Goal: Ask a question: Seek information or help from site administrators or community

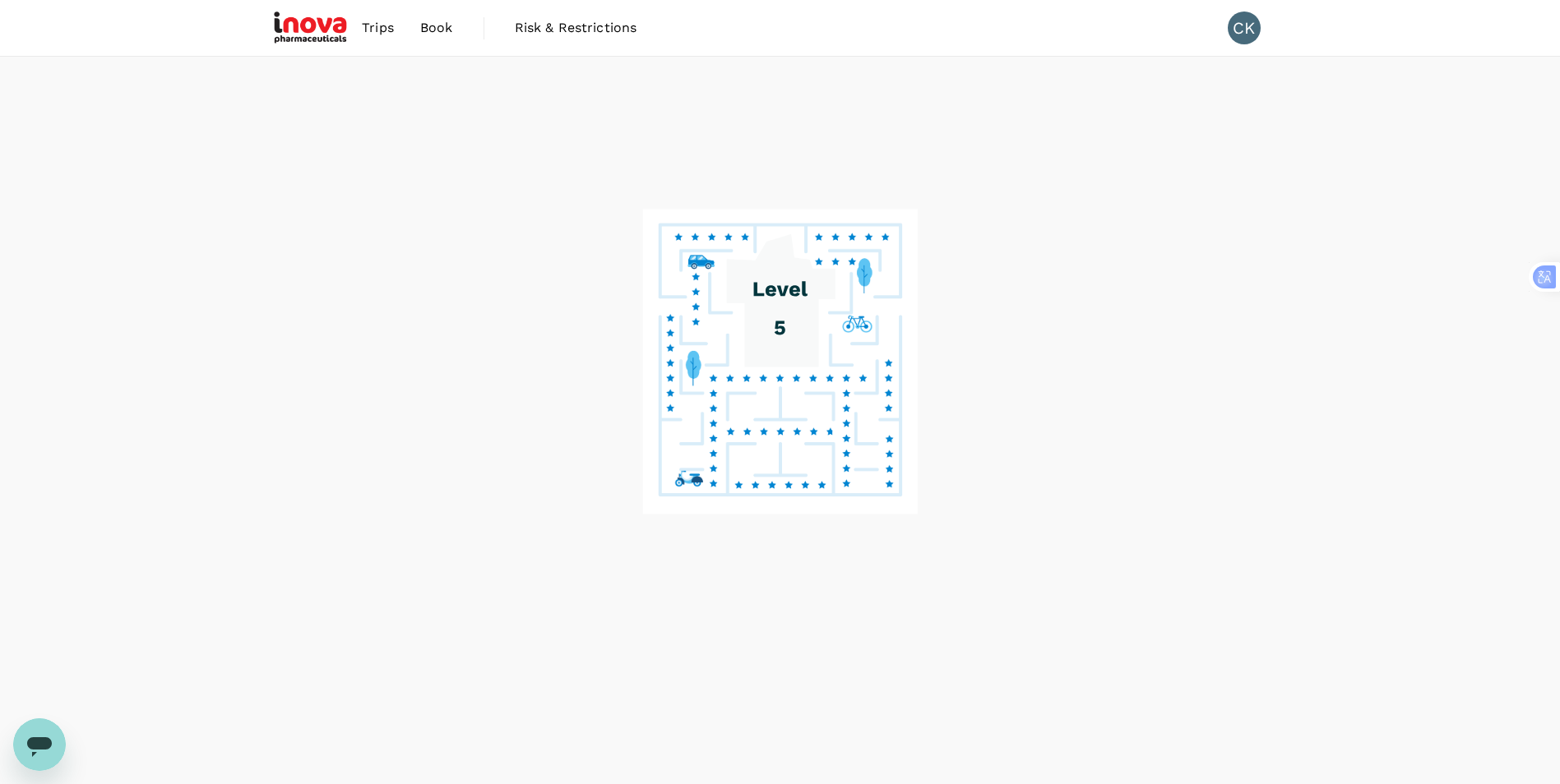
click at [383, 24] on span "Trips" at bounding box center [377, 27] width 32 height 20
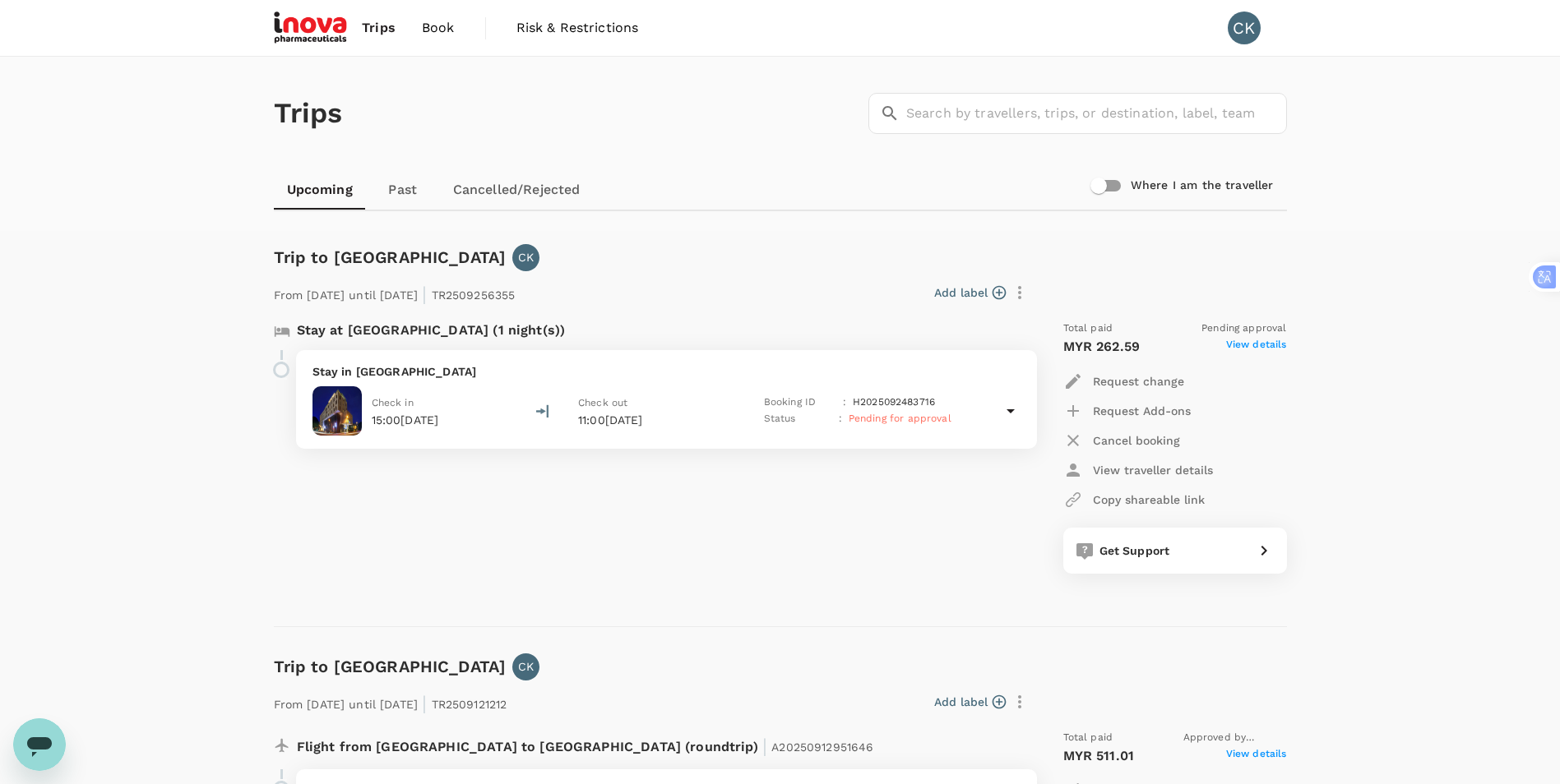
click at [386, 27] on span "Trips" at bounding box center [378, 27] width 34 height 20
click at [430, 32] on span "Book" at bounding box center [438, 27] width 33 height 20
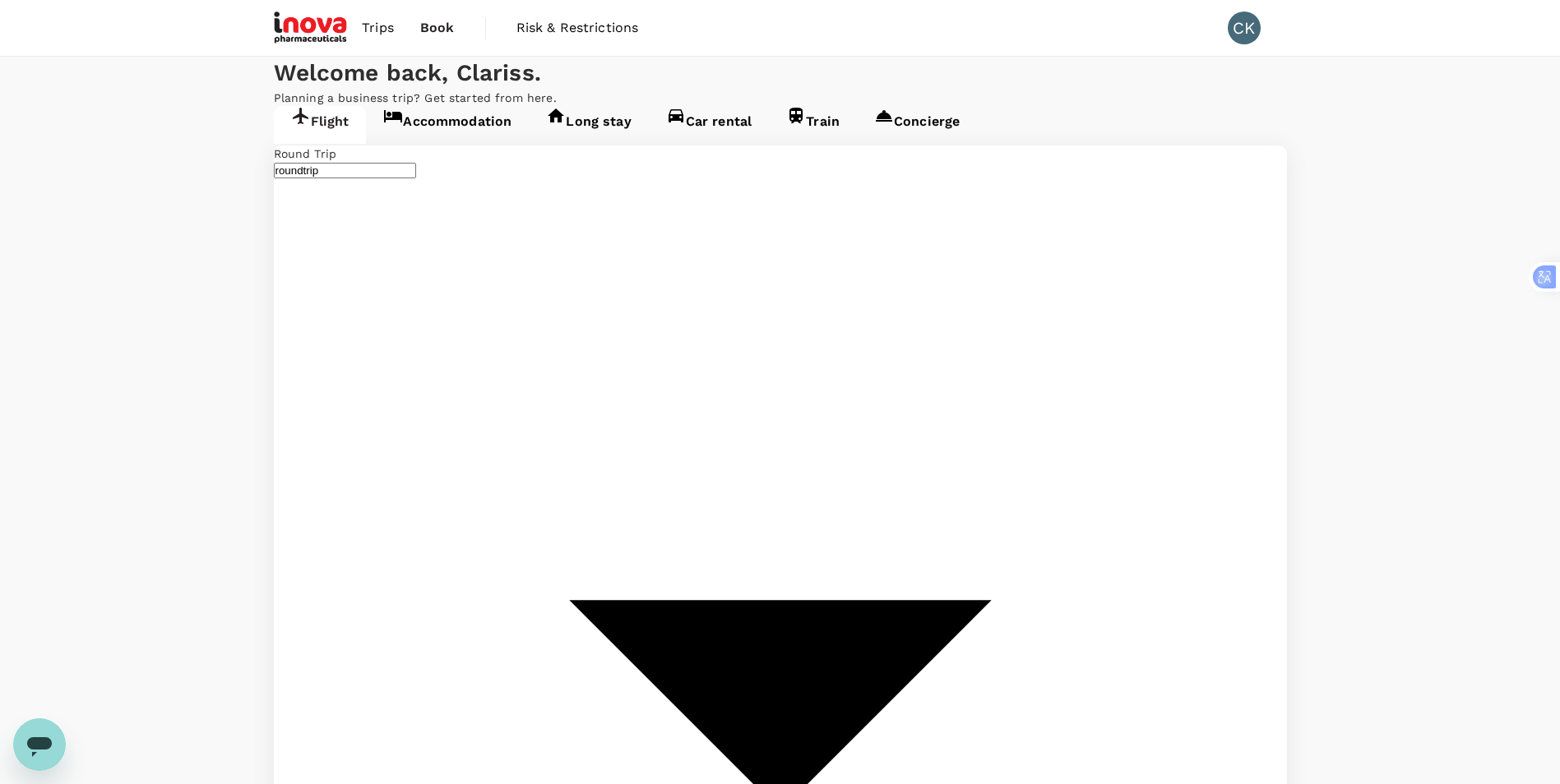
type input "Penang Intl (PEN)"
type input "[GEOGRAPHIC_DATA], [GEOGRAPHIC_DATA] (any)"
click at [444, 143] on link "Accommodation" at bounding box center [447, 125] width 163 height 38
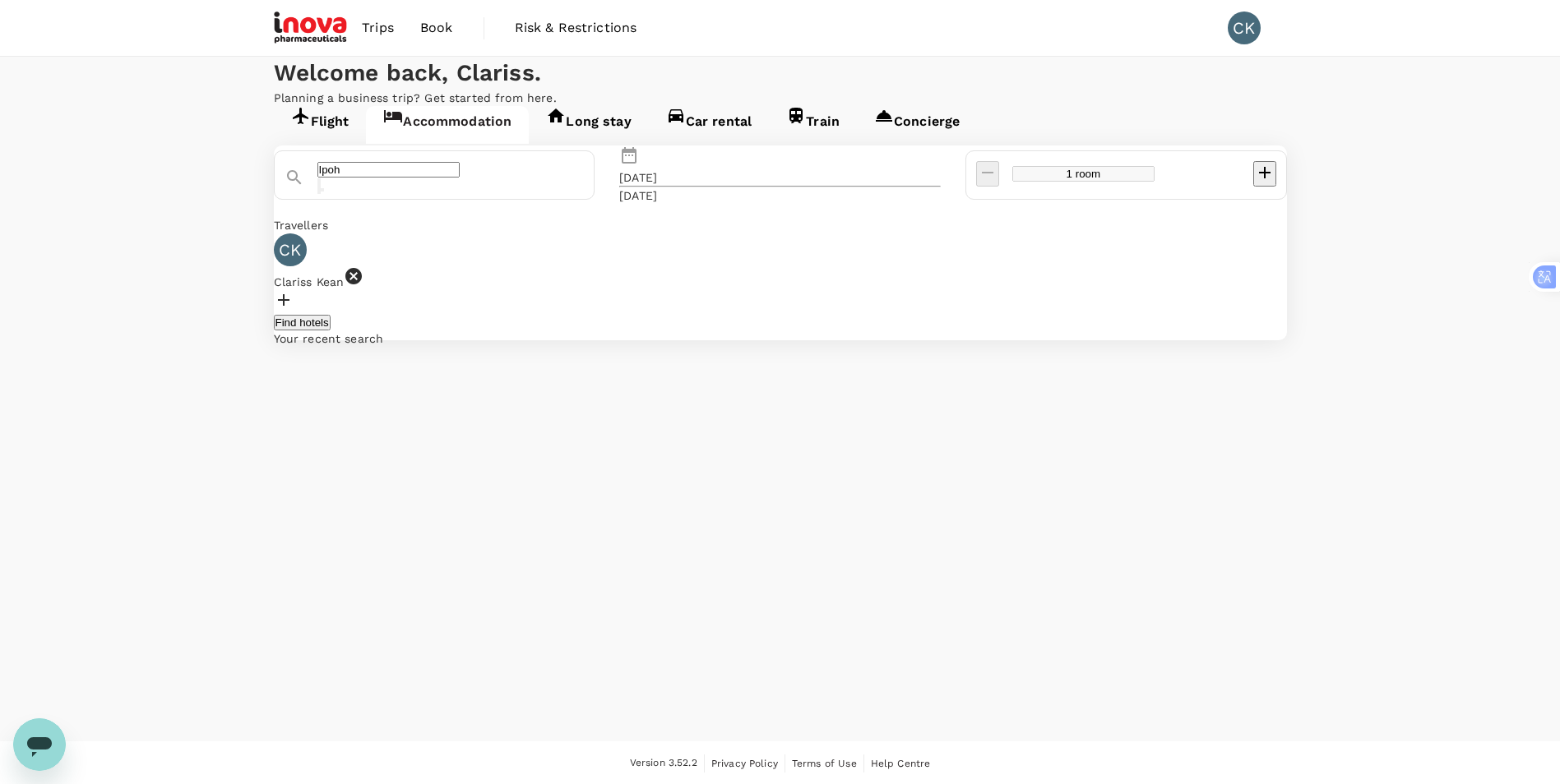
click at [330, 330] on button "Find hotels" at bounding box center [302, 323] width 57 height 16
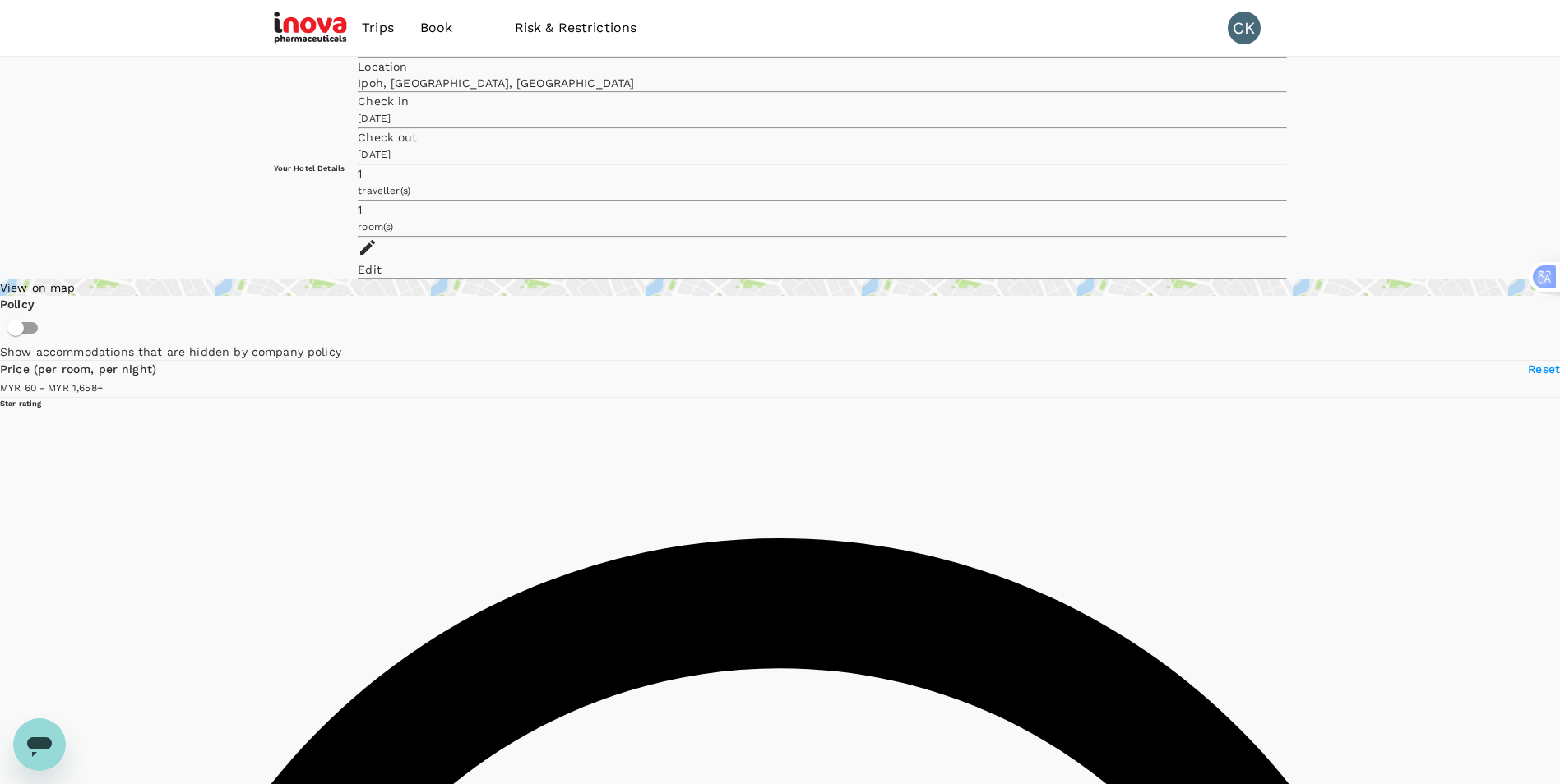
type input "1657.48"
type input "26.48"
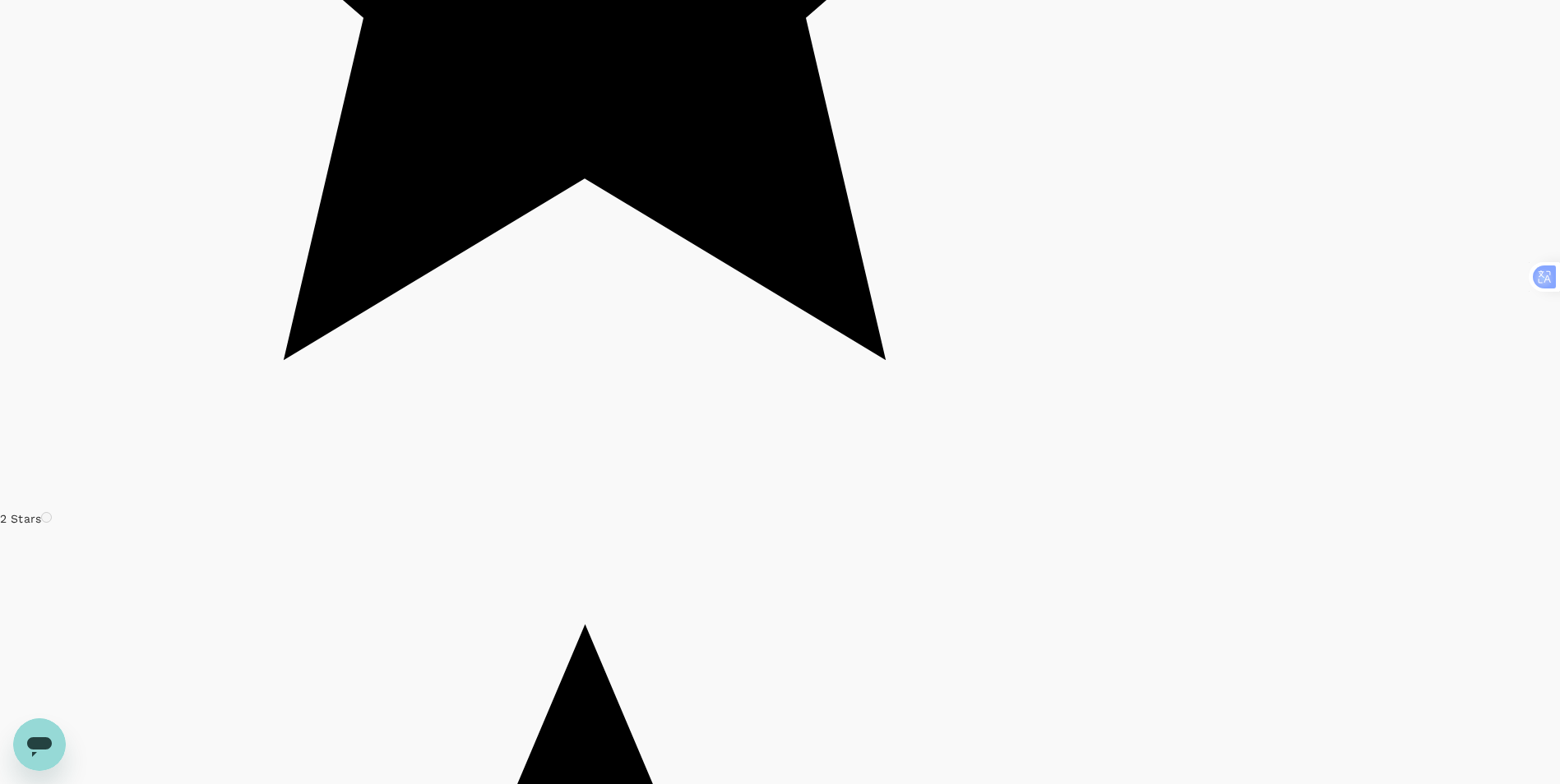
scroll to position [4760, 0]
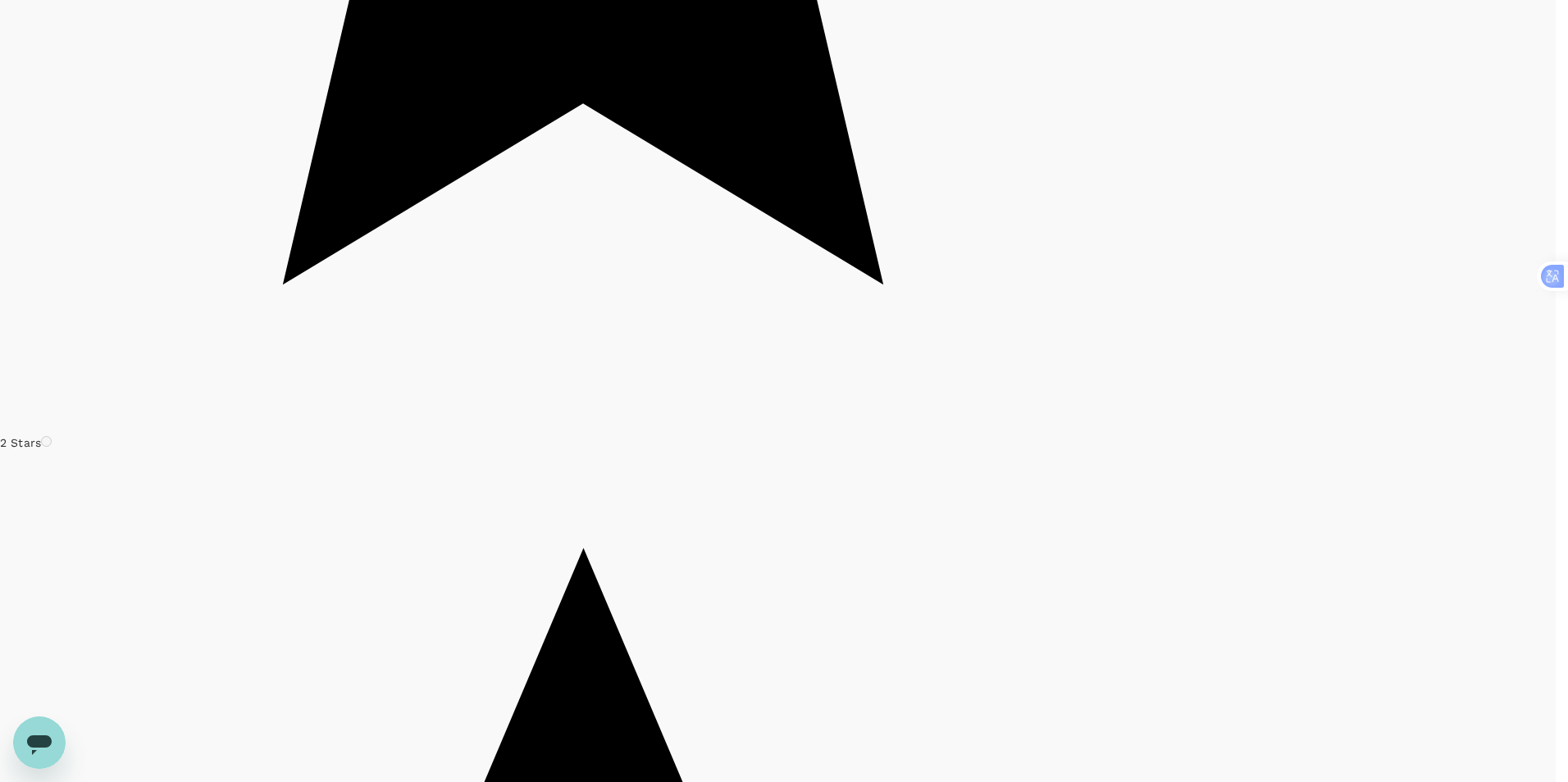
type input "1657.48"
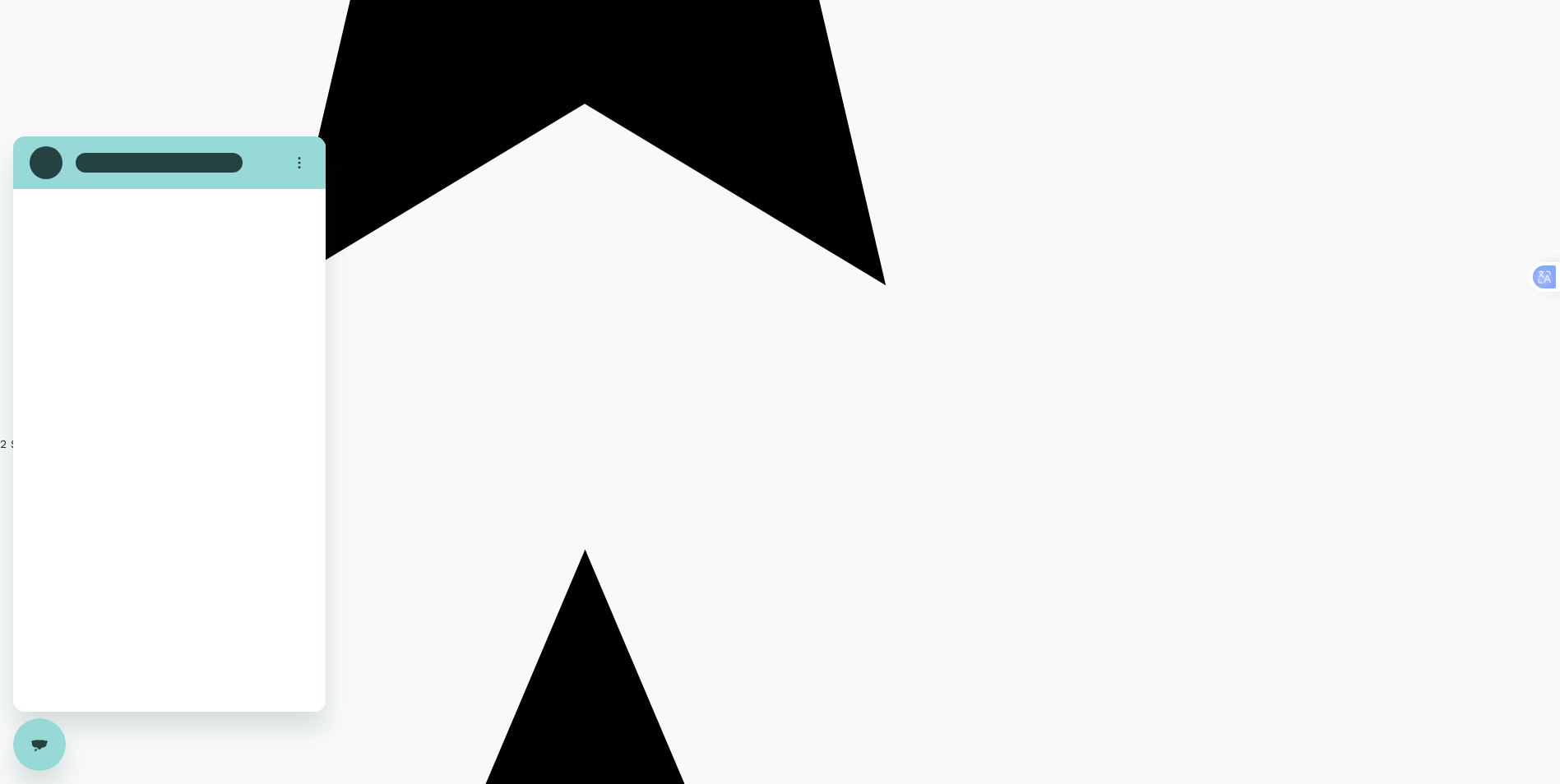
scroll to position [0, 0]
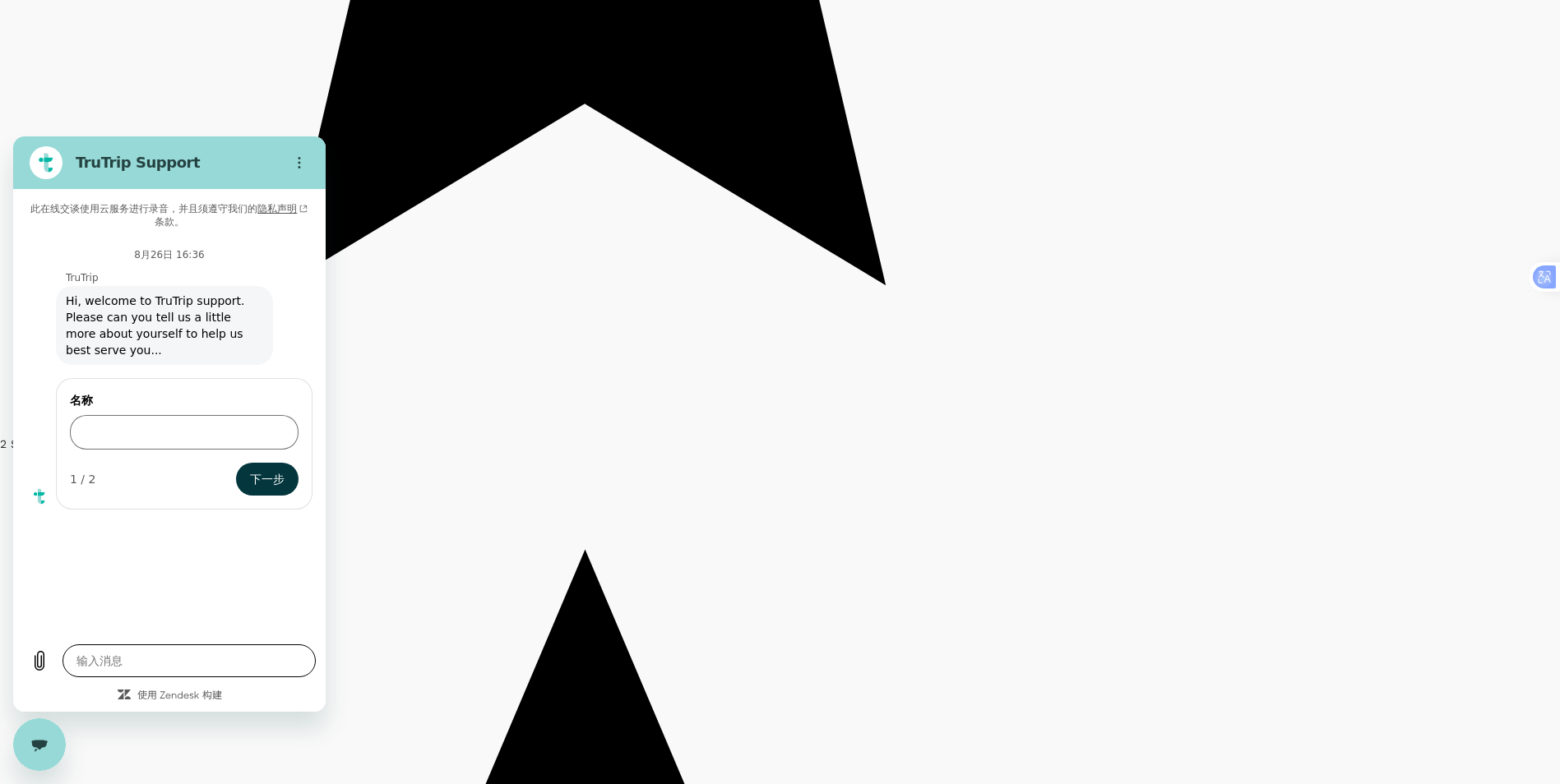
click at [136, 662] on textarea at bounding box center [189, 660] width 253 height 33
type textarea "x"
type textarea "d"
type textarea "x"
type textarea "do"
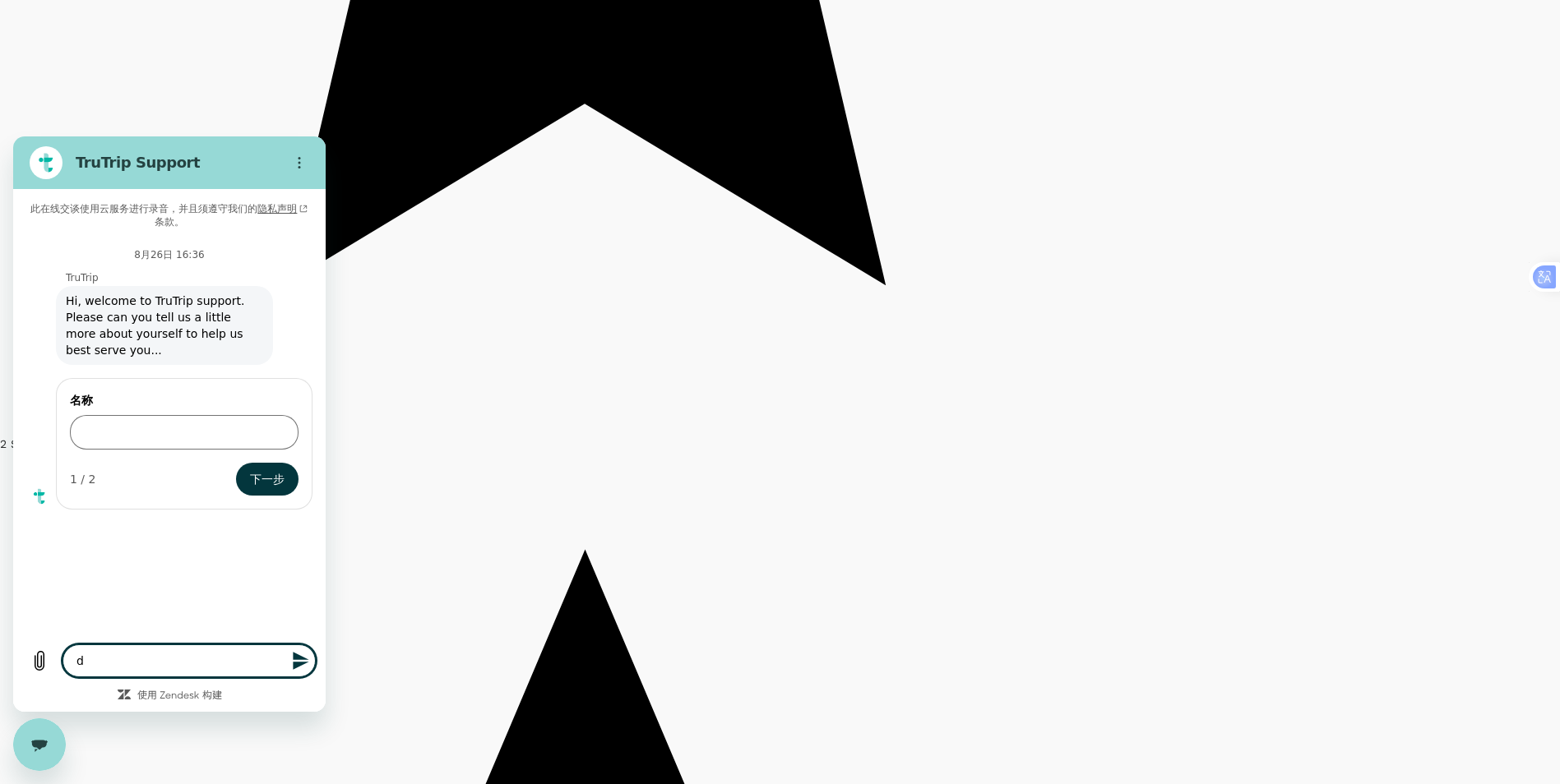
type textarea "x"
type textarea "do"
type textarea "x"
type textarea "do y"
type textarea "x"
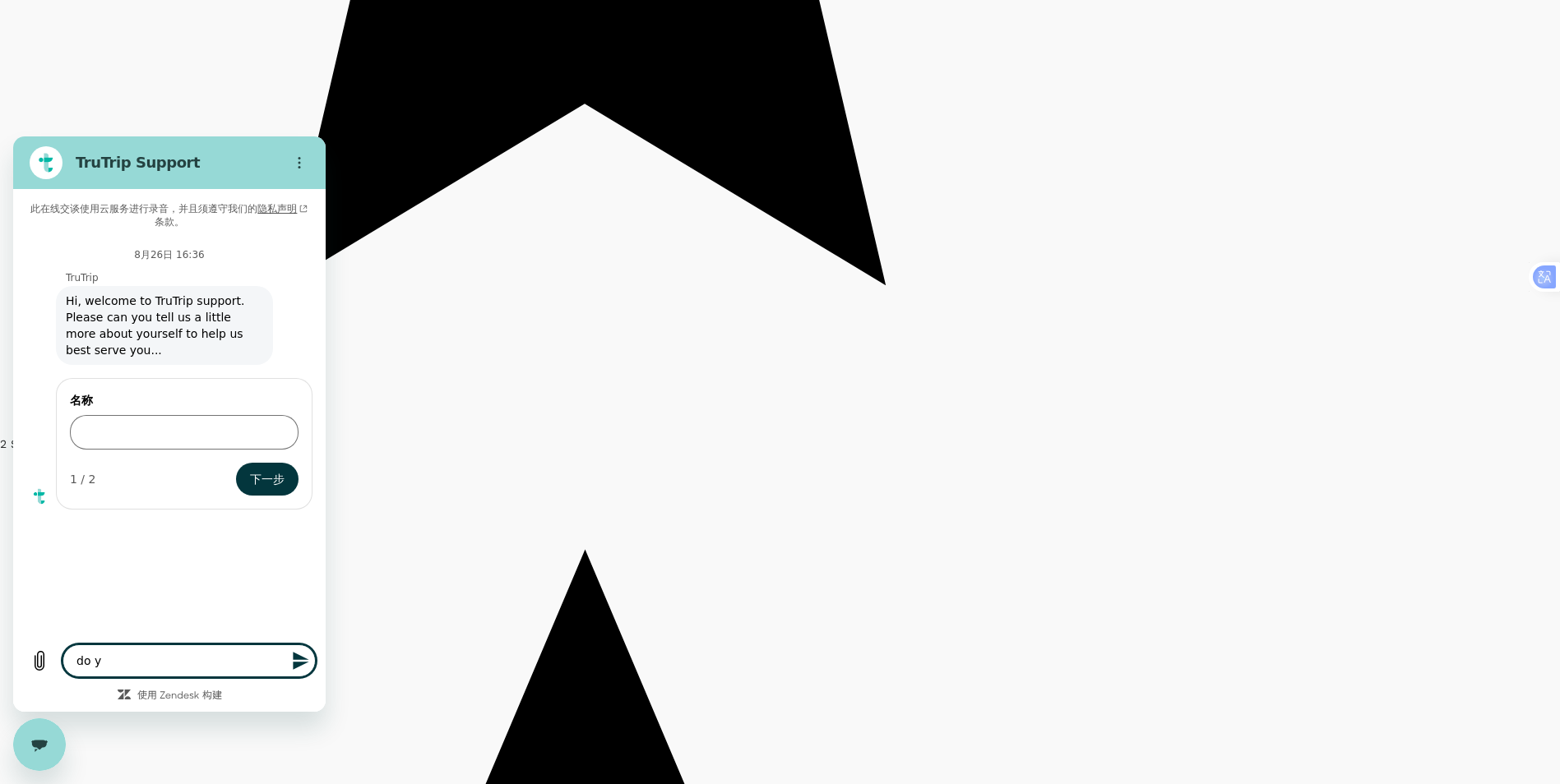
type textarea "do yo"
type textarea "x"
type textarea "do you"
type textarea "x"
type textarea "do you"
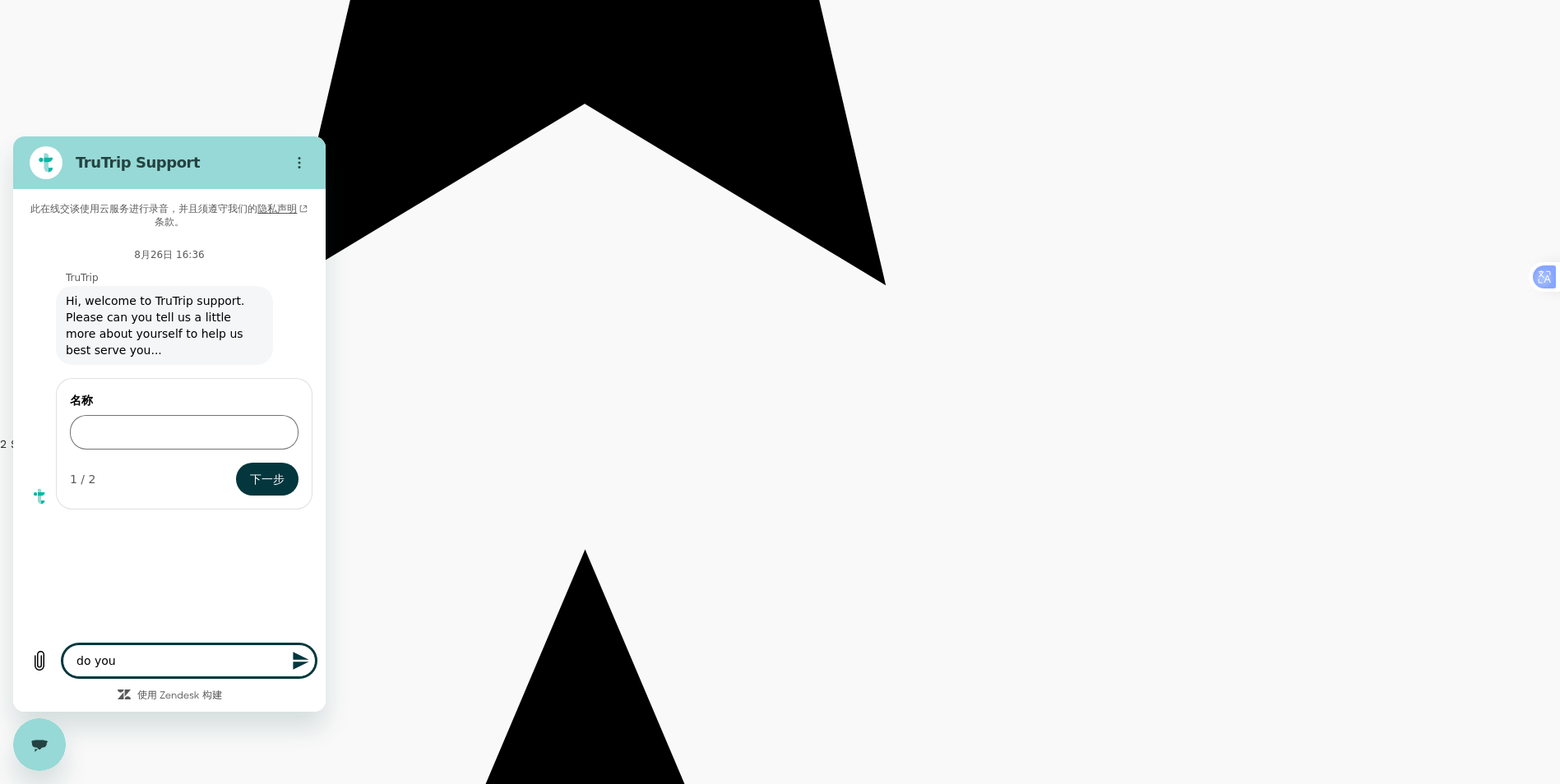
type textarea "x"
type textarea "do you h"
type textarea "x"
type textarea "do you ha"
type textarea "x"
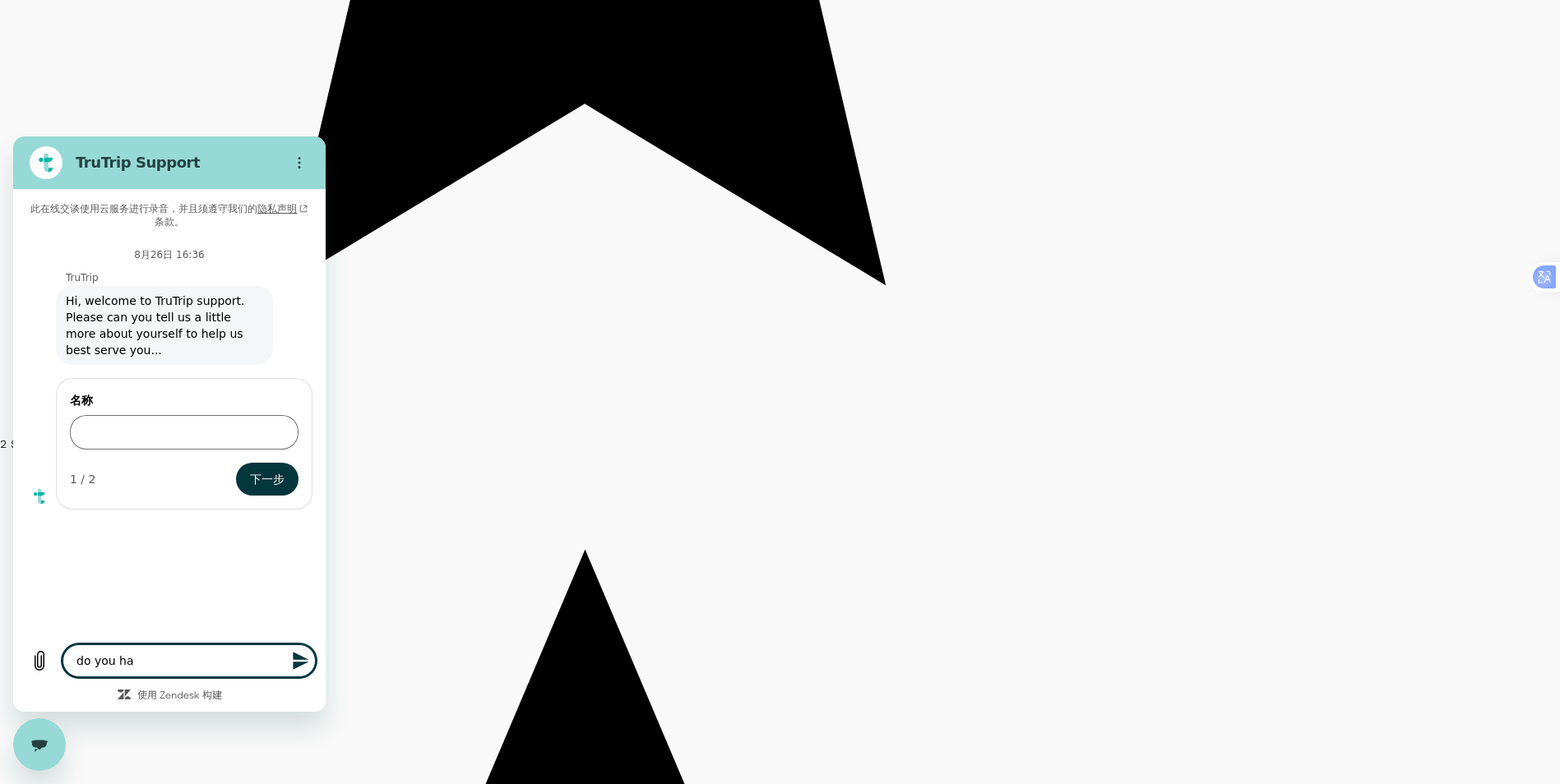
type textarea "do you hav"
type textarea "x"
type textarea "do you have"
type textarea "x"
type textarea "do you have"
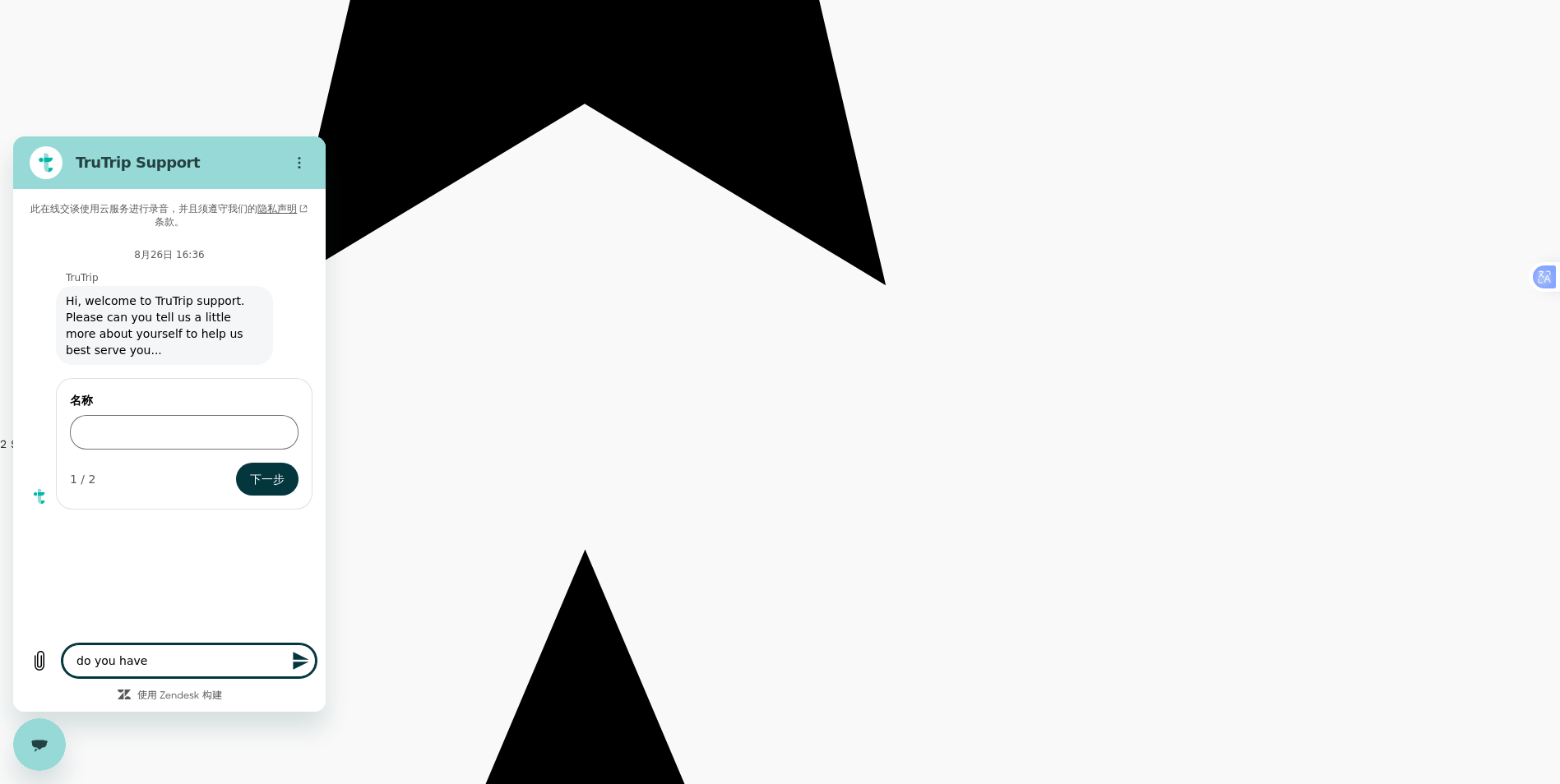
type textarea "x"
type textarea "do you have t"
type textarea "x"
type textarea "do you have th"
type textarea "x"
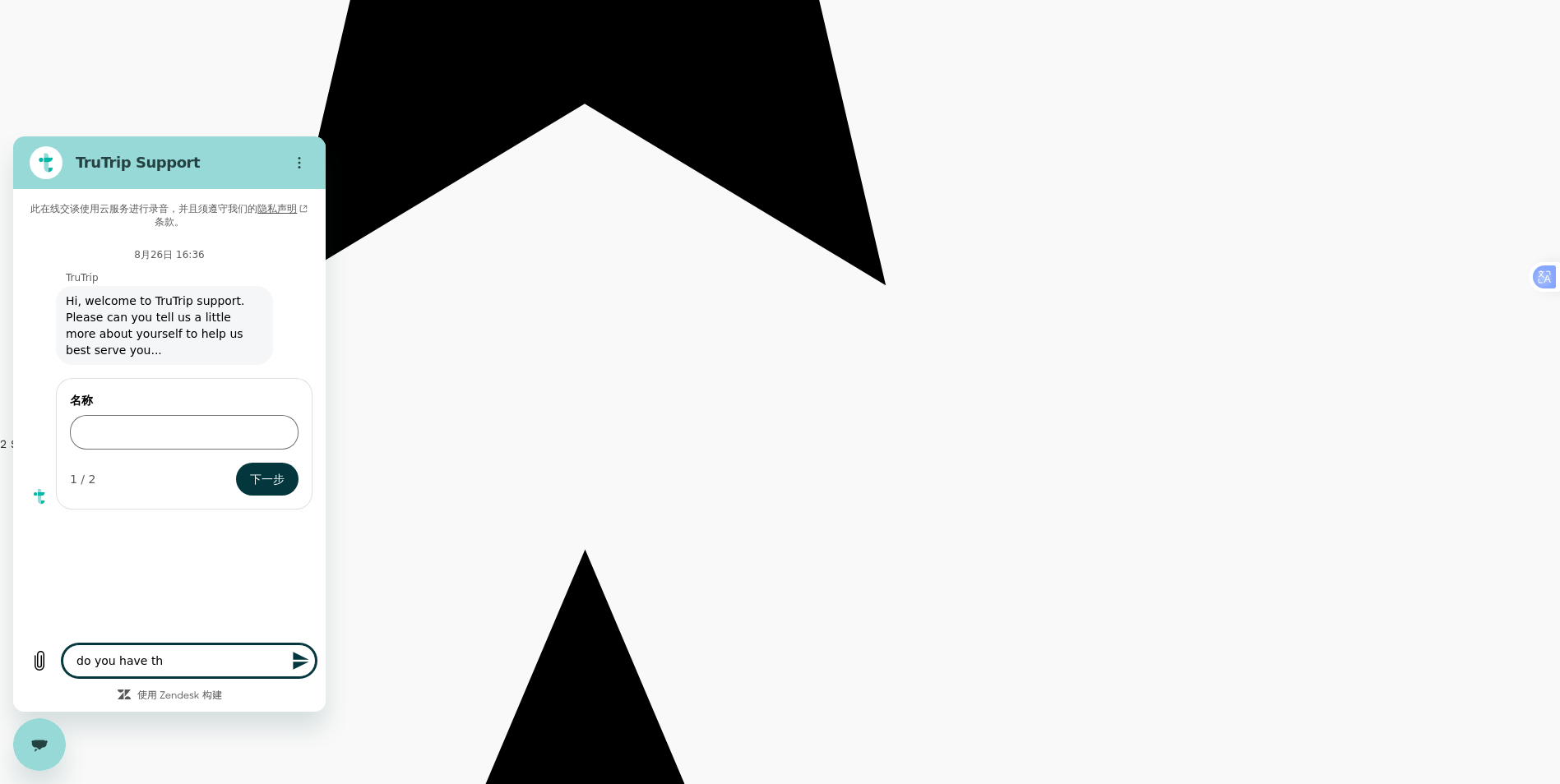
type textarea "do you have thi"
type textarea "x"
type textarea "do you have this"
type textarea "x"
type textarea "do you have this"
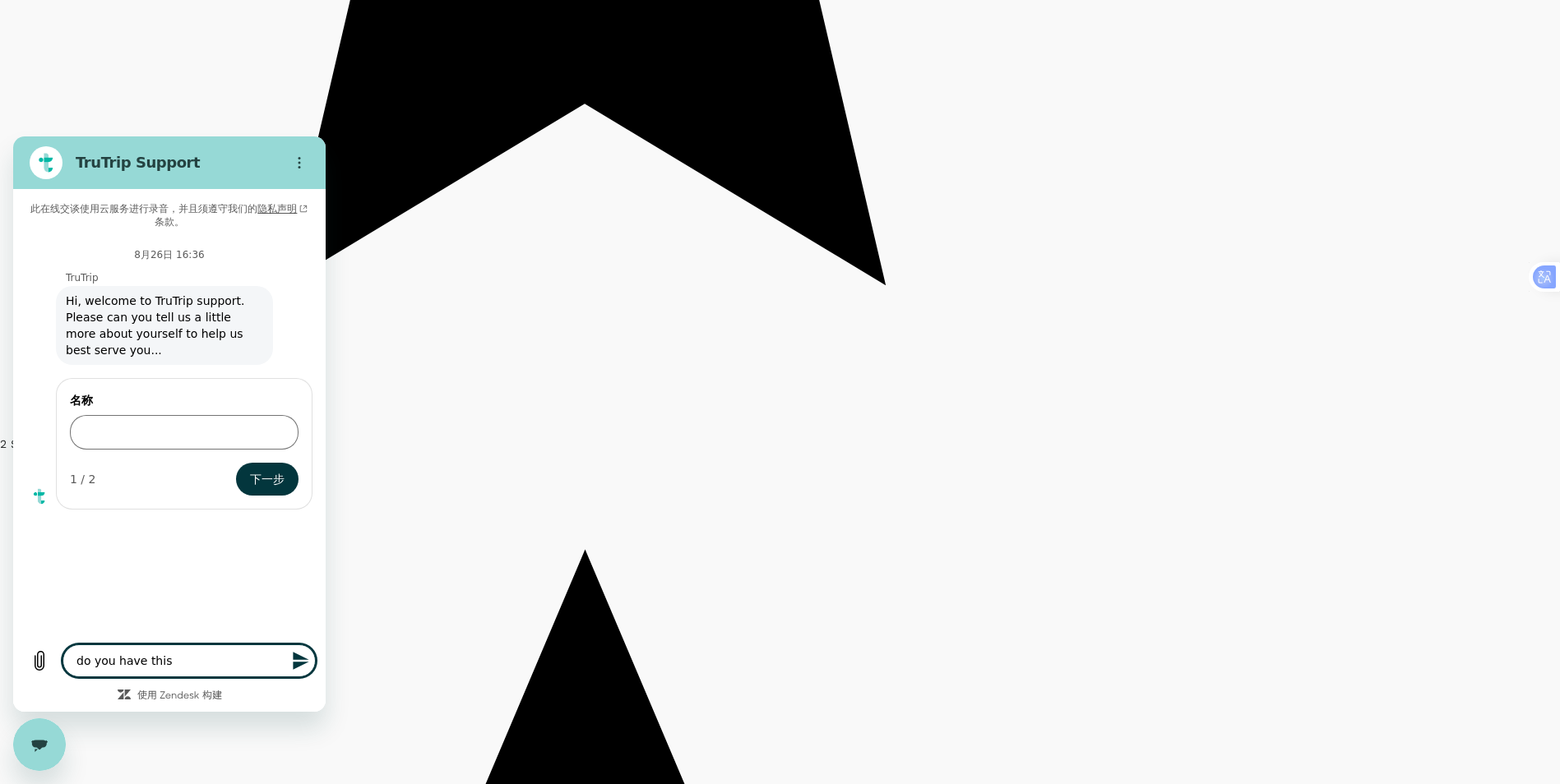
type textarea "x"
type textarea "do you have this h"
type textarea "x"
type textarea "do you have this ho"
type textarea "x"
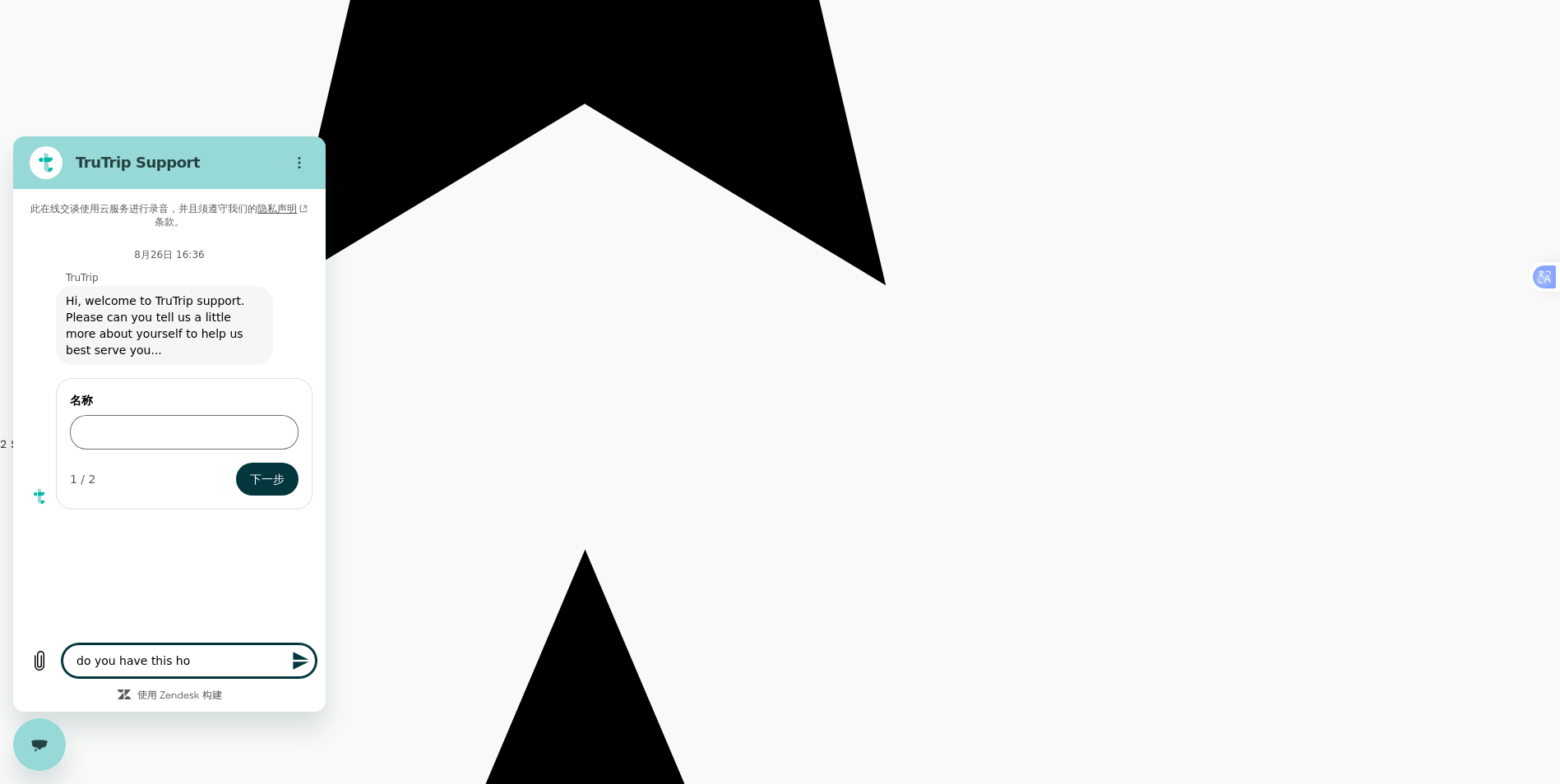
type textarea "do you have this hot"
type textarea "x"
type textarea "do you have this hote"
type textarea "x"
type textarea "do you have this hotel"
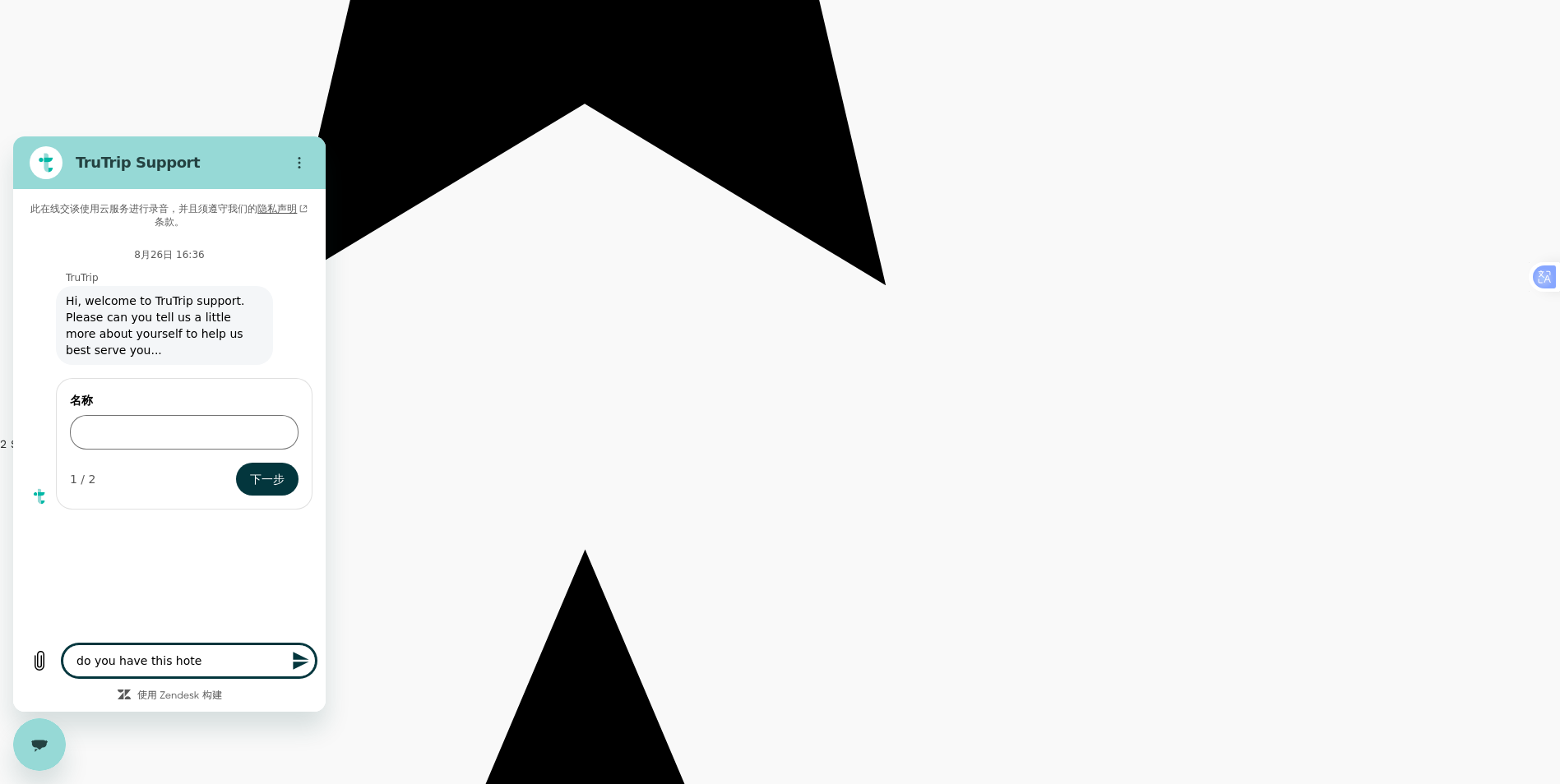
type textarea "x"
type textarea "do you have this hotel"
type textarea "x"
type textarea "do you have this hotel c"
type textarea "x"
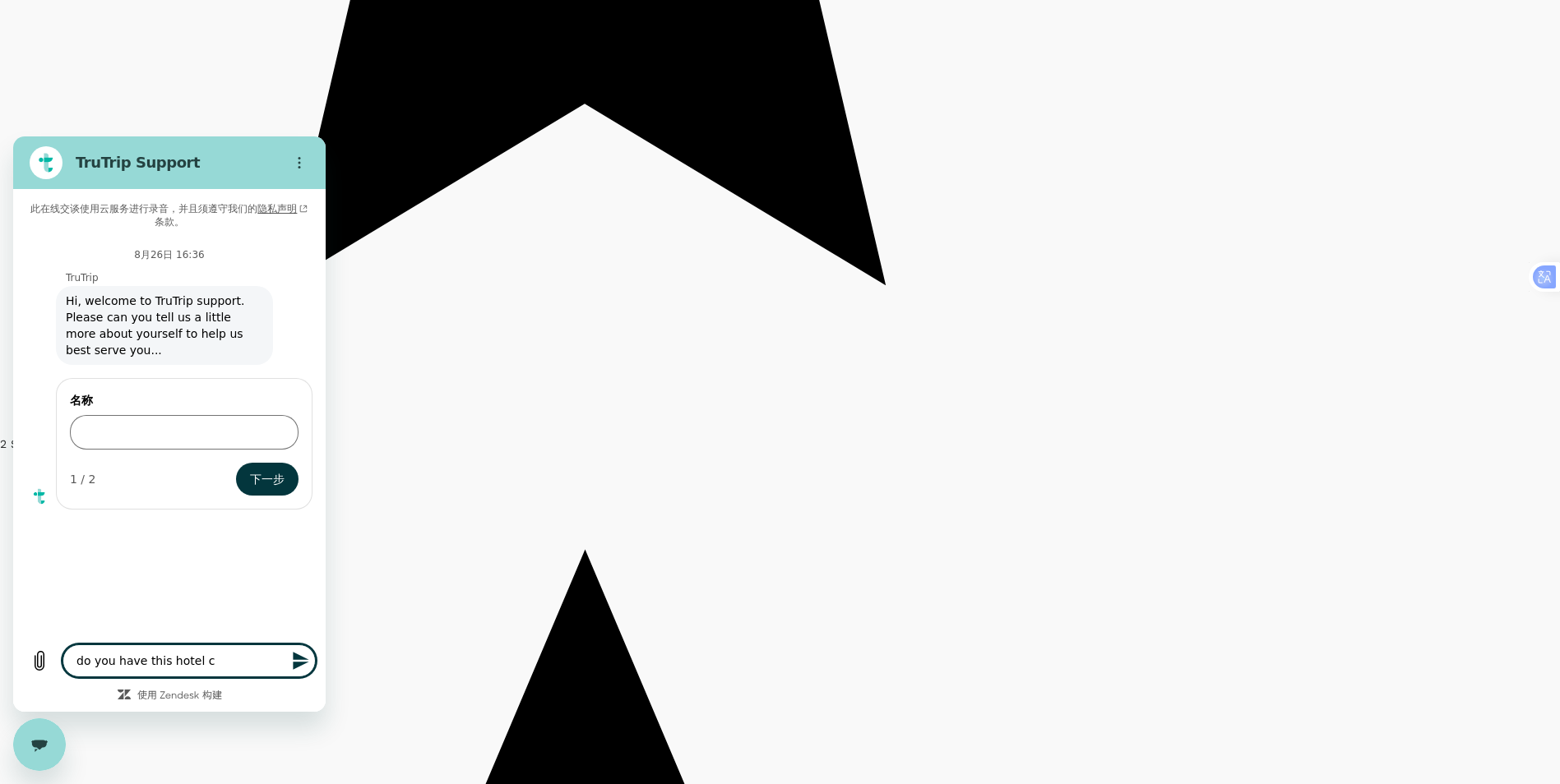
type textarea "do you have this hotel ca"
type textarea "x"
type textarea "do you have this hotel cal"
type textarea "x"
type textarea "do you have this hotel call"
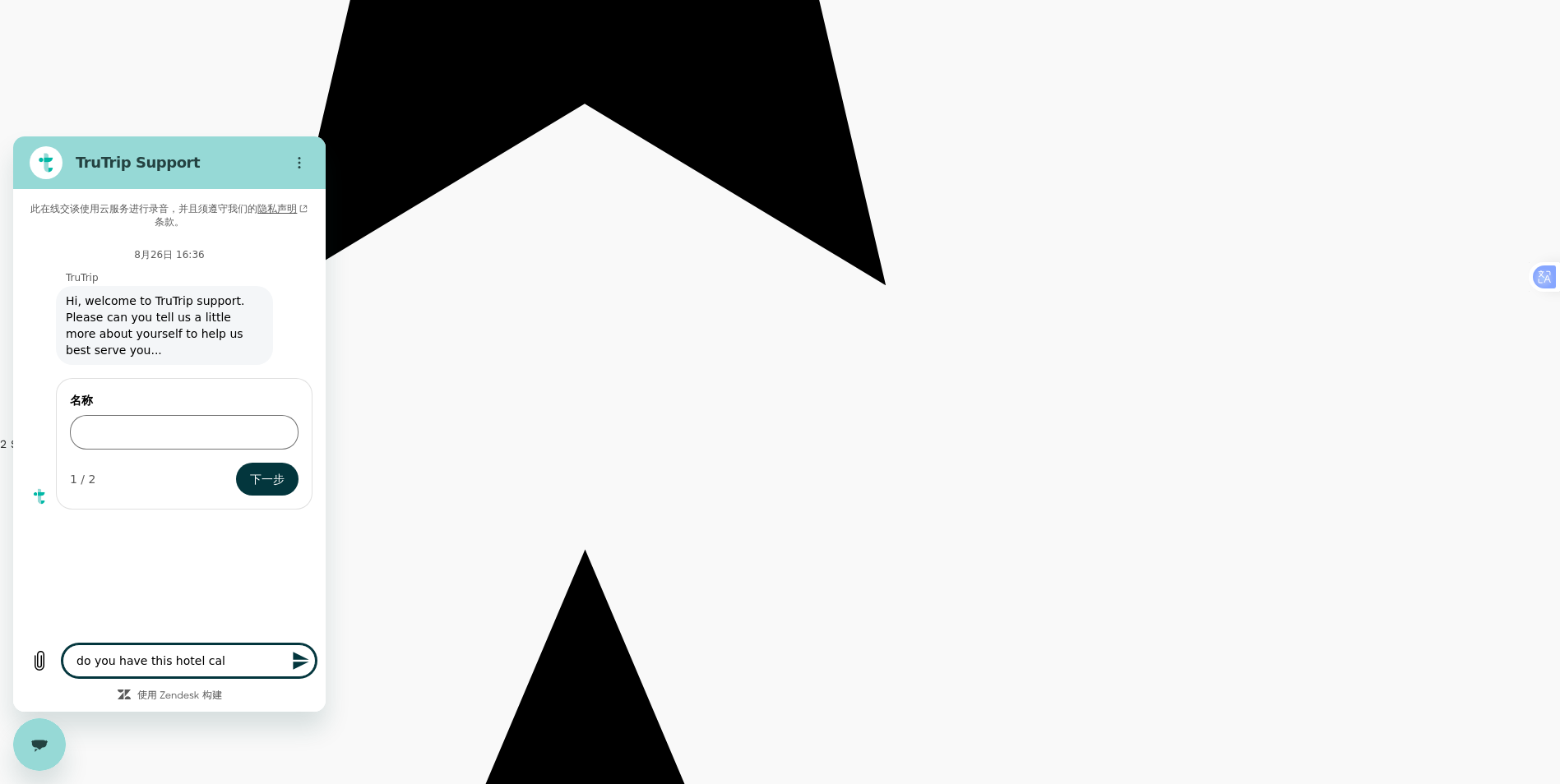
type textarea "x"
type textarea "do you have this hotel call"
type textarea "x"
type textarea "do you have this hotel call -"
type textarea "x"
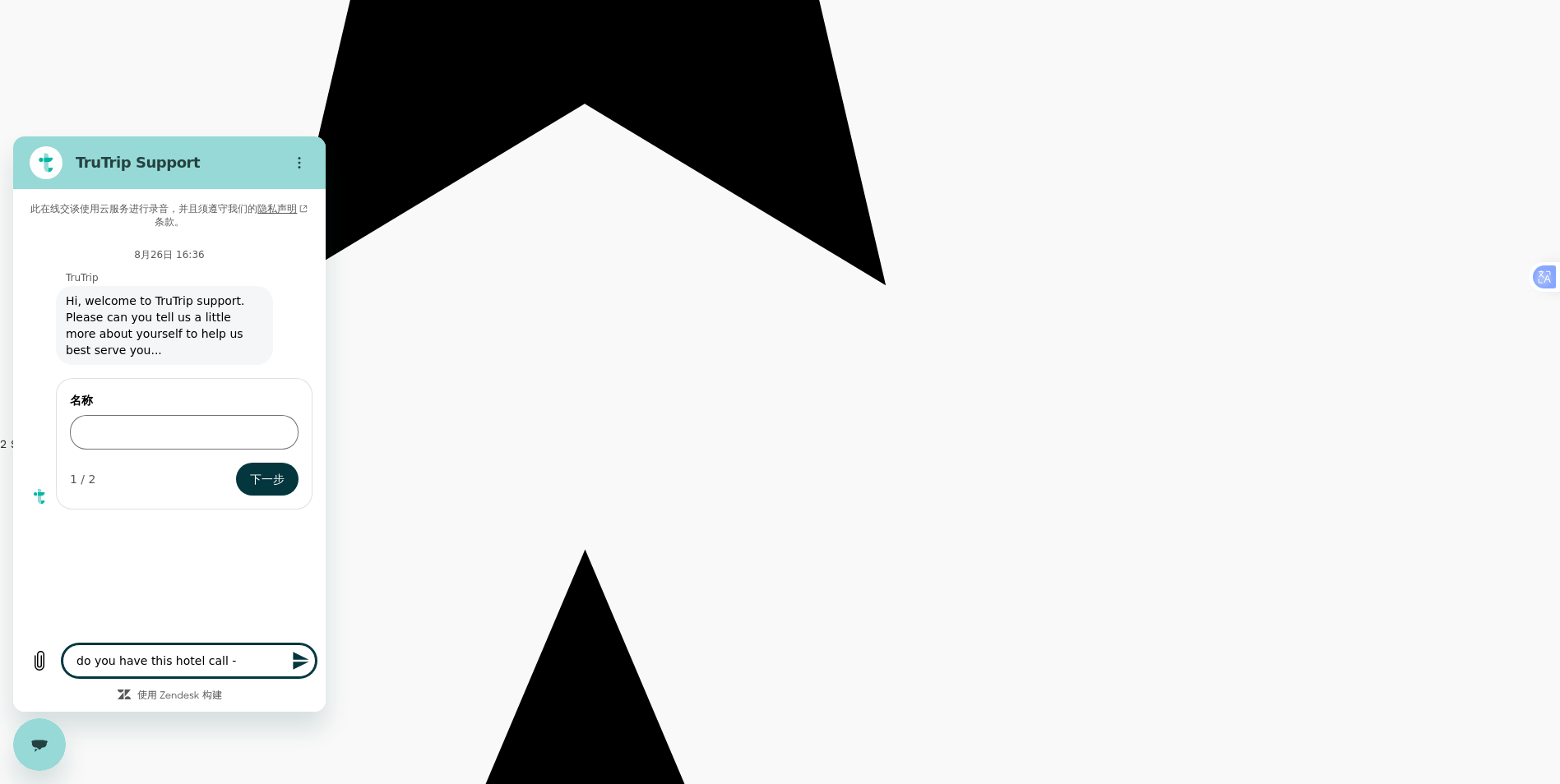
type textarea "do you have this hotel call -"
type textarea "x"
type textarea "do you have this hotel call - S"
type textarea "x"
type textarea "do you have this hotel call - So"
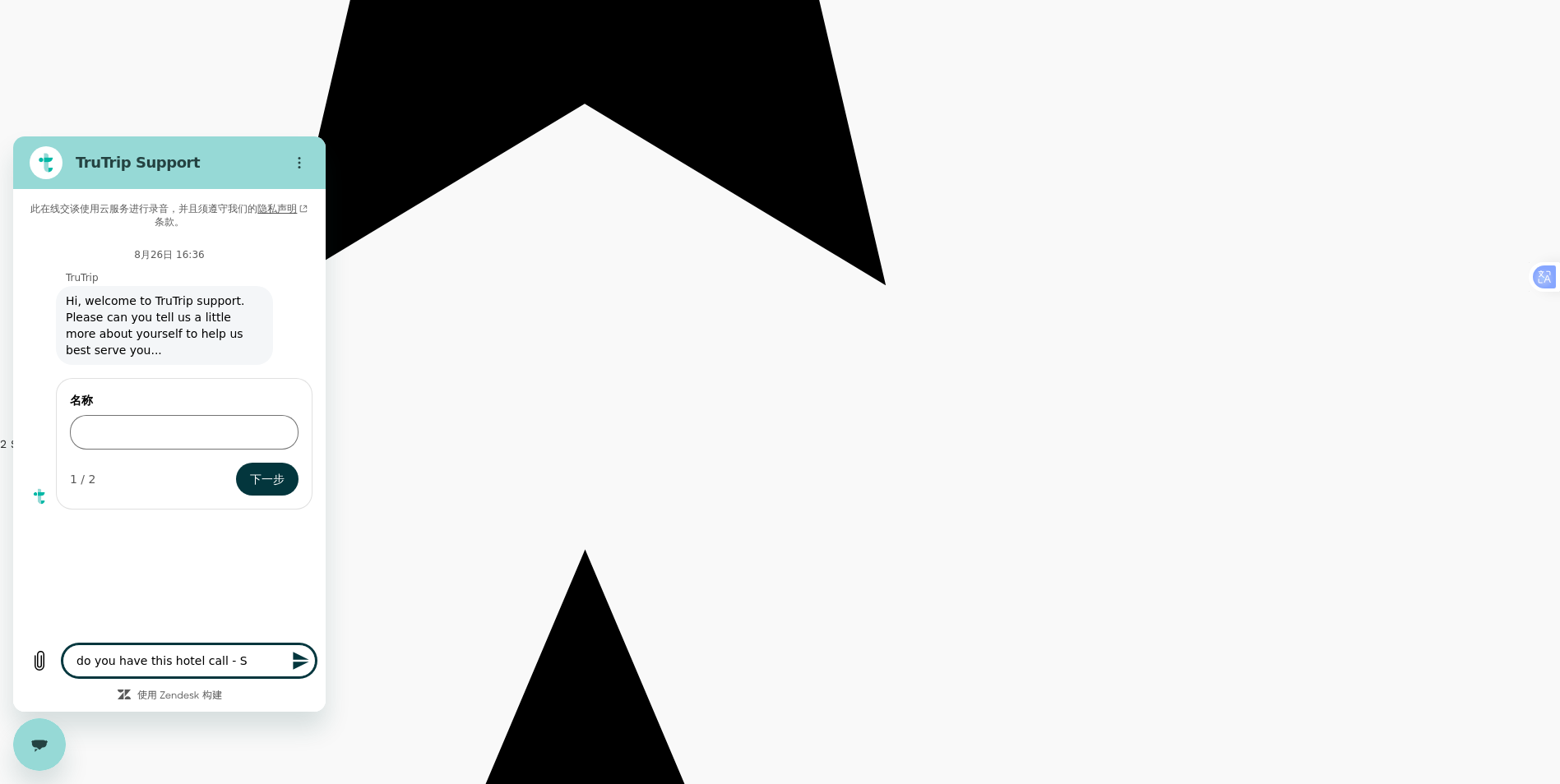
type textarea "x"
type textarea "do you have this hotel call - Soj"
type textarea "x"
type textarea "do you have this hotel call - Sojo"
type textarea "x"
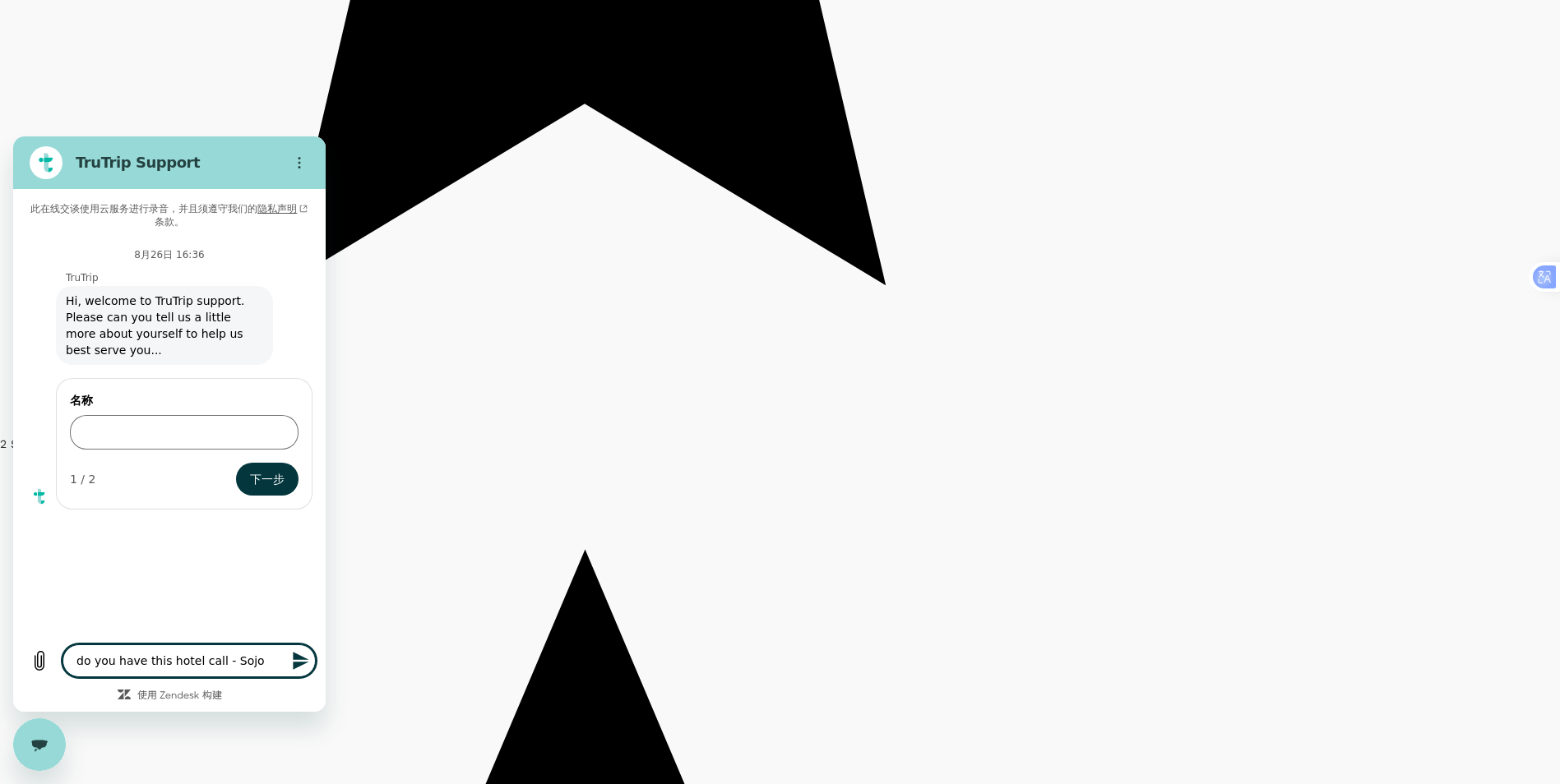
type textarea "do you have this hotel call - Sojou"
type textarea "x"
type textarea "do you have this hotel call - Sojour"
type textarea "x"
type textarea "do you have this hotel call - Sojourn"
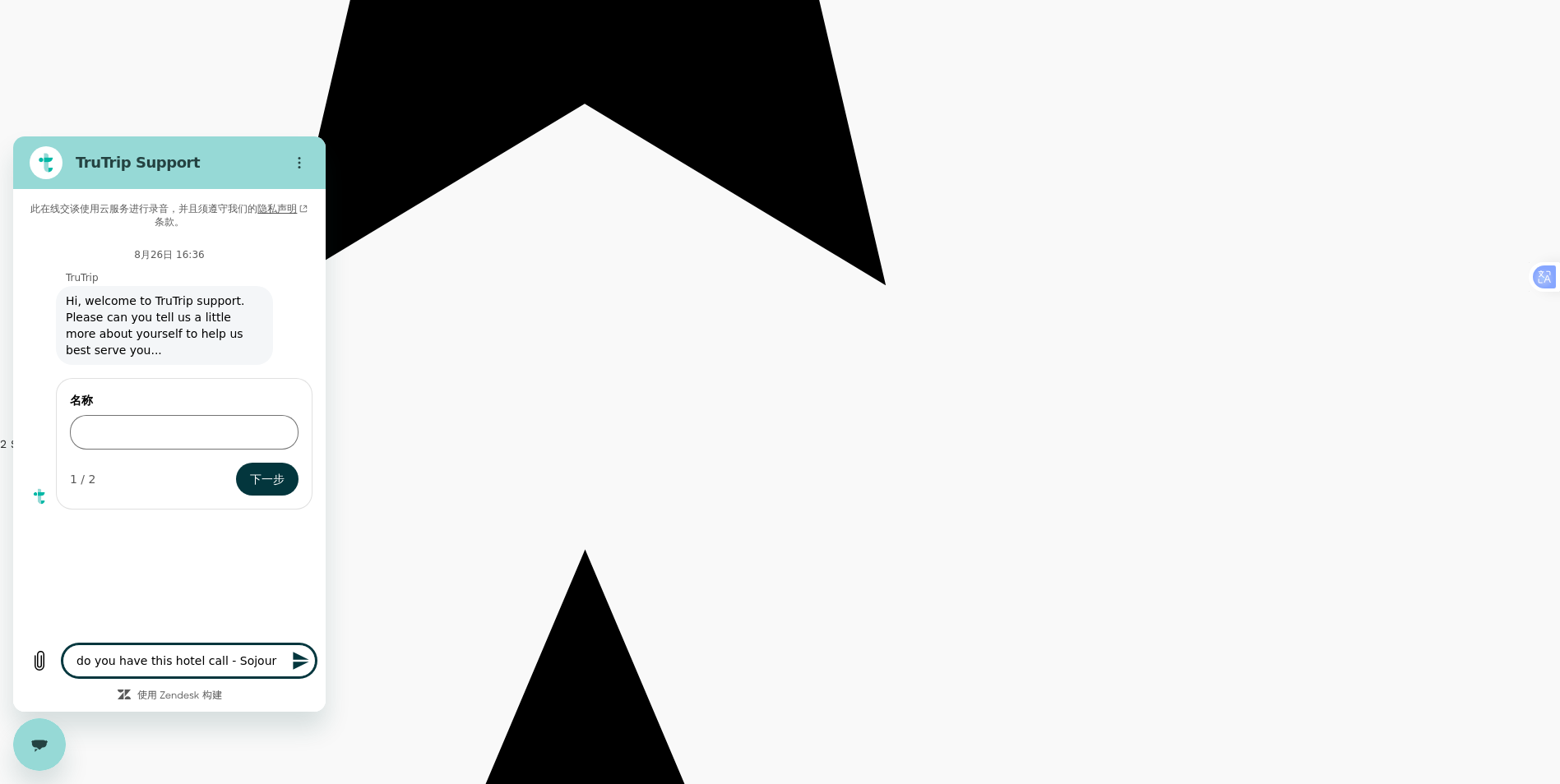
type textarea "x"
type textarea "do you have this hotel call - Sojourn"
type textarea "x"
type textarea "do you have this hotel call - Sojourn S"
type textarea "x"
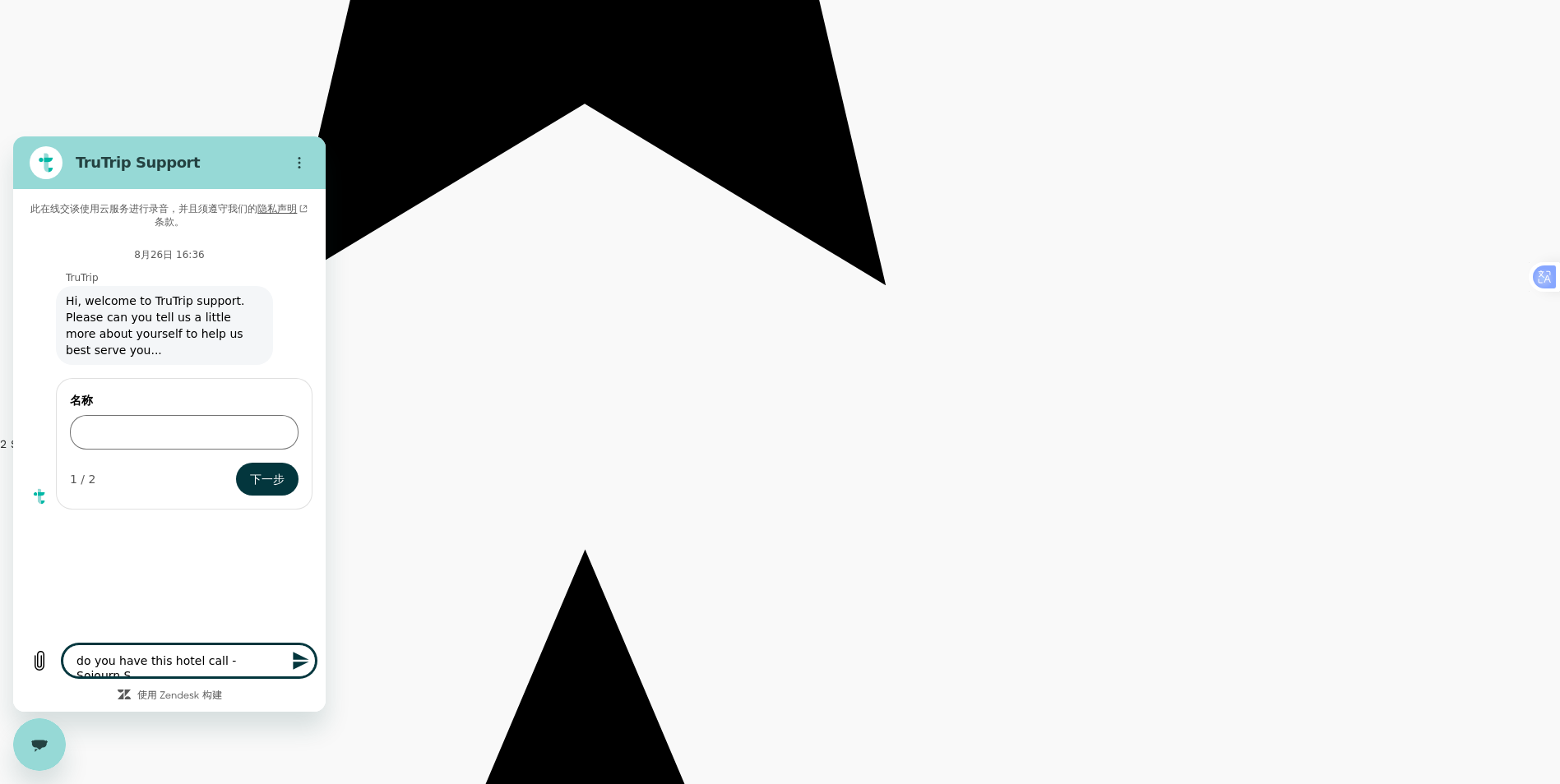
type textarea "do you have this hotel call - Sojourn Sp"
type textarea "x"
type textarea "do you have this hotel call - Sojourn Spa"
type textarea "x"
type textarea "do you have this hotel call - Sojourn Spa"
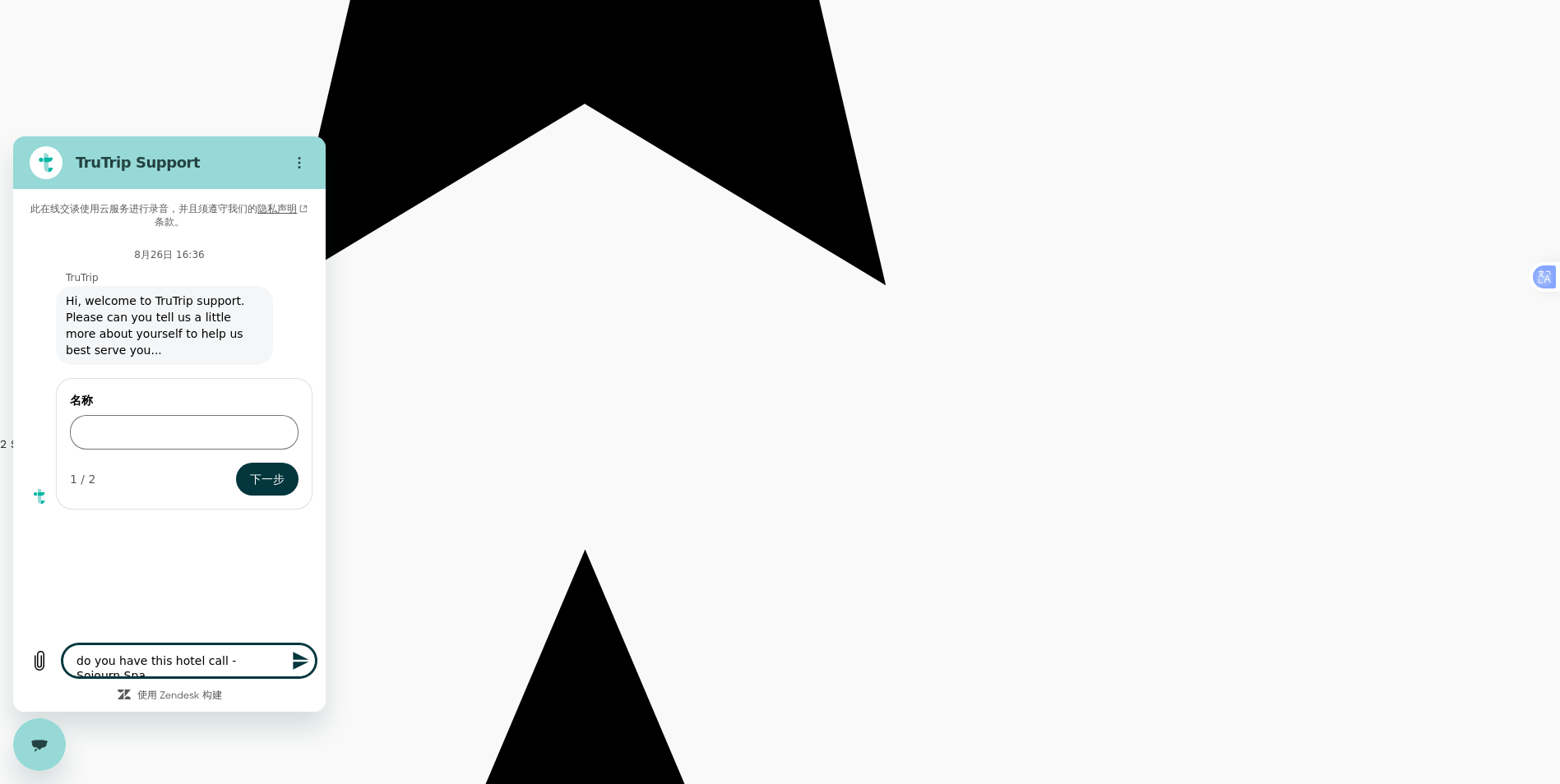
type textarea "x"
type textarea "do you have this hotel call - Sojourn Spa H"
type textarea "x"
type textarea "do you have this hotel call - Sojourn Spa Ho"
type textarea "x"
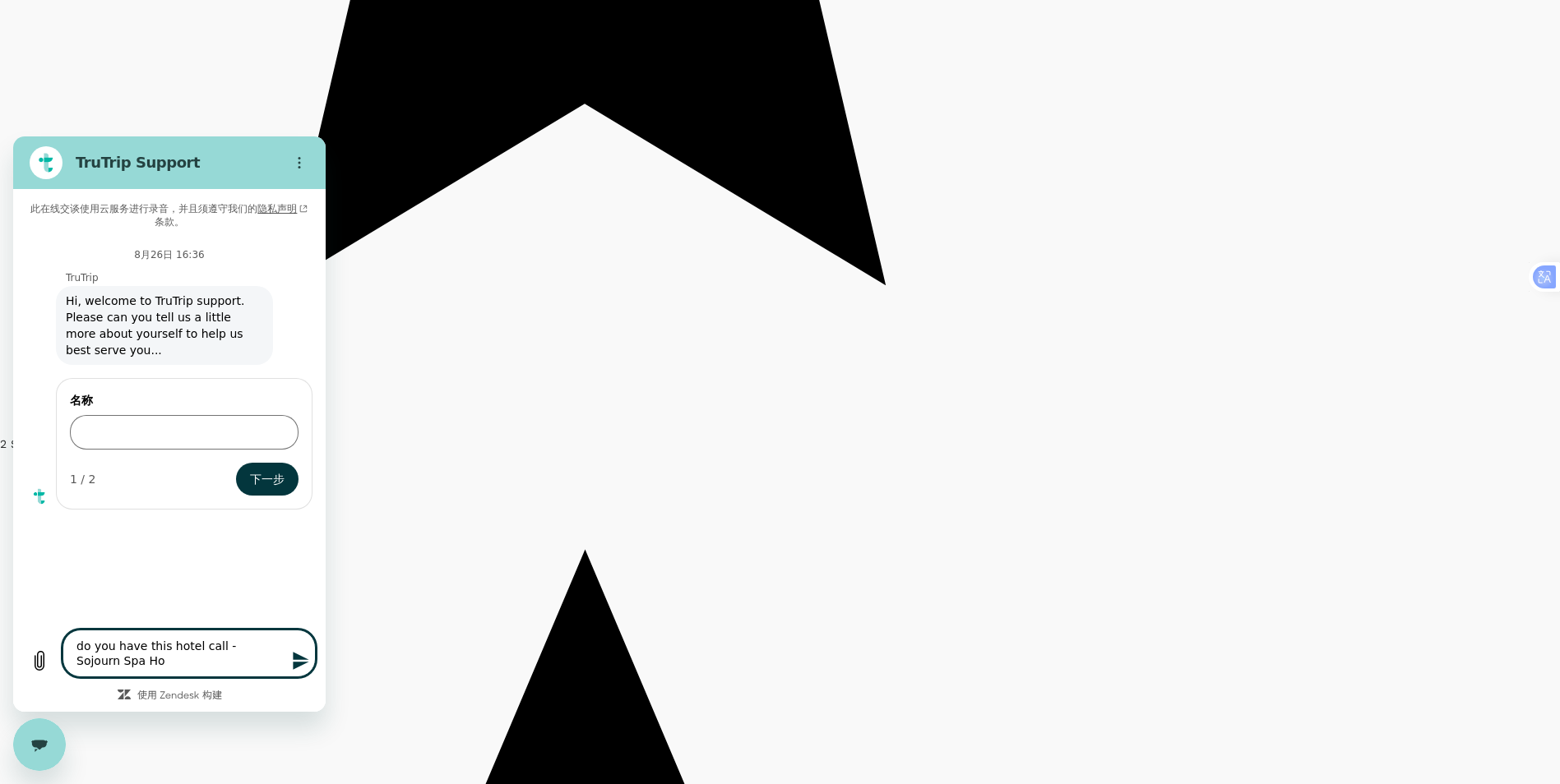
type textarea "do you have this hotel call - Sojourn Spa Hot"
type textarea "x"
type textarea "do you have this hotel call - Sojourn Spa Hote"
type textarea "x"
type textarea "do you have this hotel call - [GEOGRAPHIC_DATA]"
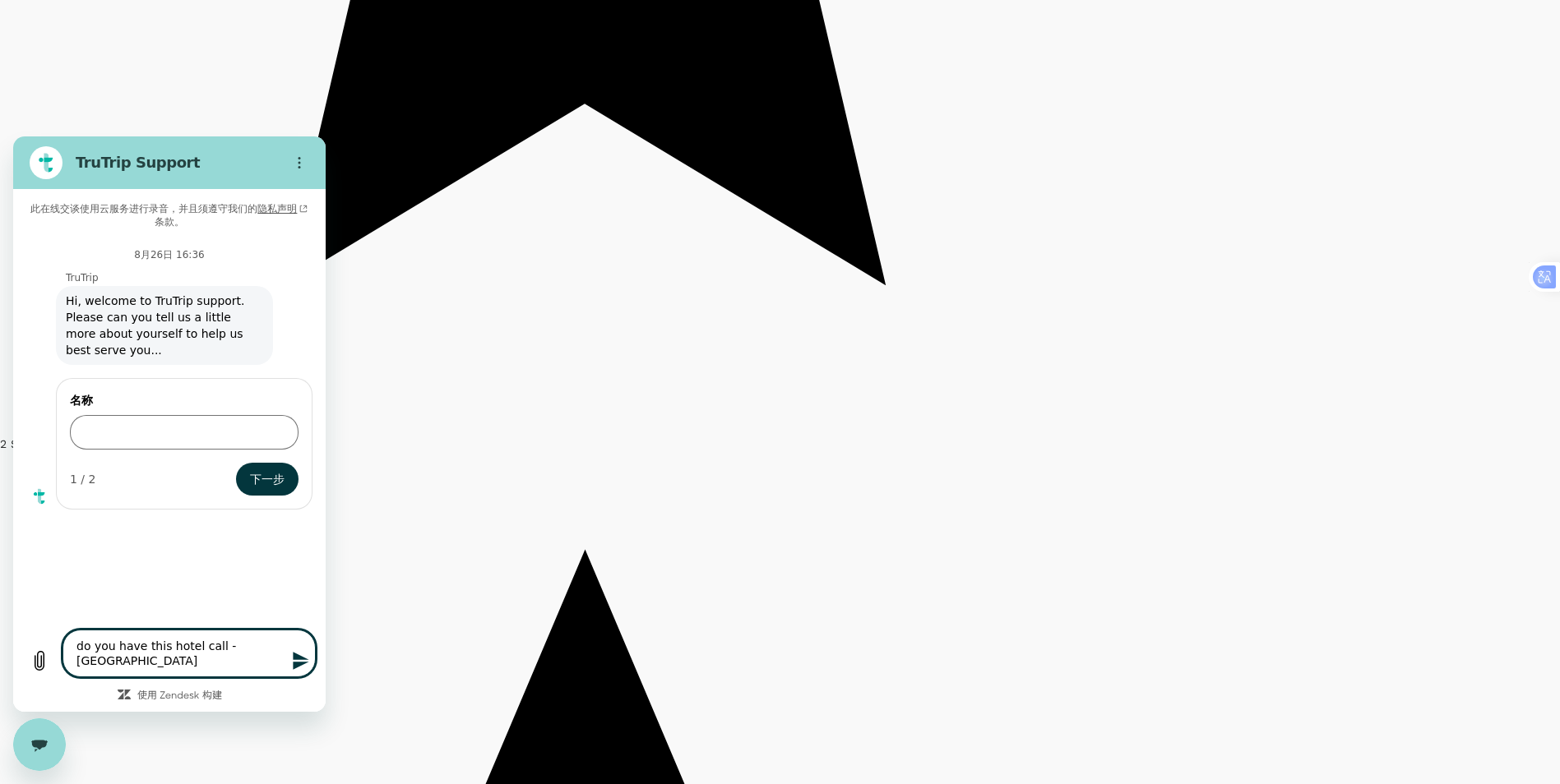
type textarea "x"
type textarea "do you have this hotel call - [GEOGRAPHIC_DATA]"
type textarea "x"
type textarea "do you have this hotel call - [GEOGRAPHIC_DATA] I"
type textarea "x"
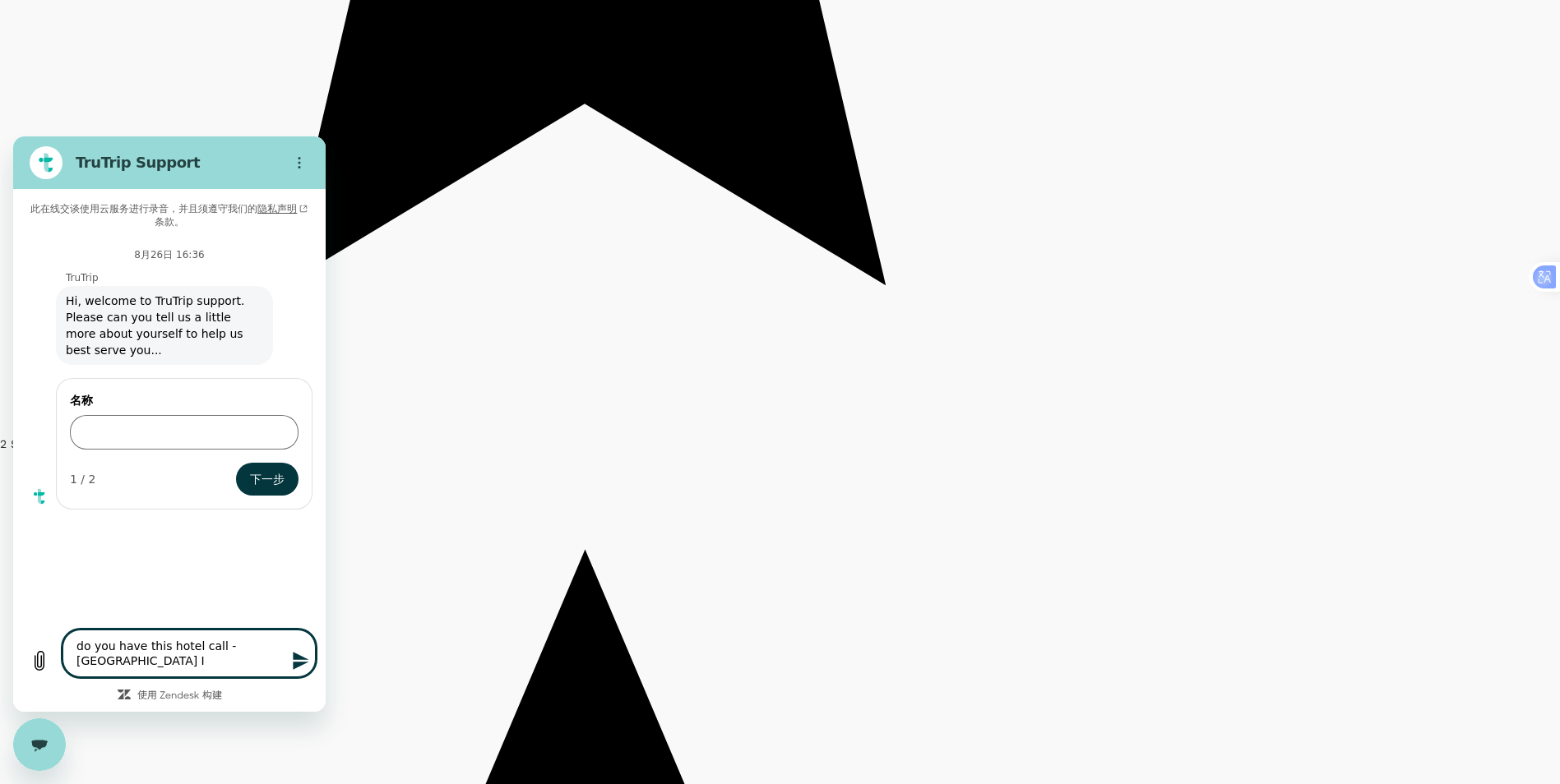
type textarea "do you have this hotel call - [GEOGRAPHIC_DATA] Ip"
type textarea "x"
type textarea "do you have this hotel call - [GEOGRAPHIC_DATA] Ipo"
type textarea "x"
type textarea "do you have this hotel call - [GEOGRAPHIC_DATA]"
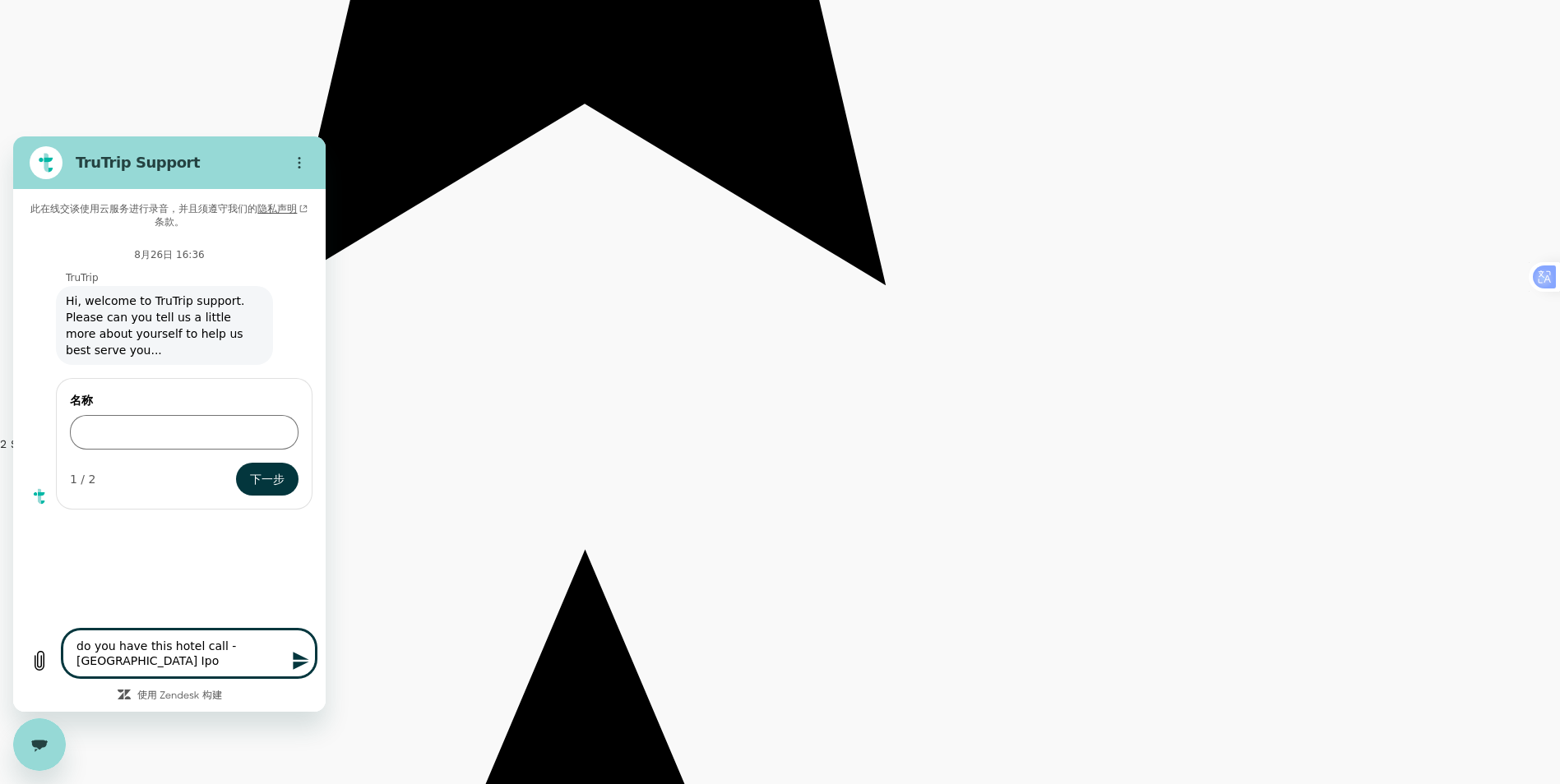
type textarea "x"
type textarea "do you have this hotel call - [GEOGRAPHIC_DATA]?"
type textarea "x"
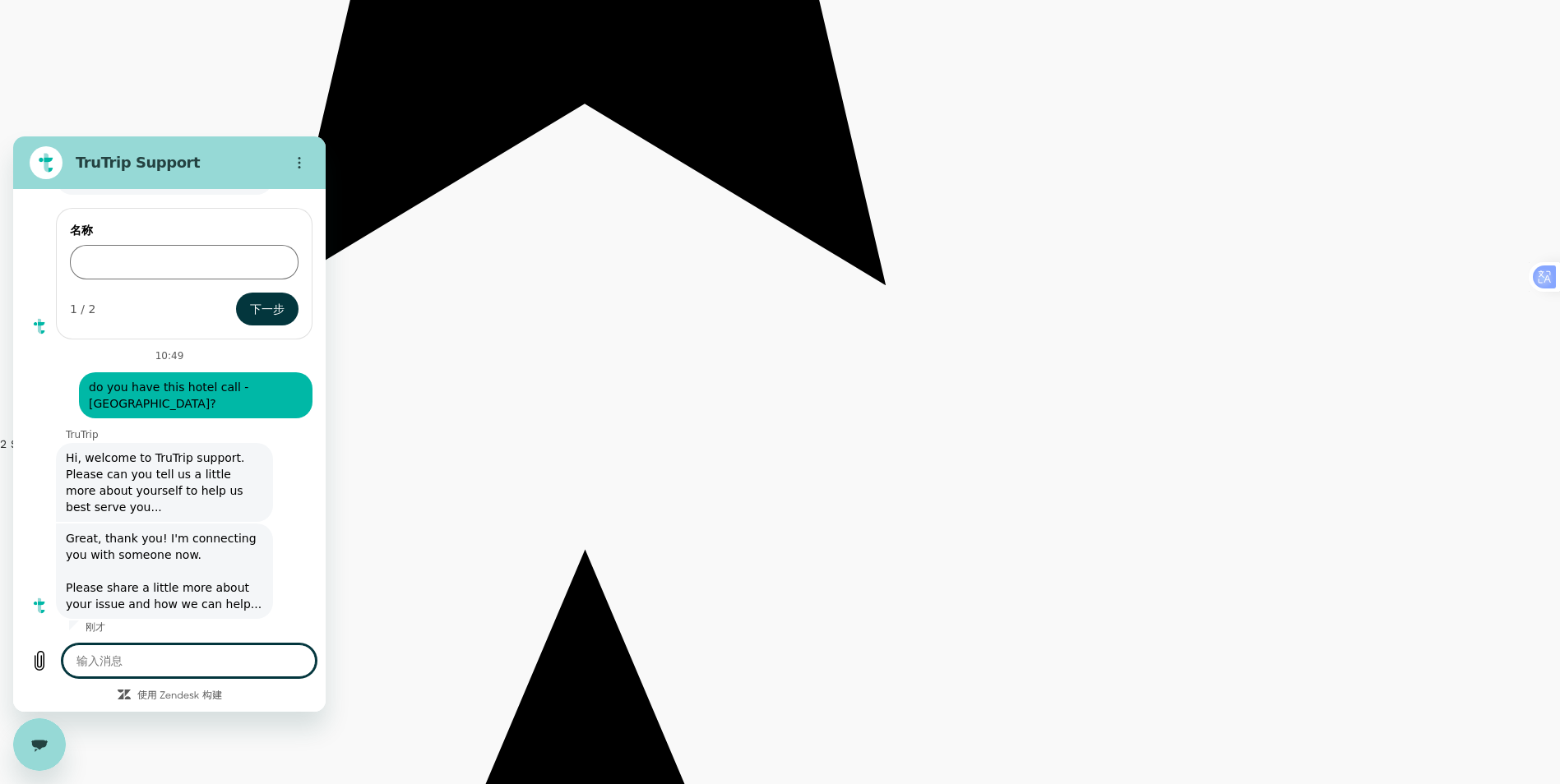
scroll to position [174, 0]
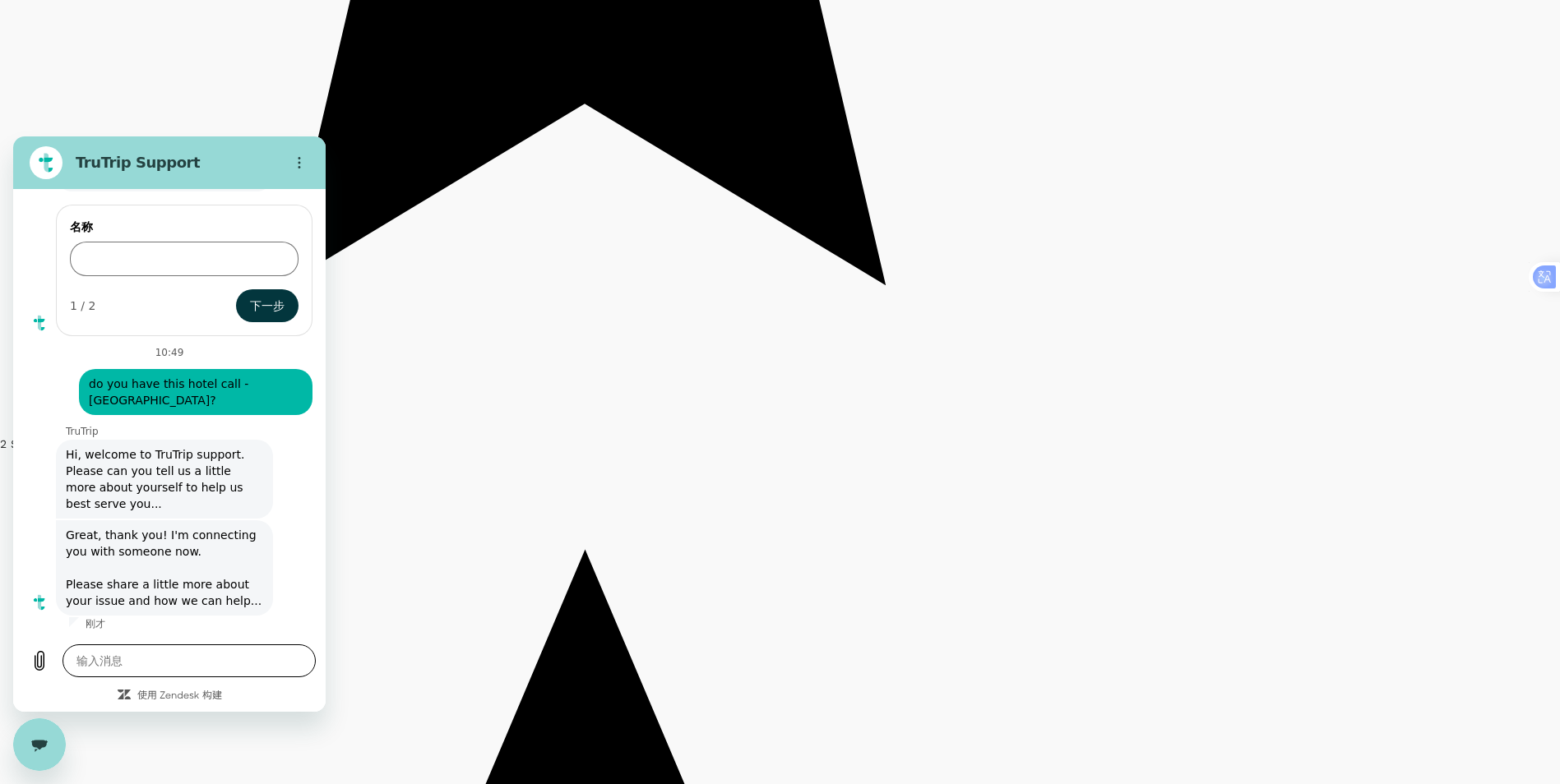
click at [242, 664] on textarea at bounding box center [189, 660] width 253 height 33
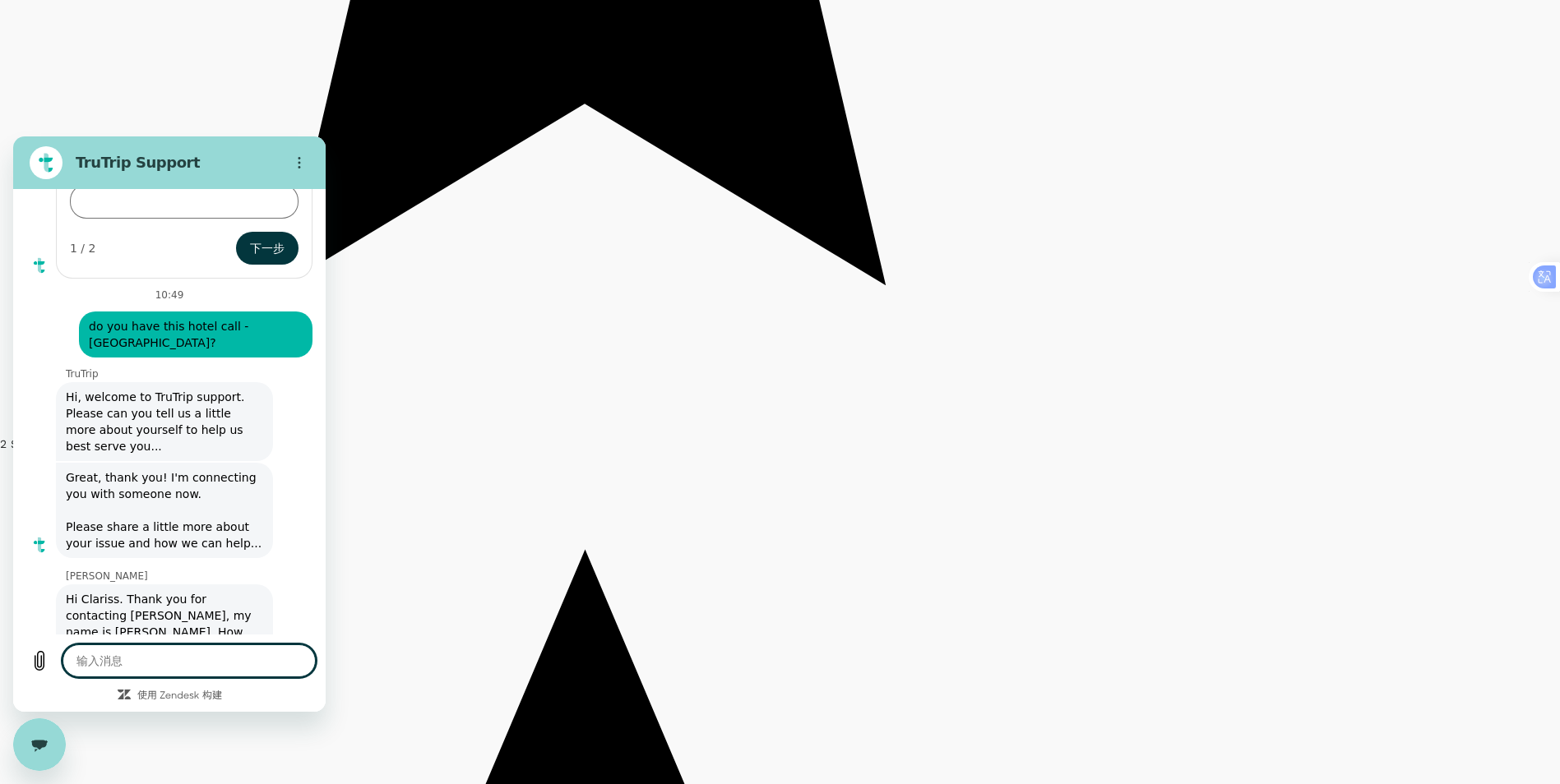
type textarea "x"
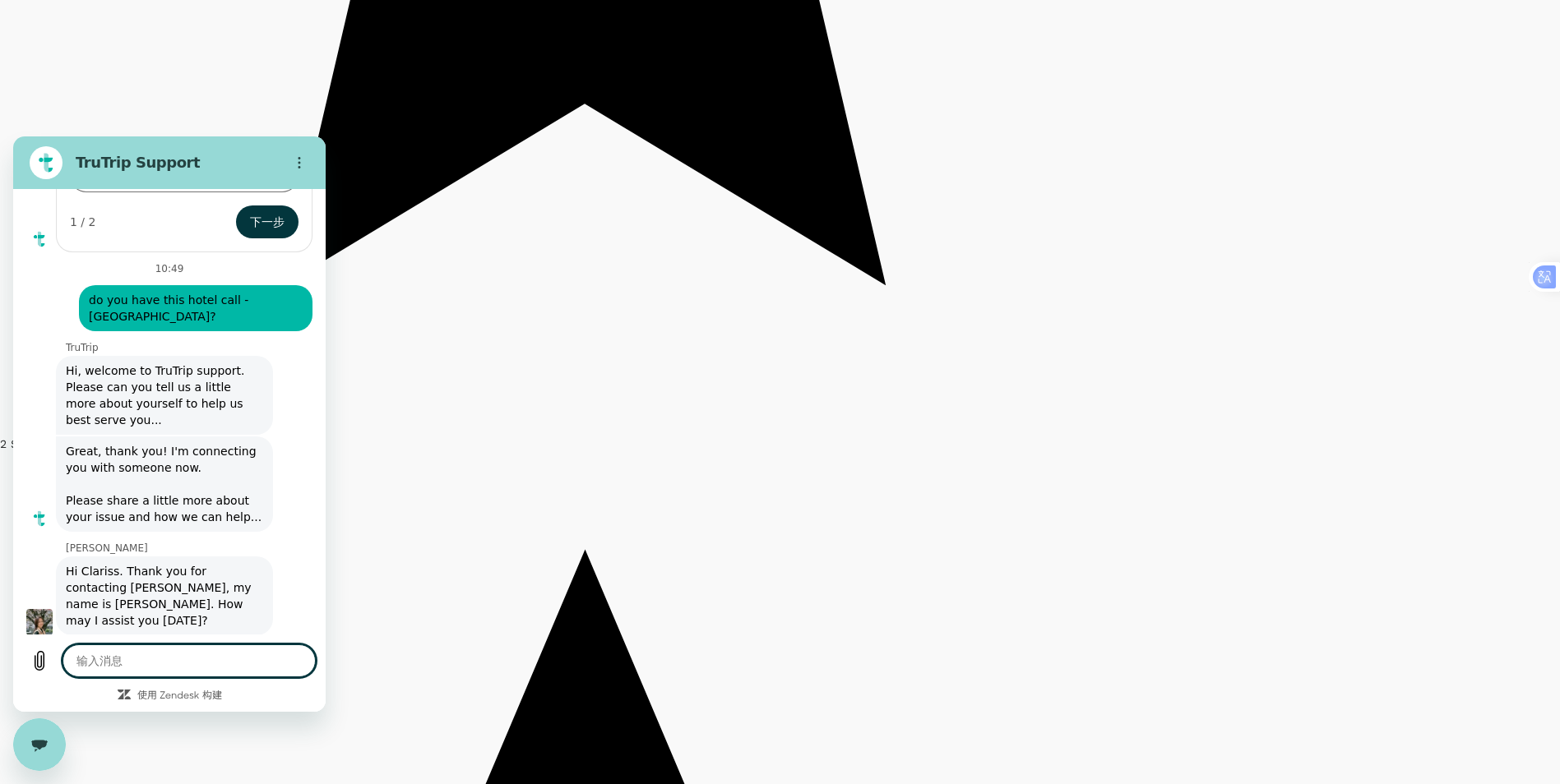
scroll to position [260, 0]
type textarea "H"
type textarea "x"
type textarea "HI"
type textarea "x"
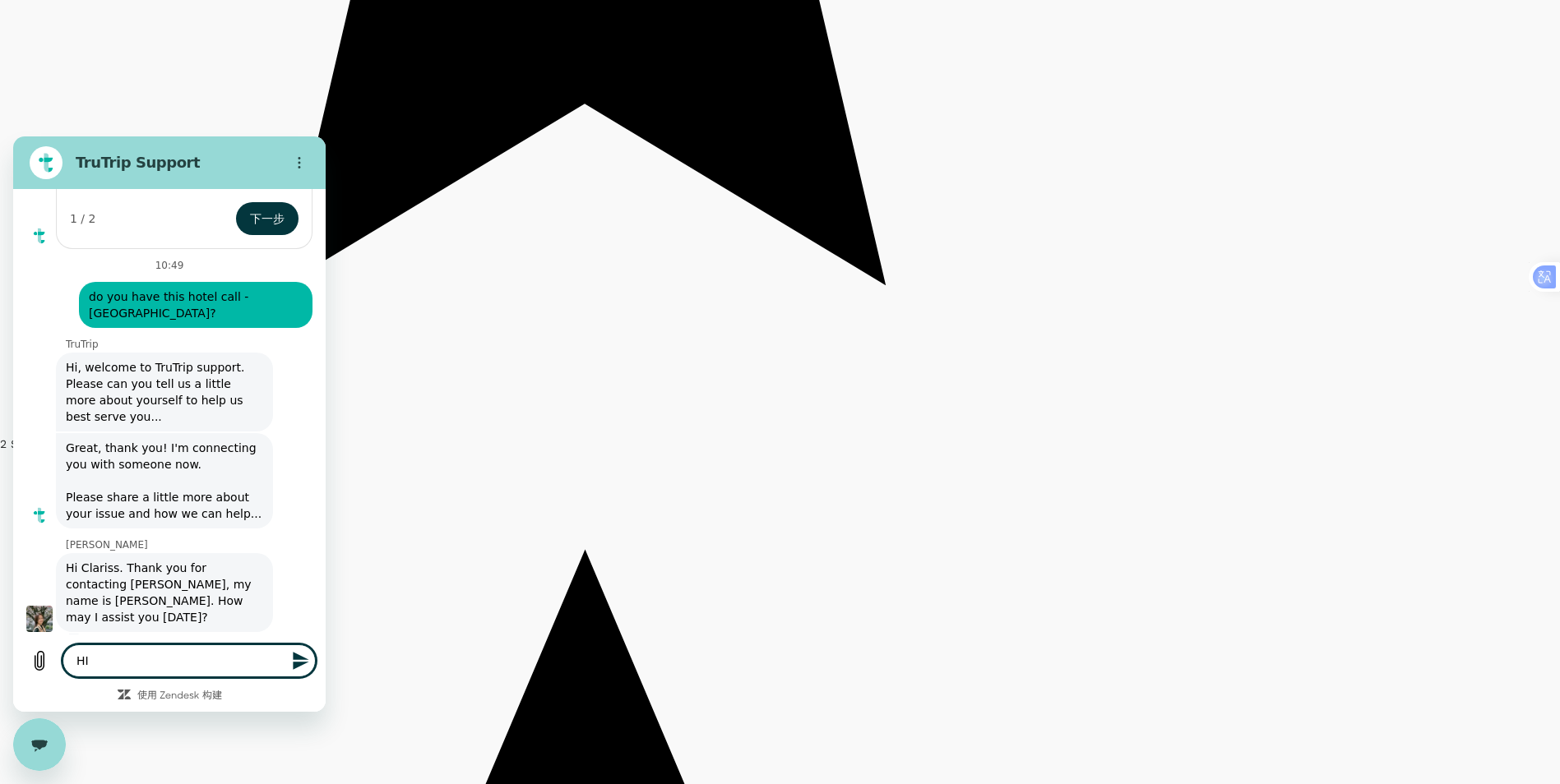
type textarea "HI"
type textarea "x"
type textarea "HI J"
type textarea "x"
type textarea "HI Je"
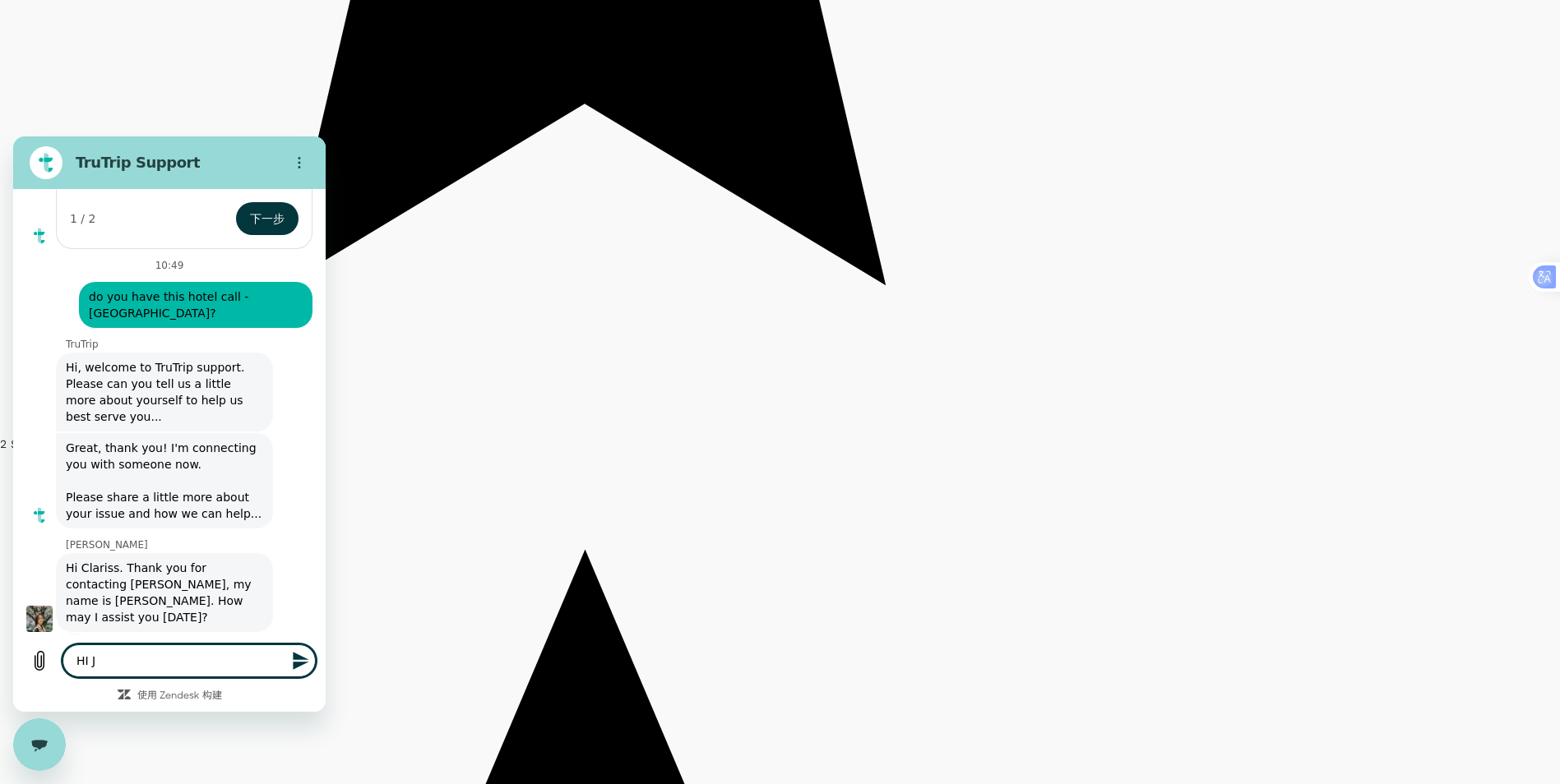
type textarea "x"
type textarea "HI Jes"
type textarea "x"
type textarea "HI [PERSON_NAME]"
type textarea "x"
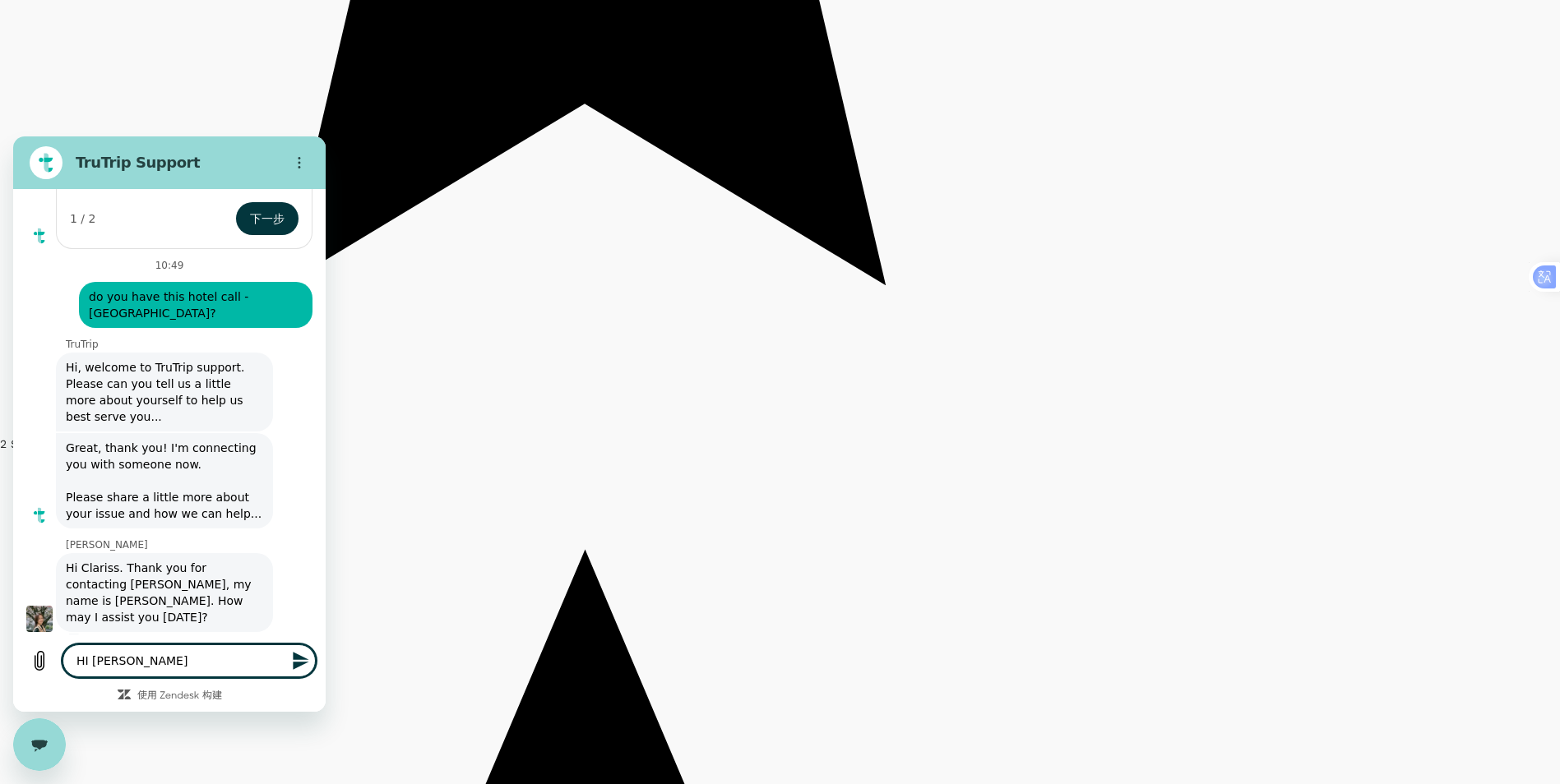
type textarea "HI [PERSON_NAME]"
type textarea "x"
type textarea "HI [PERSON_NAME]"
type textarea "x"
type textarea "HI [PERSON_NAME]"
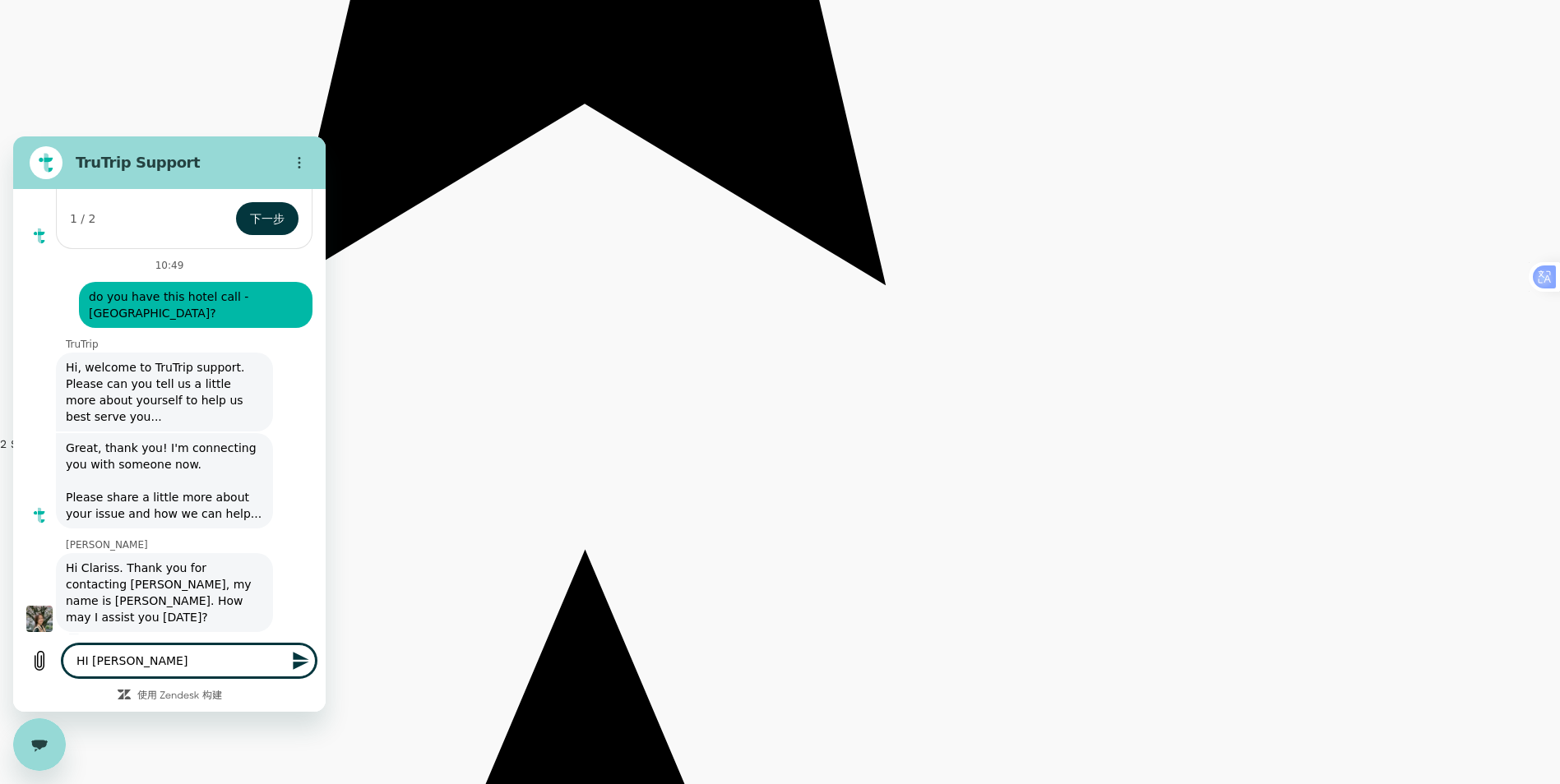
type textarea "x"
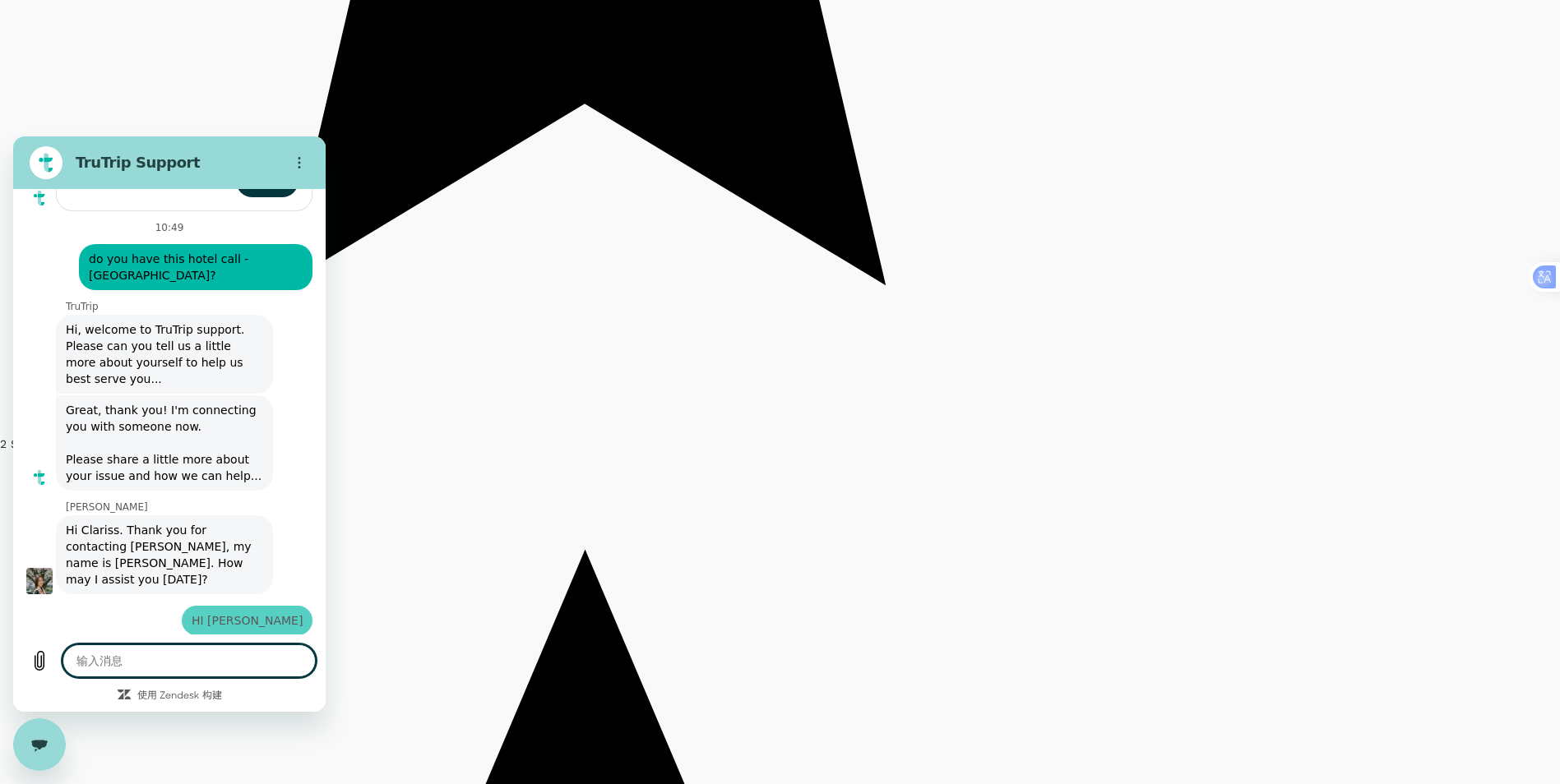
type textarea "x"
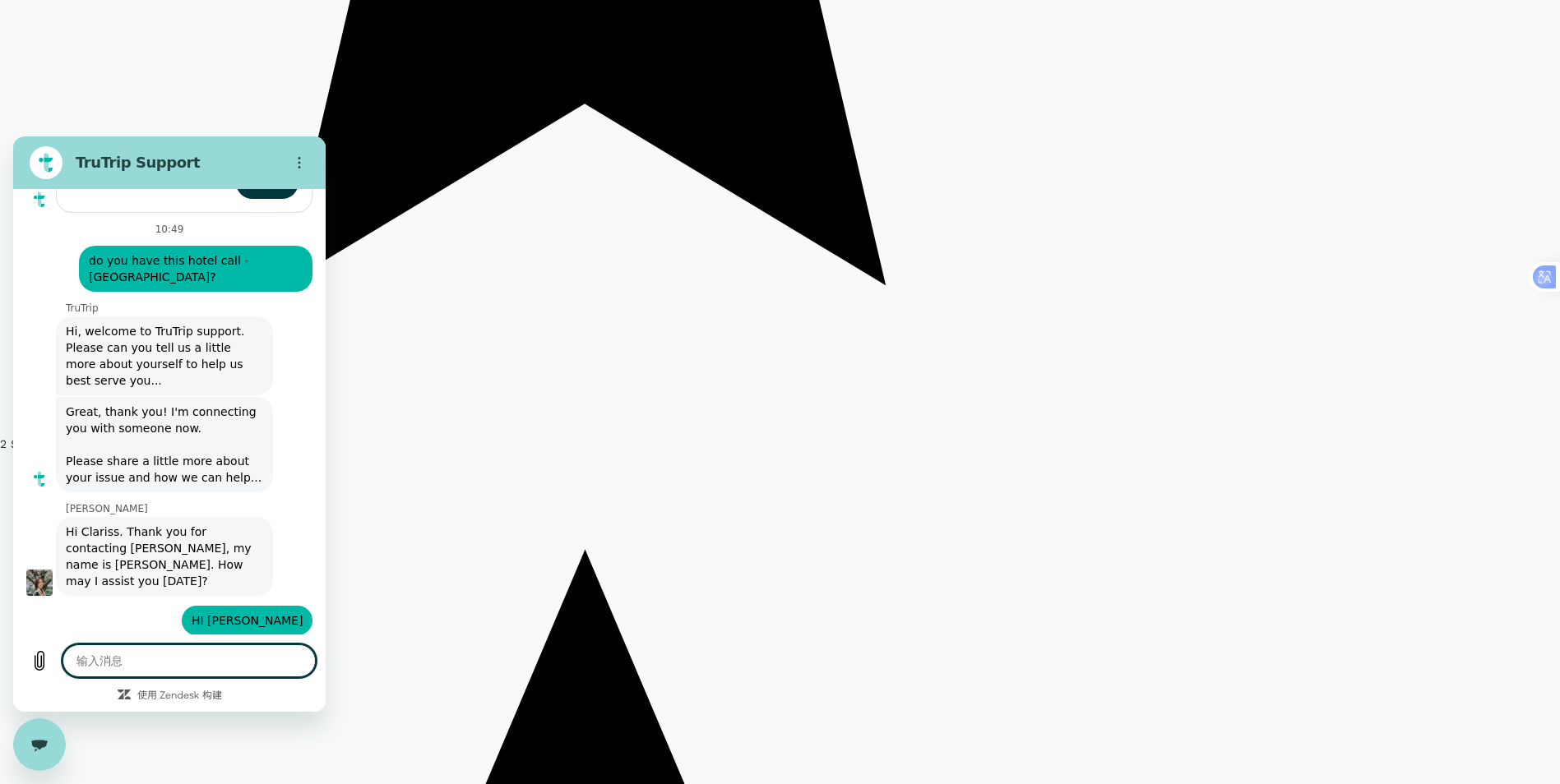
scroll to position [300, 0]
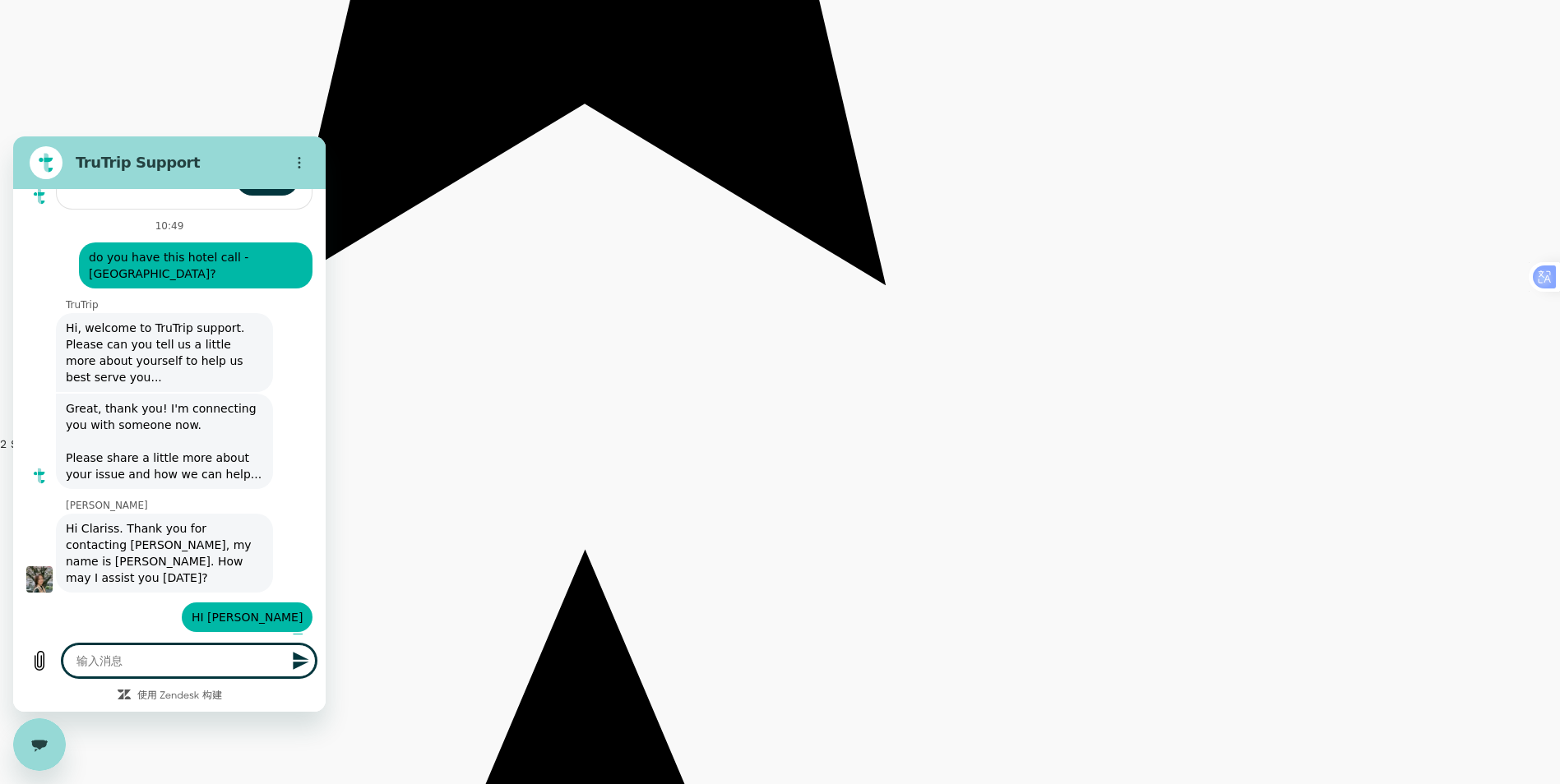
type textarea "c"
type textarea "x"
type textarea "ca"
type textarea "x"
type textarea "can"
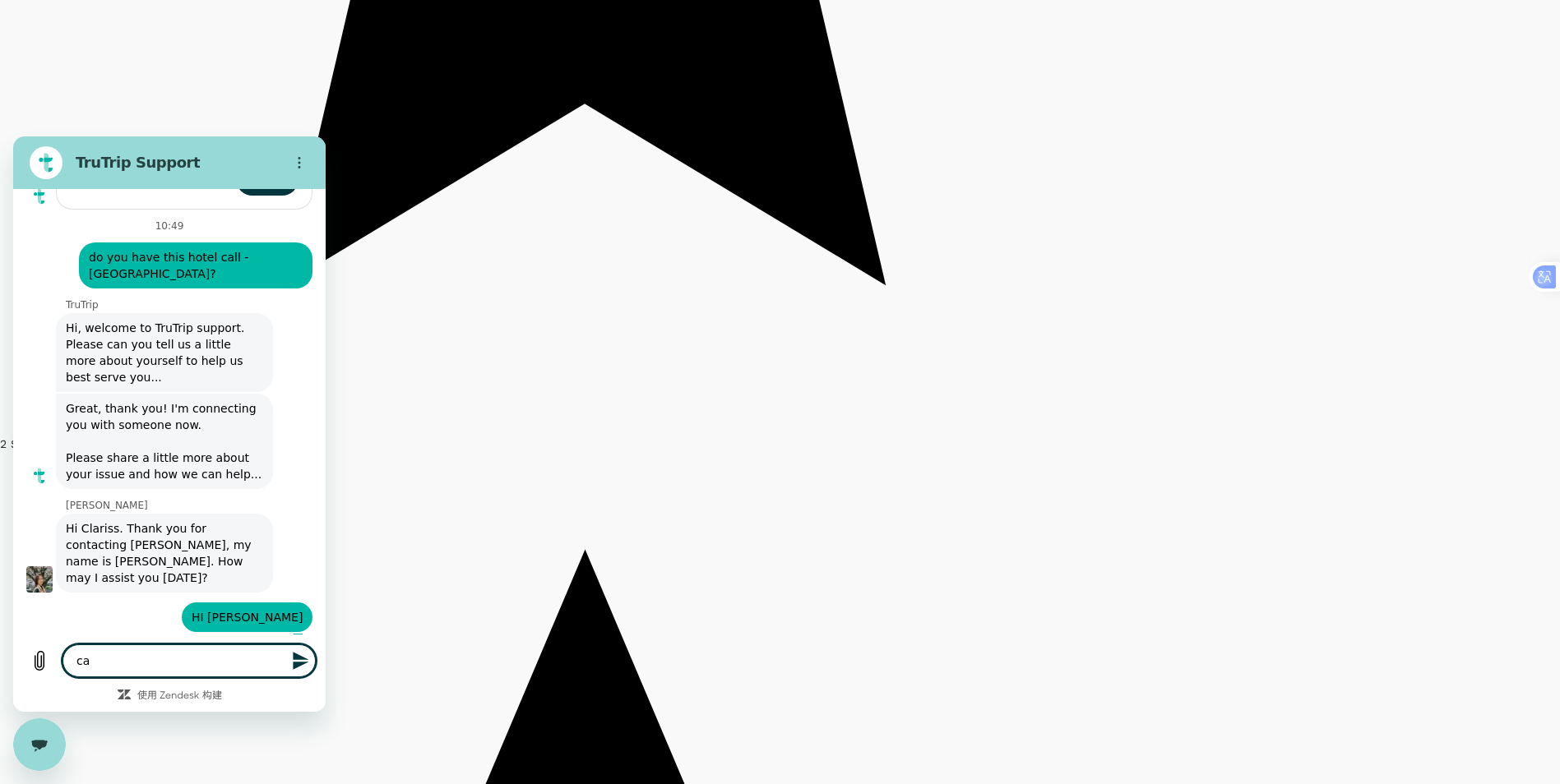
type textarea "x"
type textarea "can"
type textarea "x"
type textarea "can i"
type textarea "x"
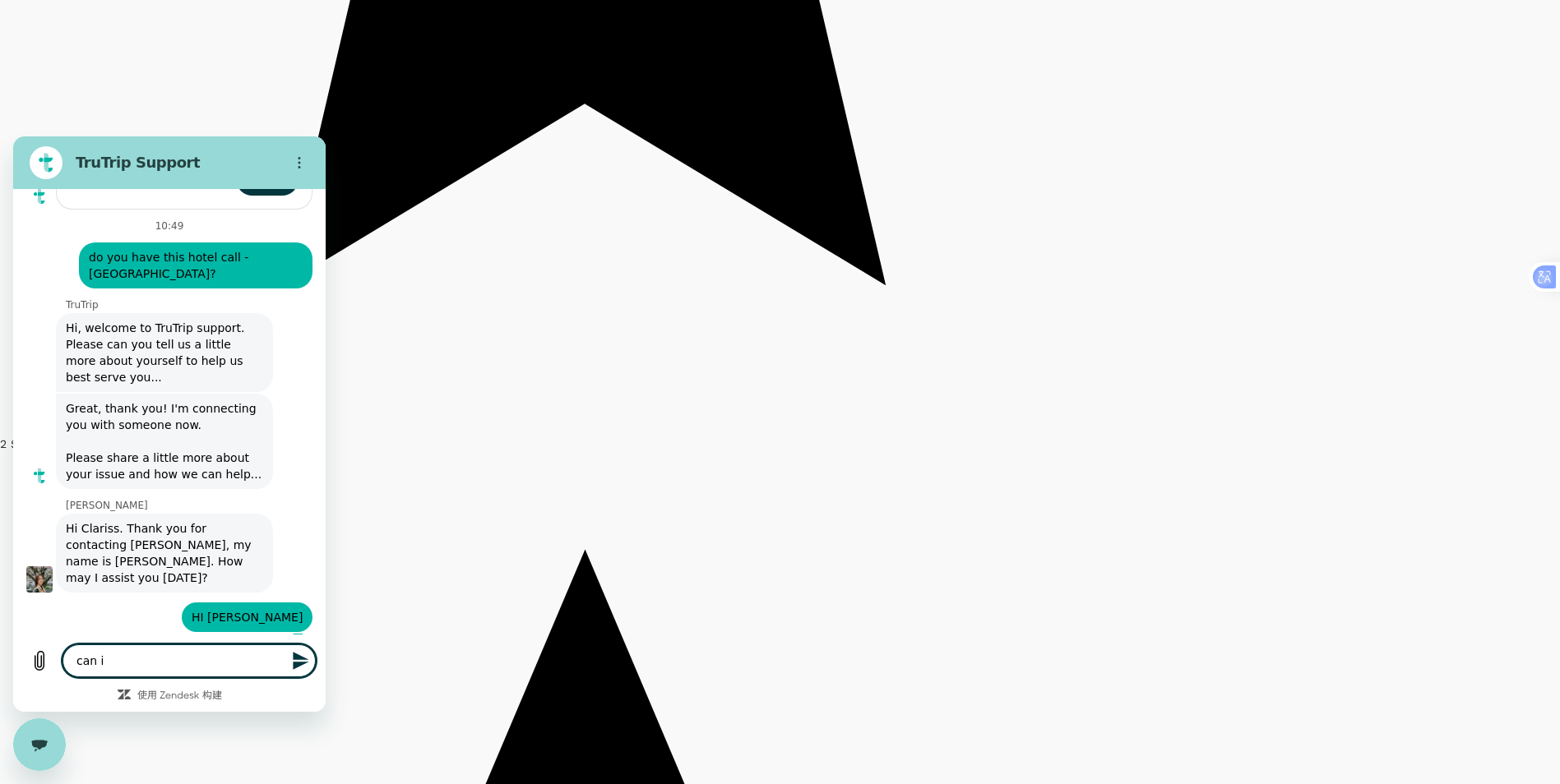
type textarea "can i"
type textarea "x"
type textarea "can i j"
type textarea "x"
type textarea "can i ju"
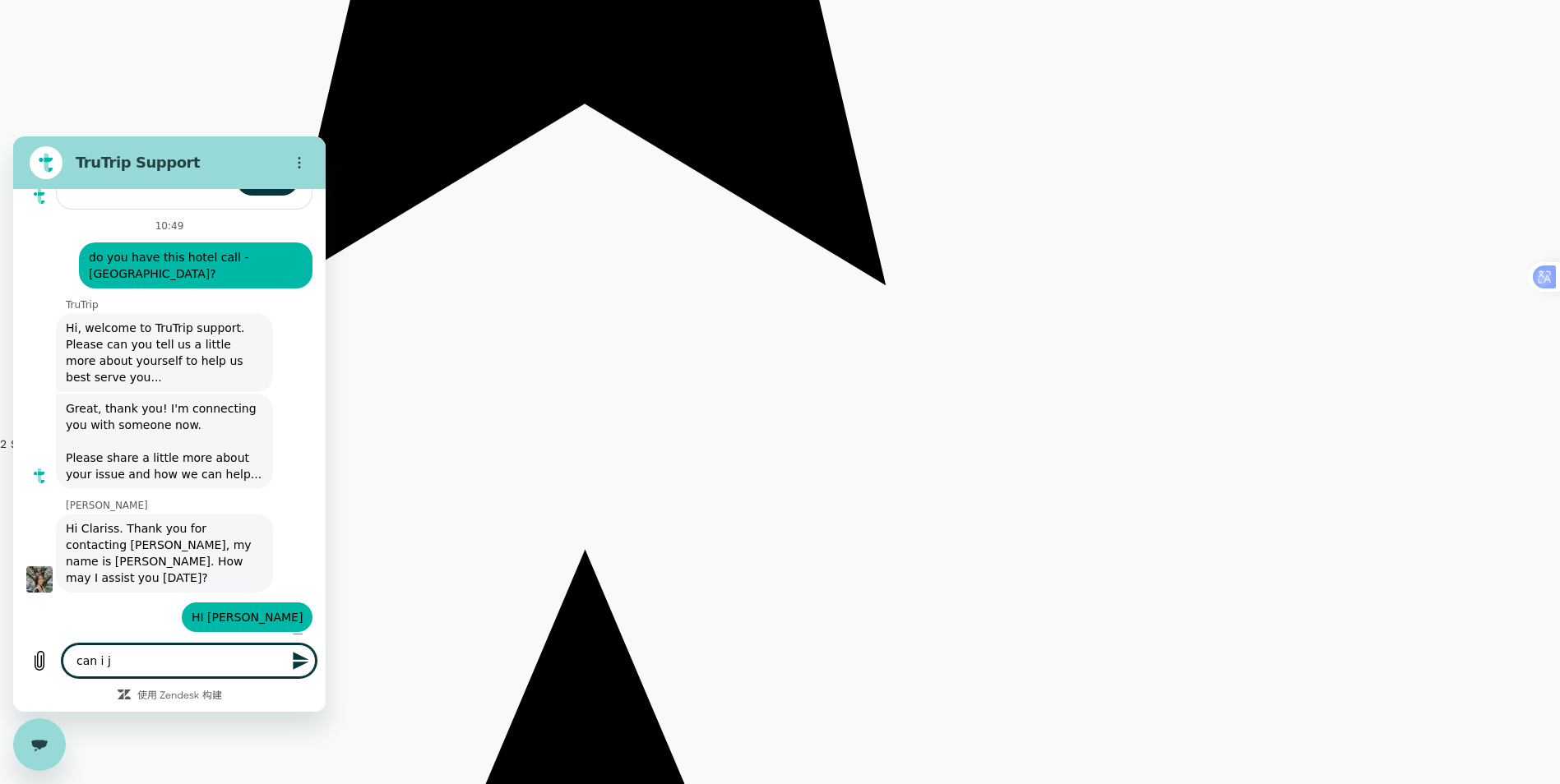
type textarea "x"
type textarea "can i jus"
type textarea "x"
type textarea "can i just"
type textarea "x"
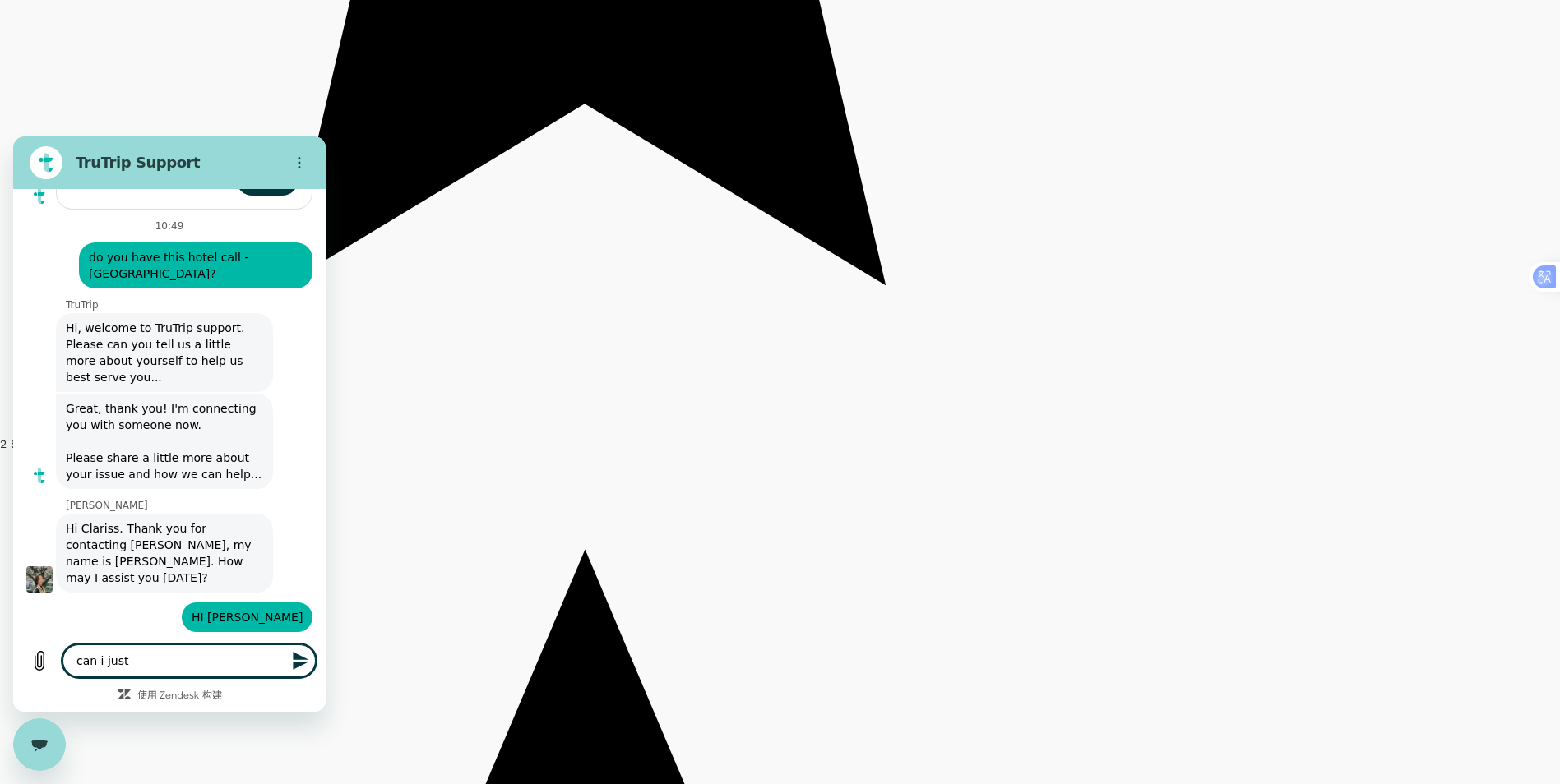
type textarea "can i just"
type textarea "x"
type textarea "can i just c"
type textarea "x"
type textarea "can i just ch"
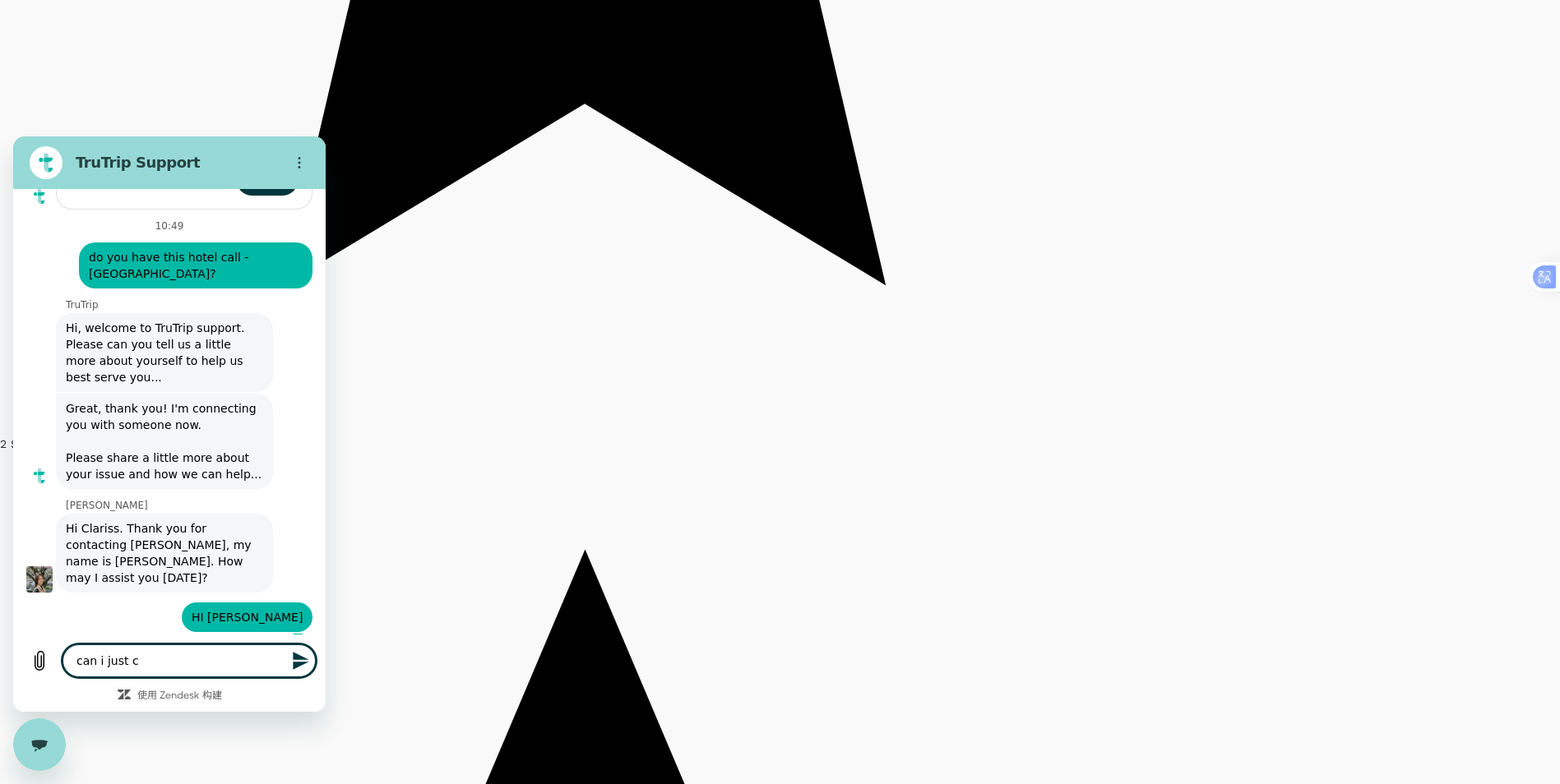
type textarea "x"
type textarea "can i just che"
type textarea "x"
type textarea "can i just chec"
type textarea "x"
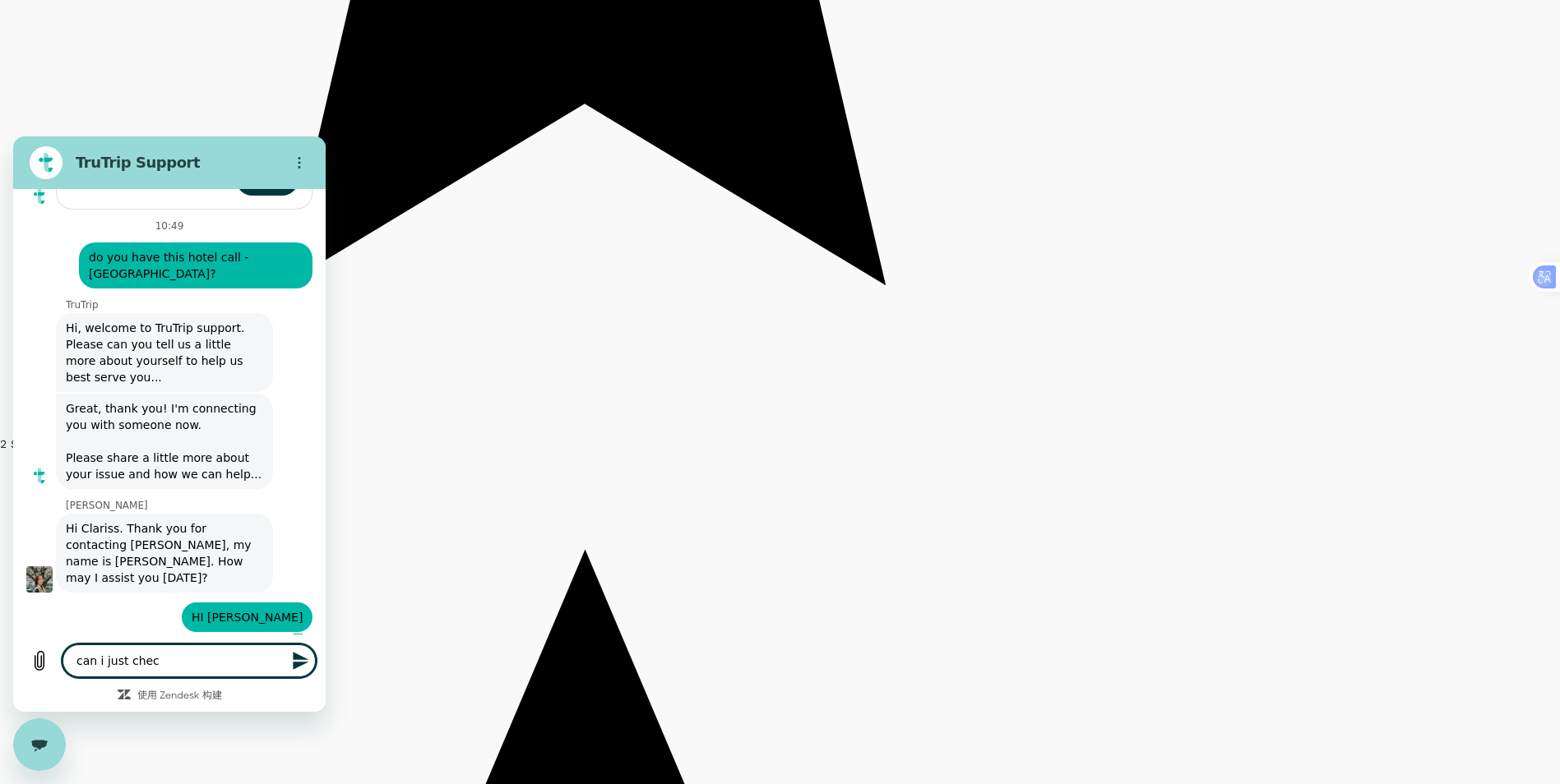
type textarea "can i just check"
type textarea "x"
type textarea "can i just check"
type textarea "x"
type textarea "can i just check w"
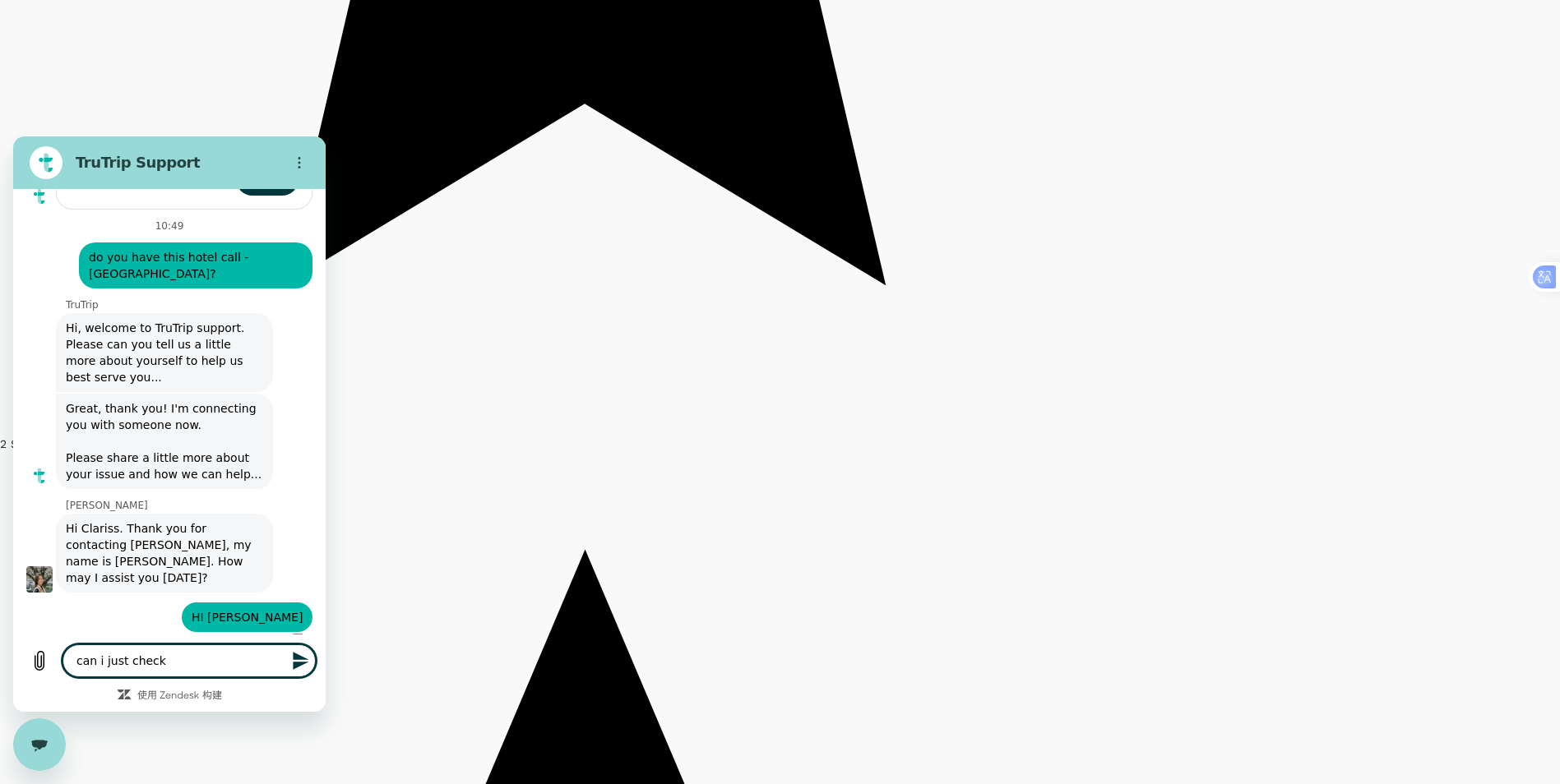
type textarea "x"
type textarea "can i just check wh"
type textarea "x"
type textarea "can i just check whe"
type textarea "x"
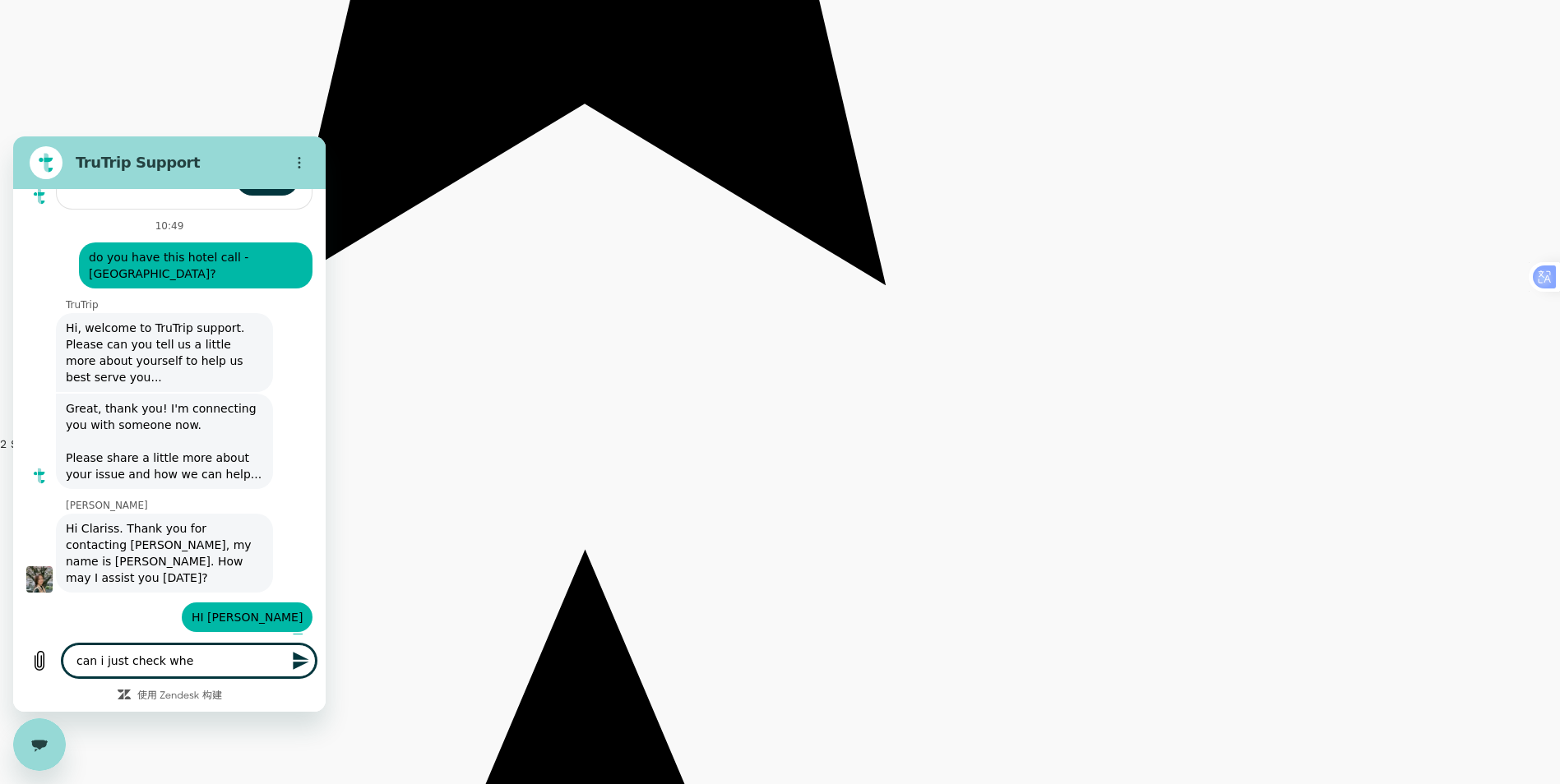
type textarea "can i just check whet"
type textarea "x"
type textarea "can i just check wheth"
type textarea "x"
type textarea "can i just check whethe"
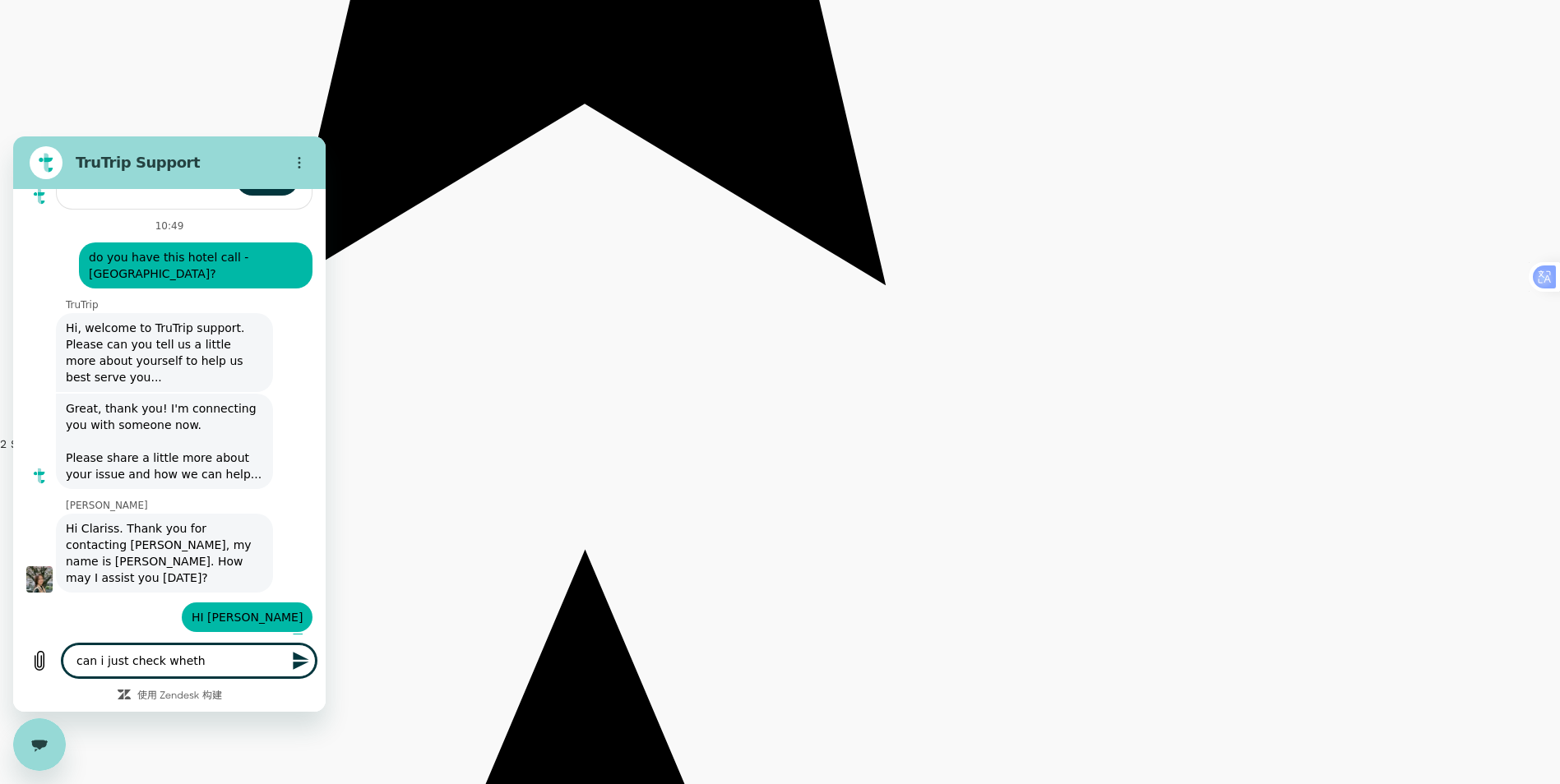
type textarea "x"
type textarea "can i just check whether"
type textarea "x"
type textarea "can i just check whether"
type textarea "x"
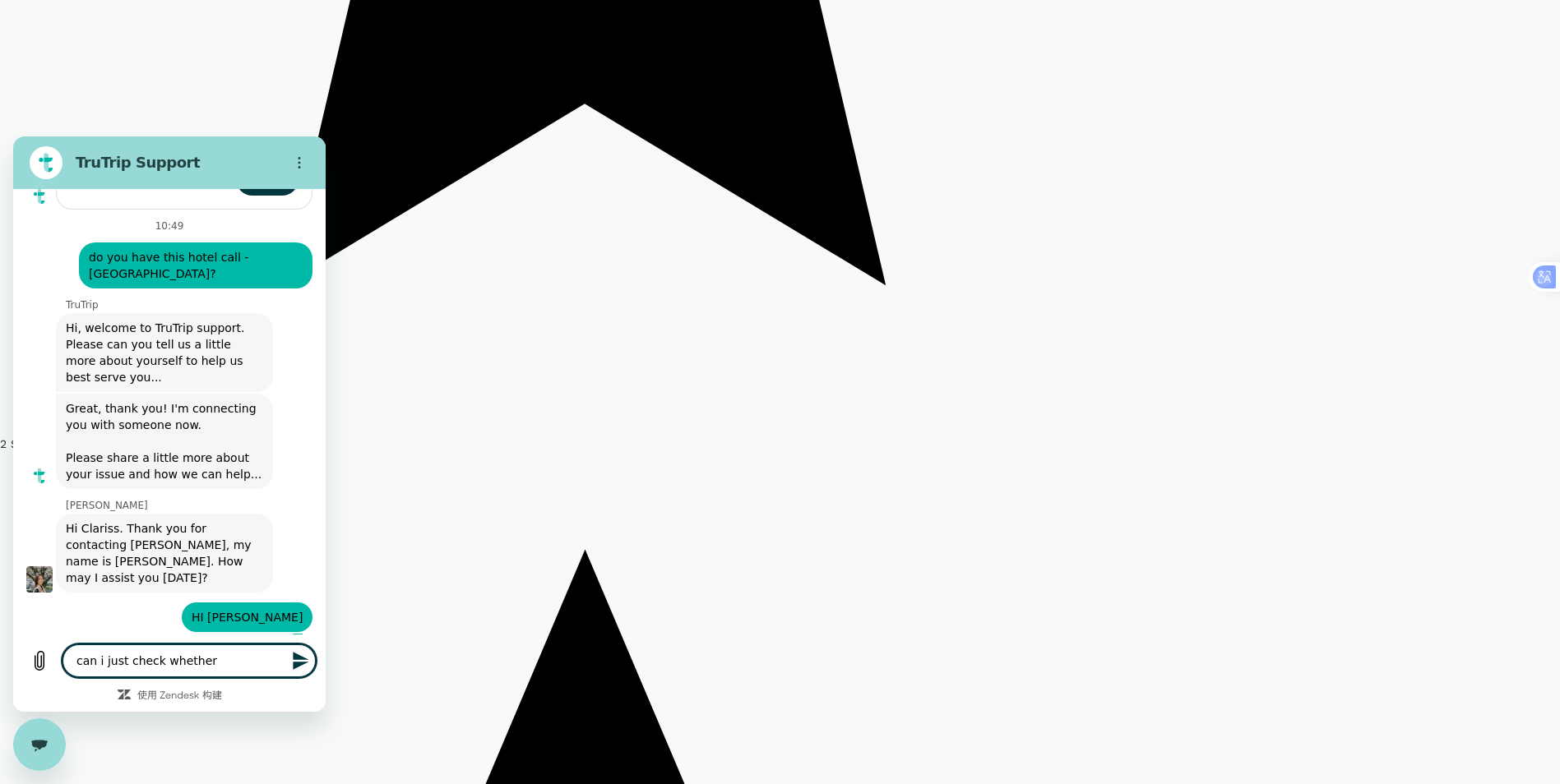
type textarea "can i just check whether y"
type textarea "x"
type textarea "can i just check whether yo"
type textarea "x"
type textarea "can i just check whether you"
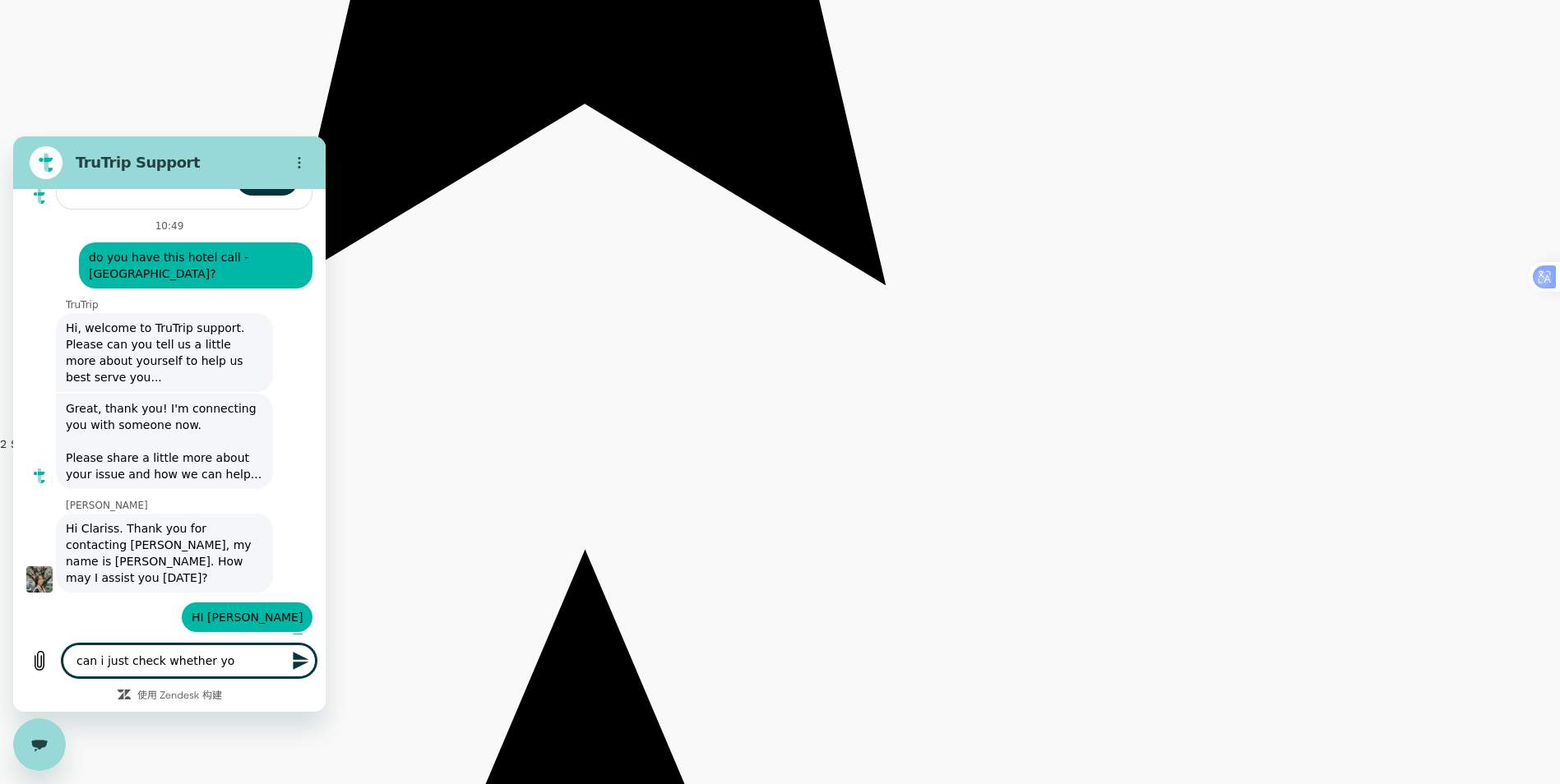
type textarea "x"
type textarea "can i just check whether you"
type textarea "x"
type textarea "can i just check whether you h"
type textarea "x"
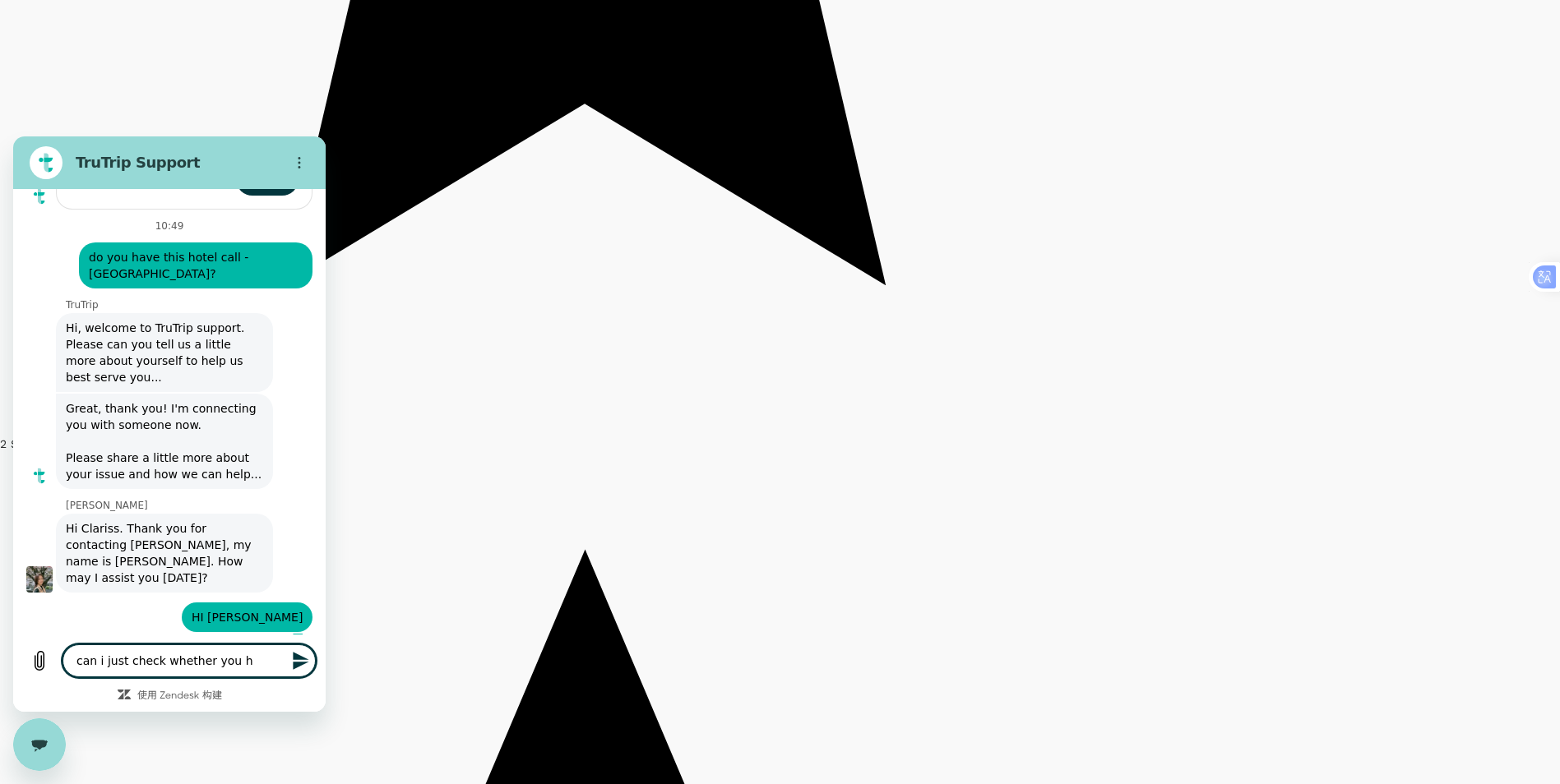
type textarea "can i just check whether you ha"
type textarea "x"
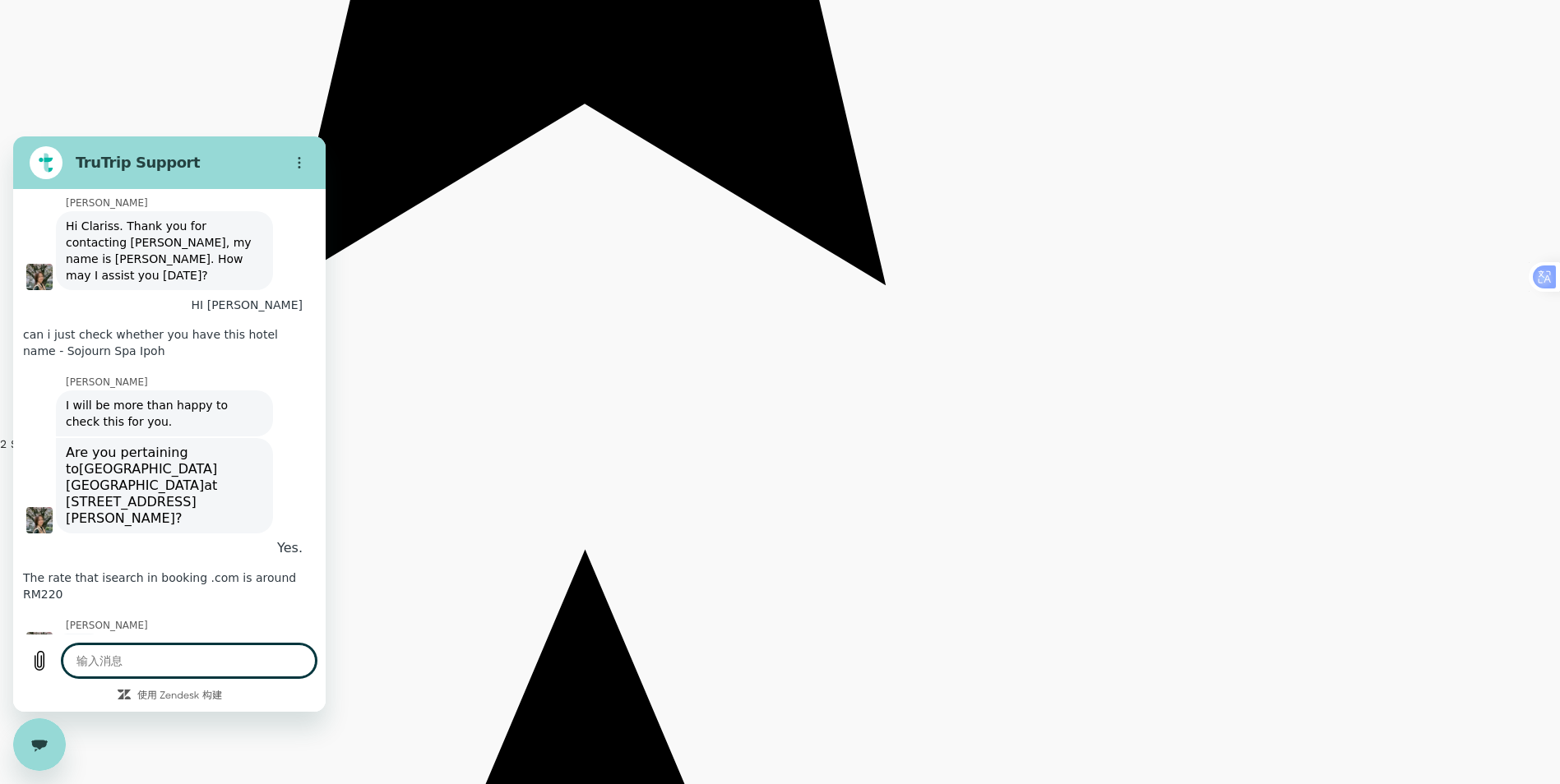
scroll to position [634, 0]
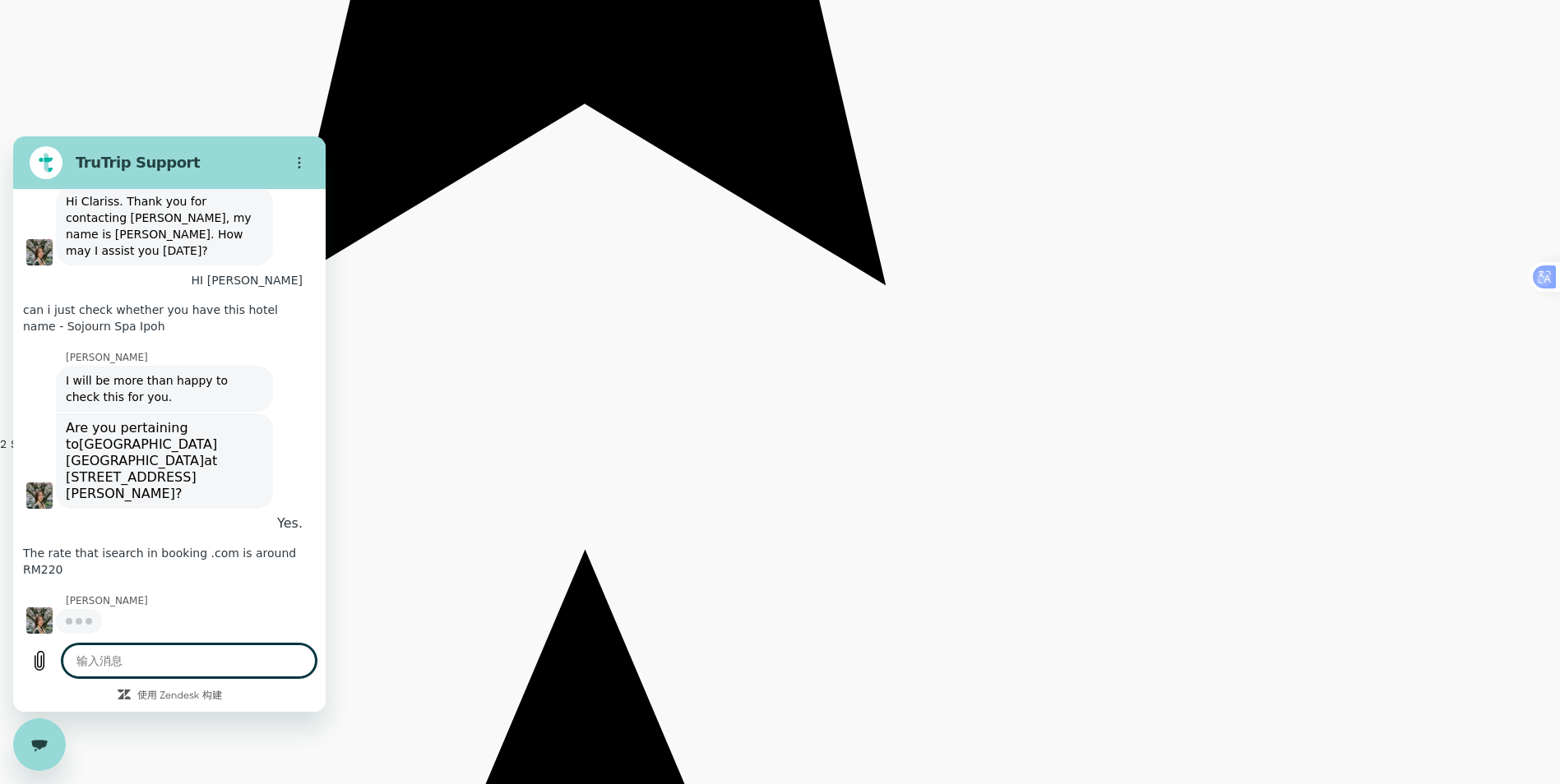
click at [108, 663] on textarea at bounding box center [189, 660] width 253 height 33
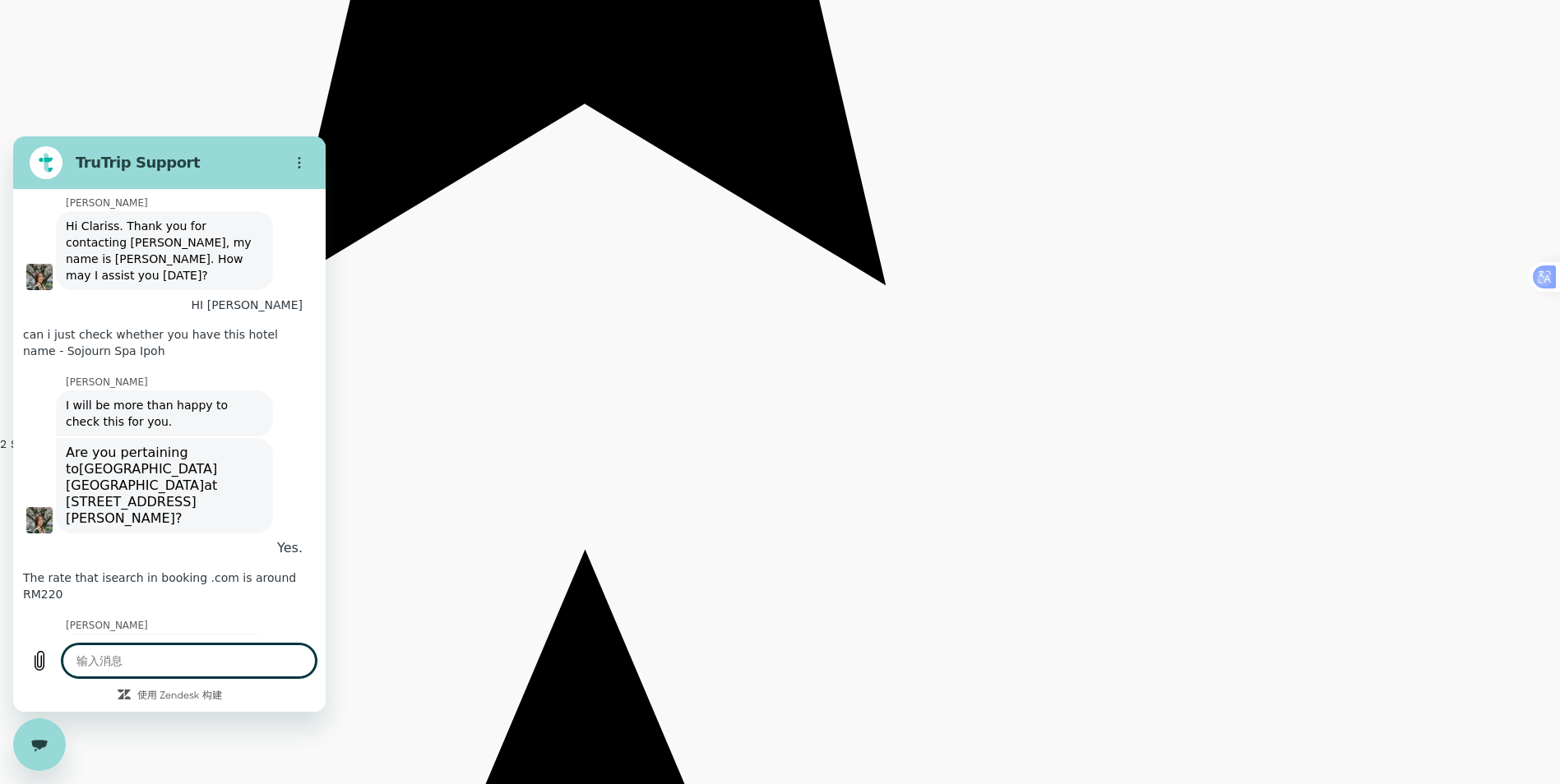
scroll to position [690, 0]
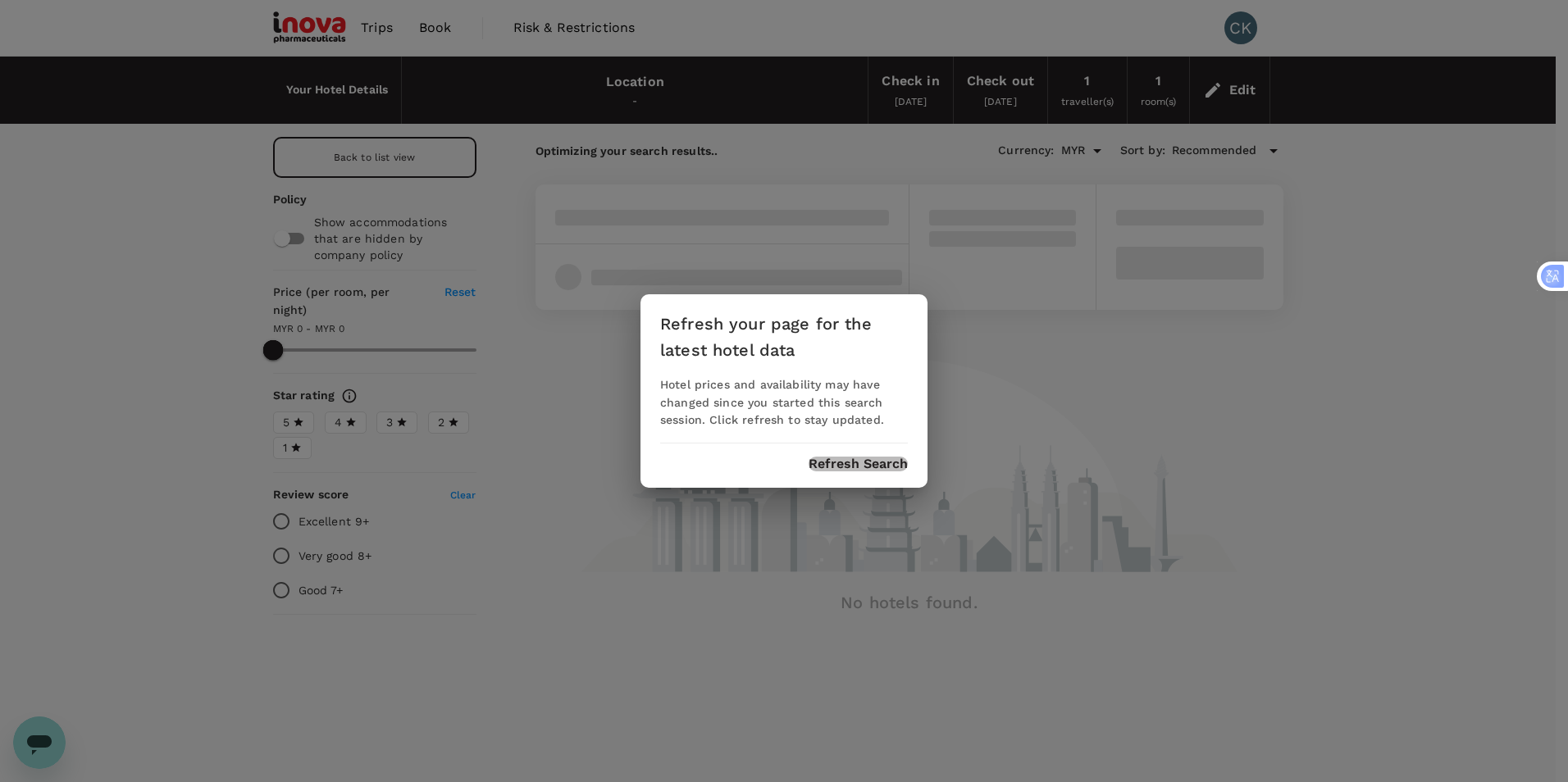
click at [836, 461] on button "Refresh Search" at bounding box center [857, 464] width 99 height 15
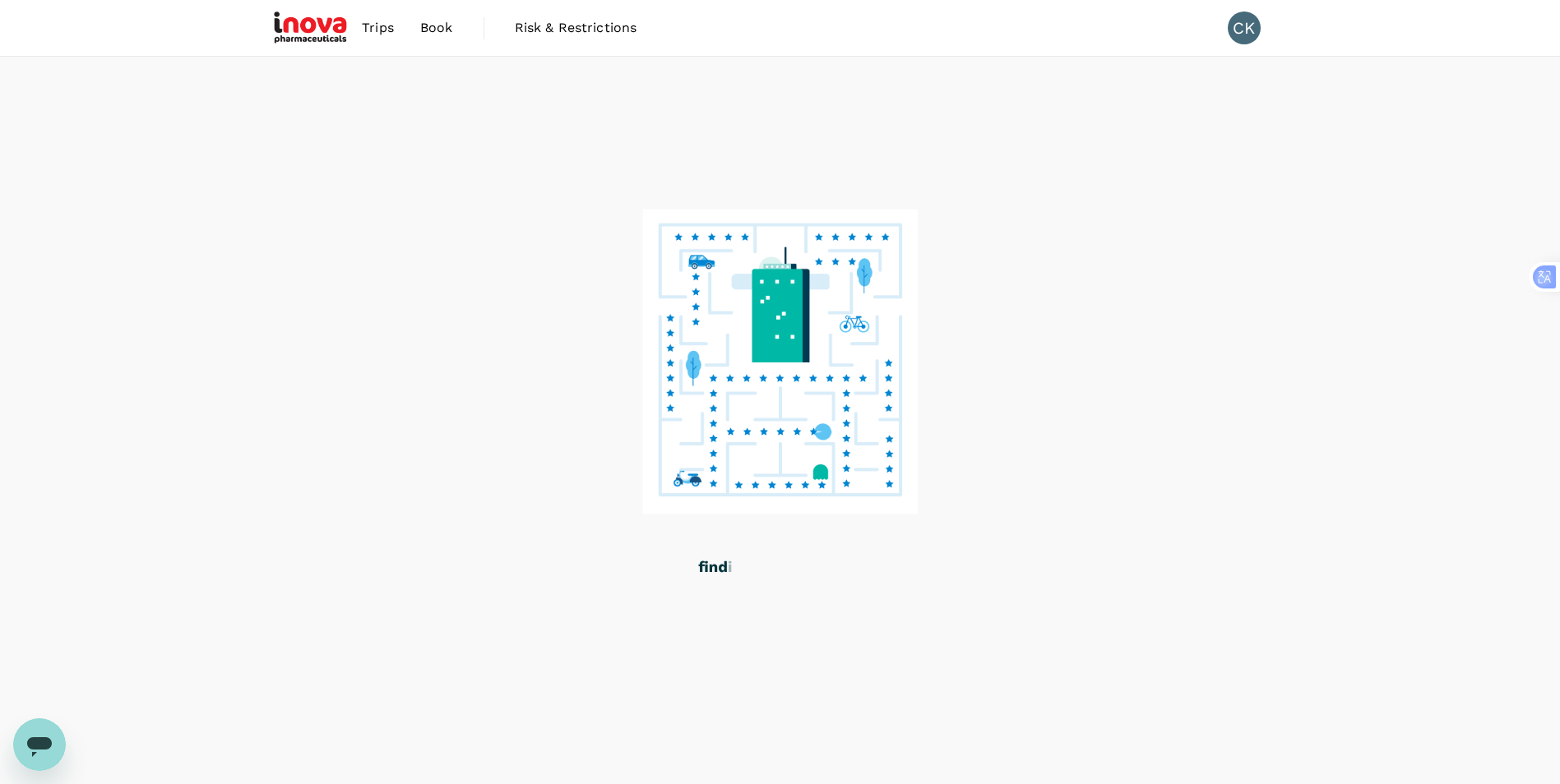
click at [42, 756] on icon "打开消息传送窗口" at bounding box center [39, 744] width 29 height 29
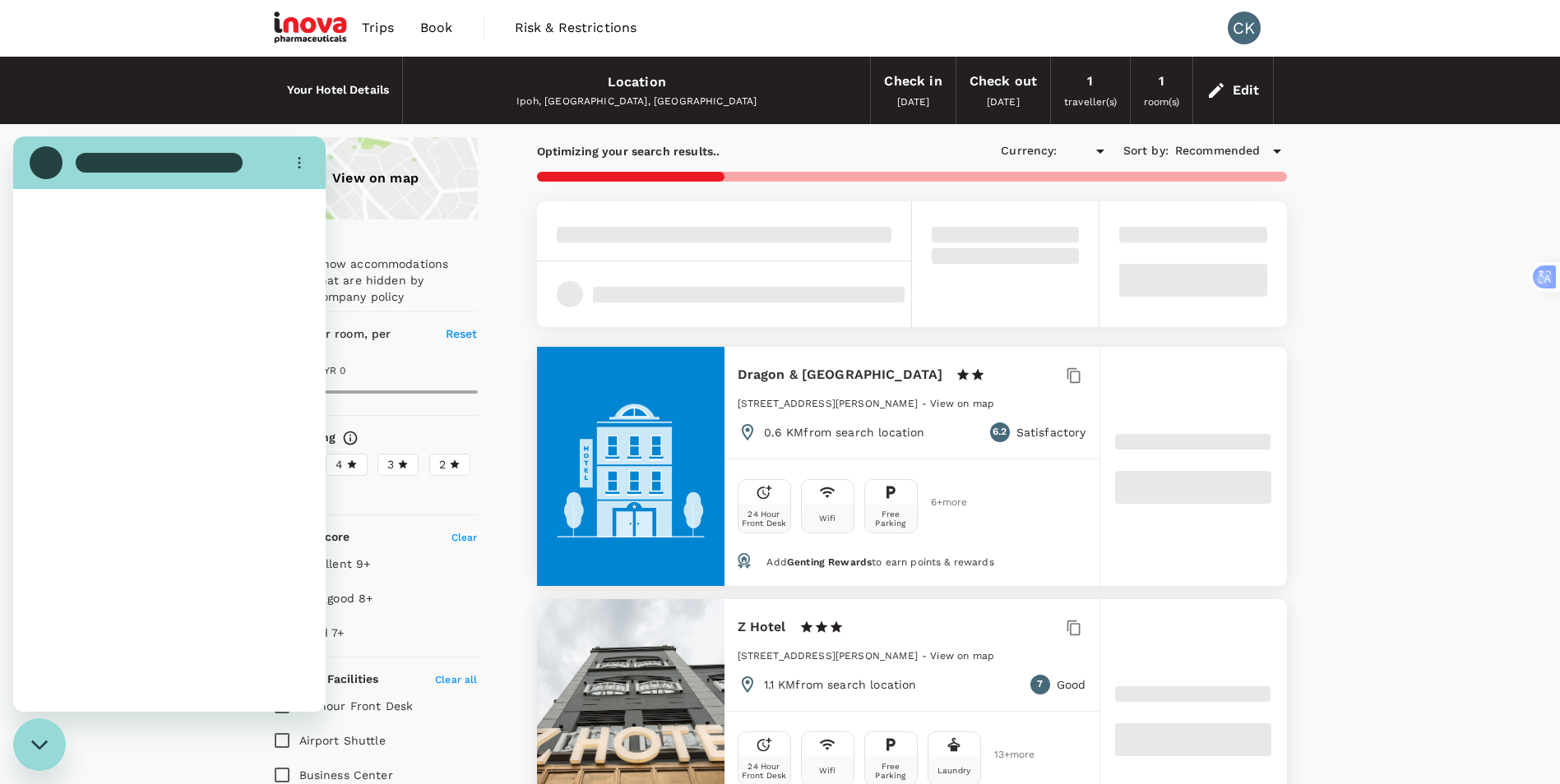
type input "456.48"
type input "MYR"
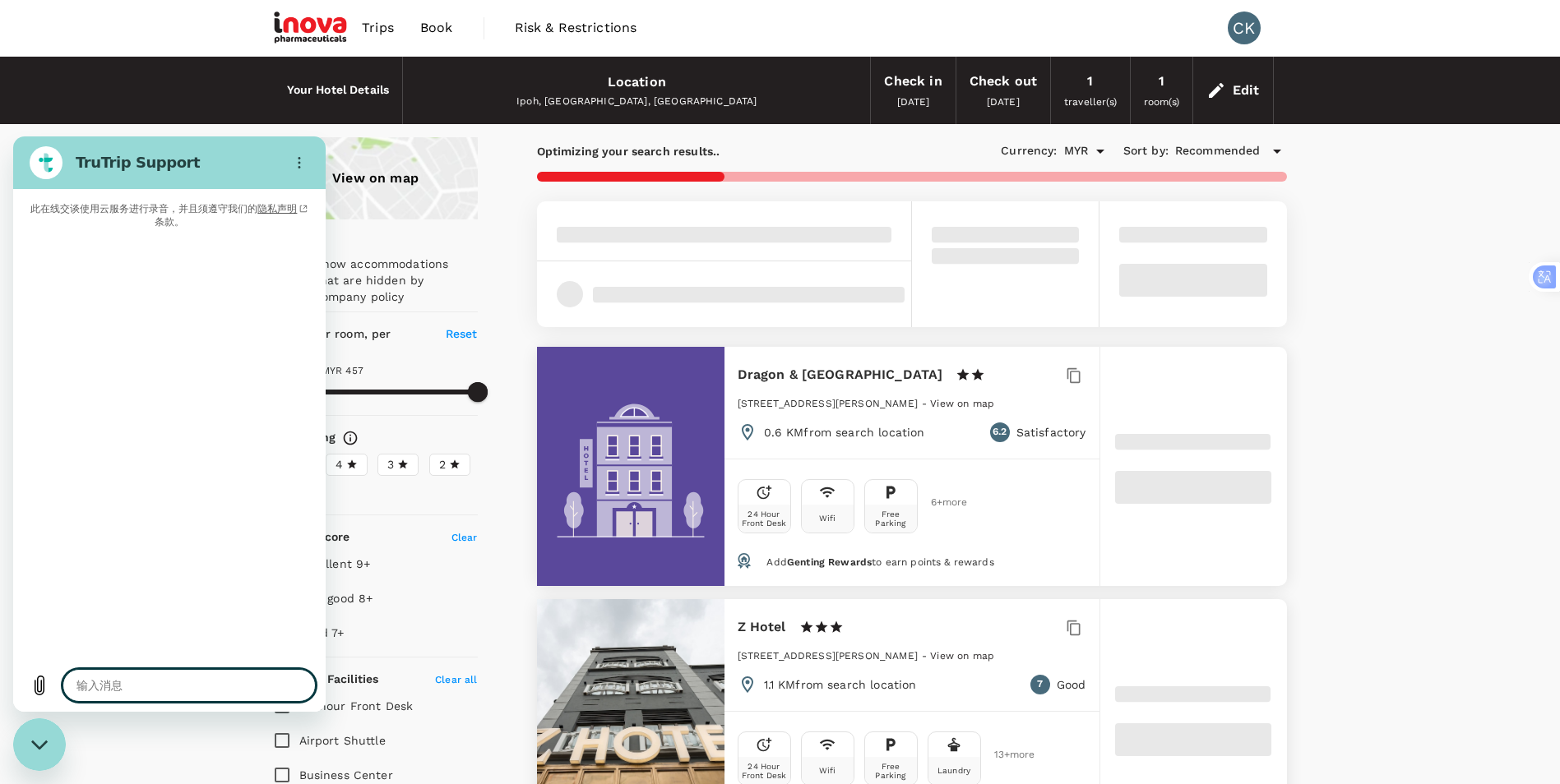
type input "457.48"
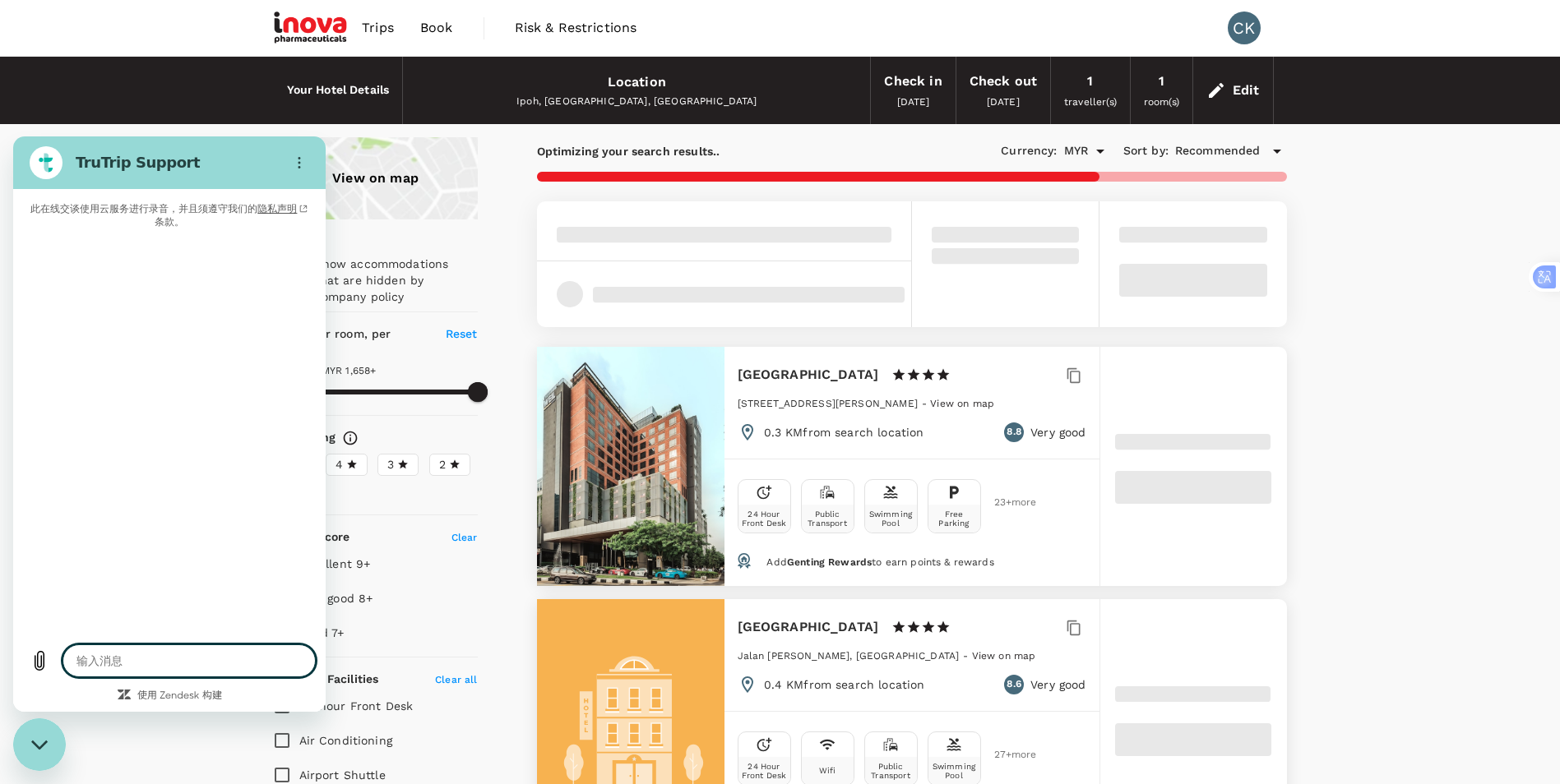
type input "1657.48"
type textarea "x"
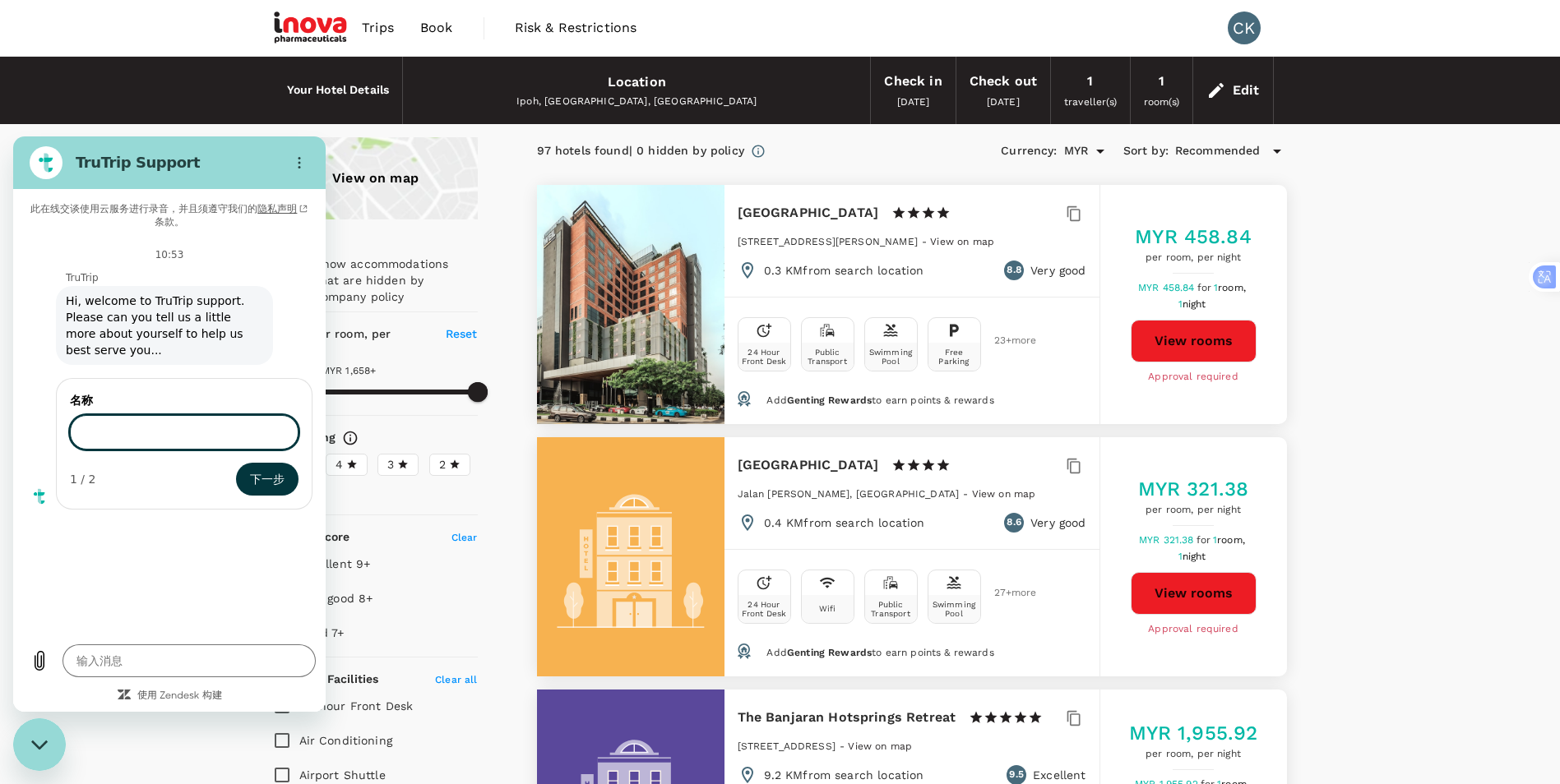
type input "1657.48"
click at [164, 665] on textarea at bounding box center [189, 660] width 253 height 33
type textarea "H"
type textarea "x"
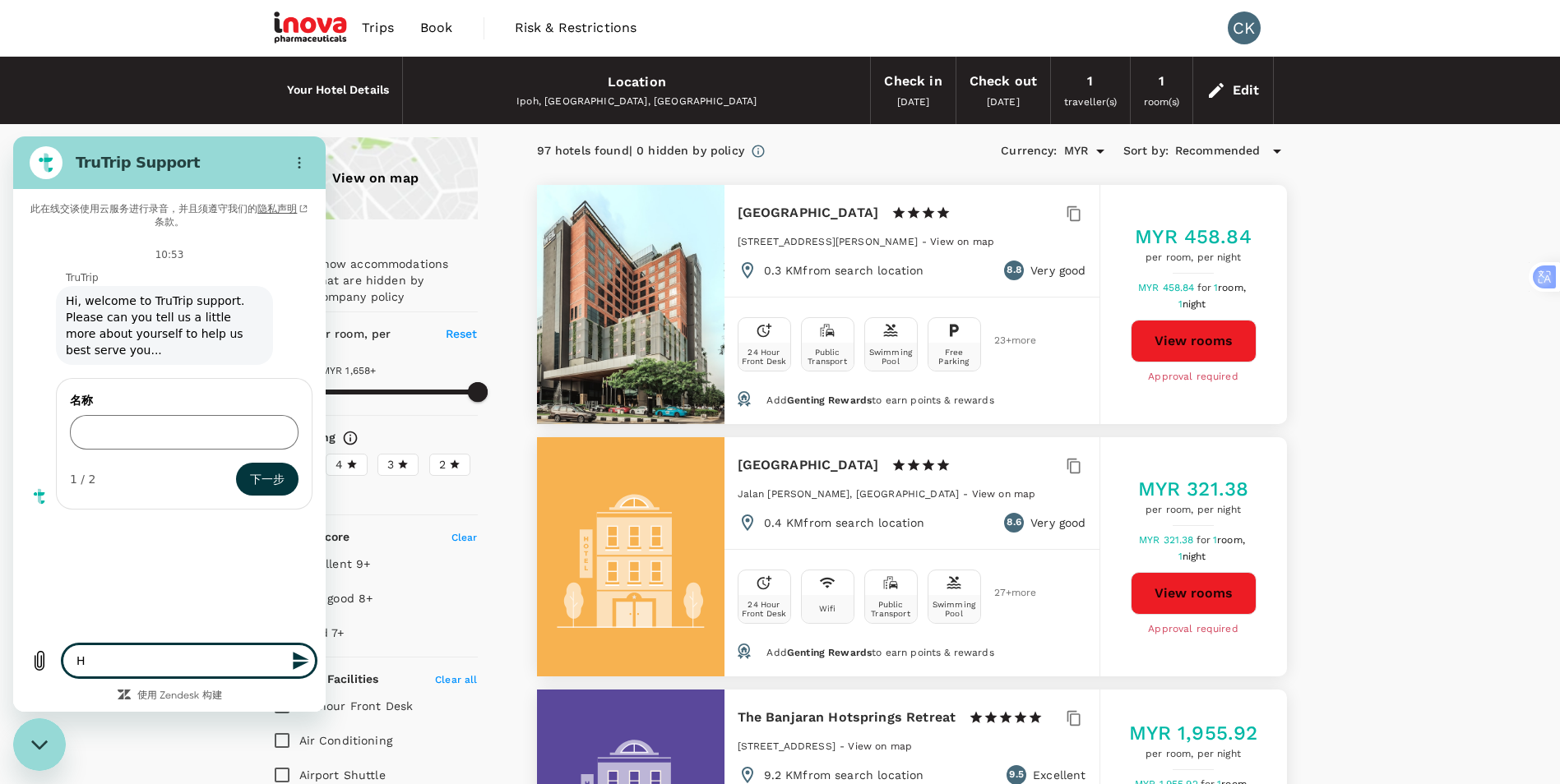
type textarea "Hi"
type textarea "x"
type textarea "Hi"
type textarea "x"
type textarea "Hi J"
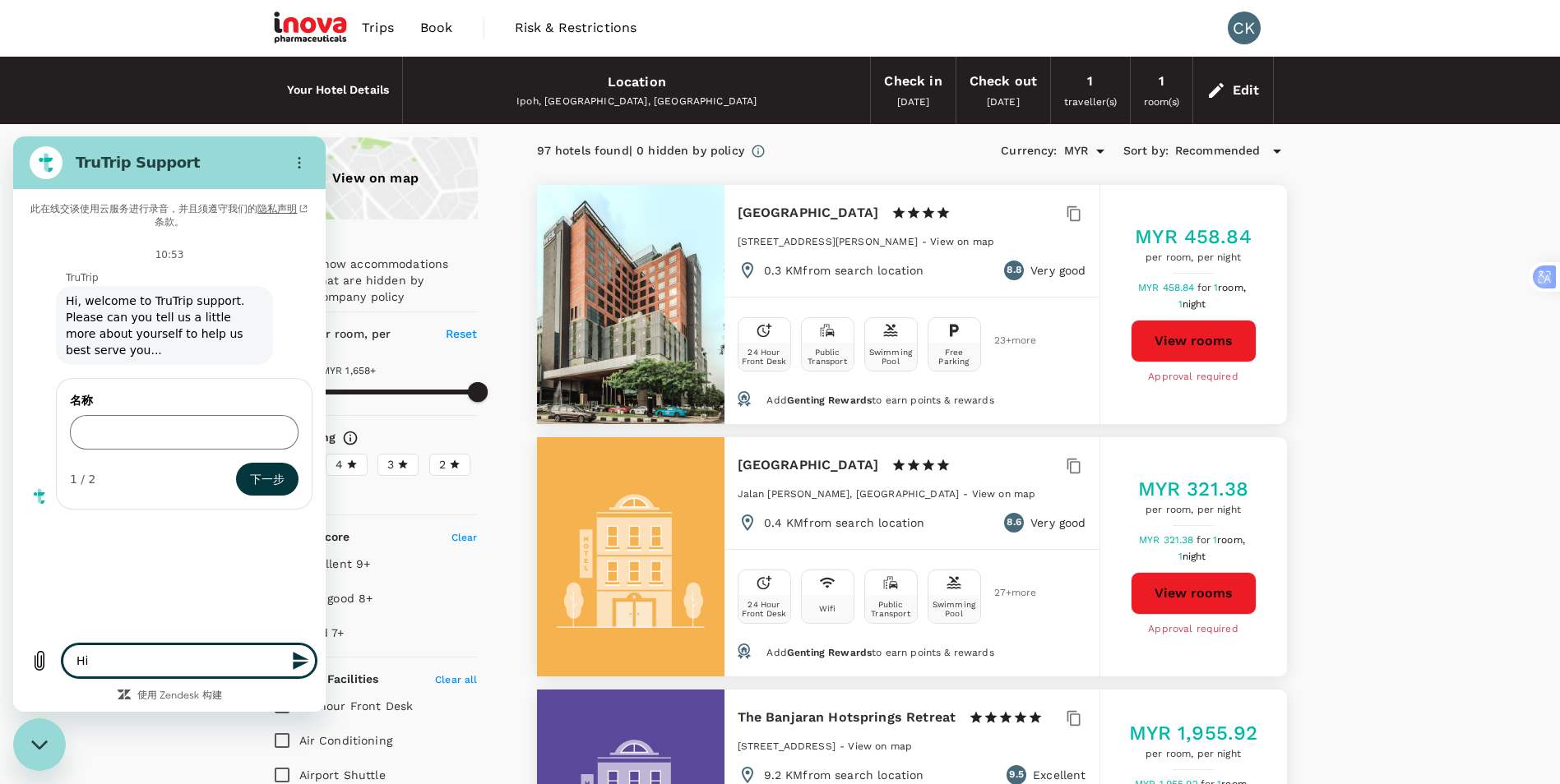
type textarea "x"
type textarea "Hi Je"
type textarea "x"
type textarea "Hi Jes"
type textarea "x"
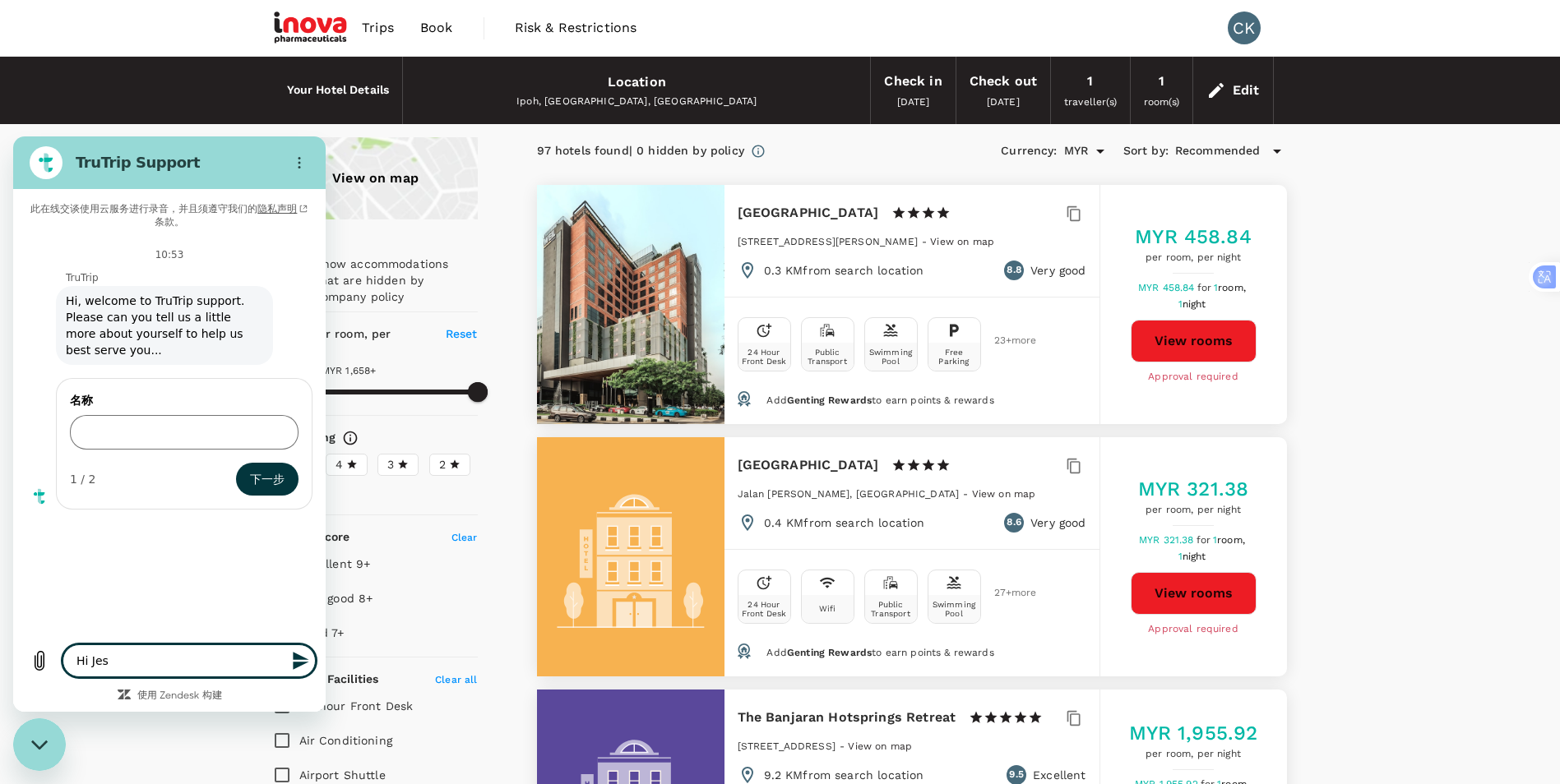
type textarea "Hi Jess"
type textarea "x"
type textarea "Hi Jessi"
type textarea "x"
type textarea "Hi Jessic"
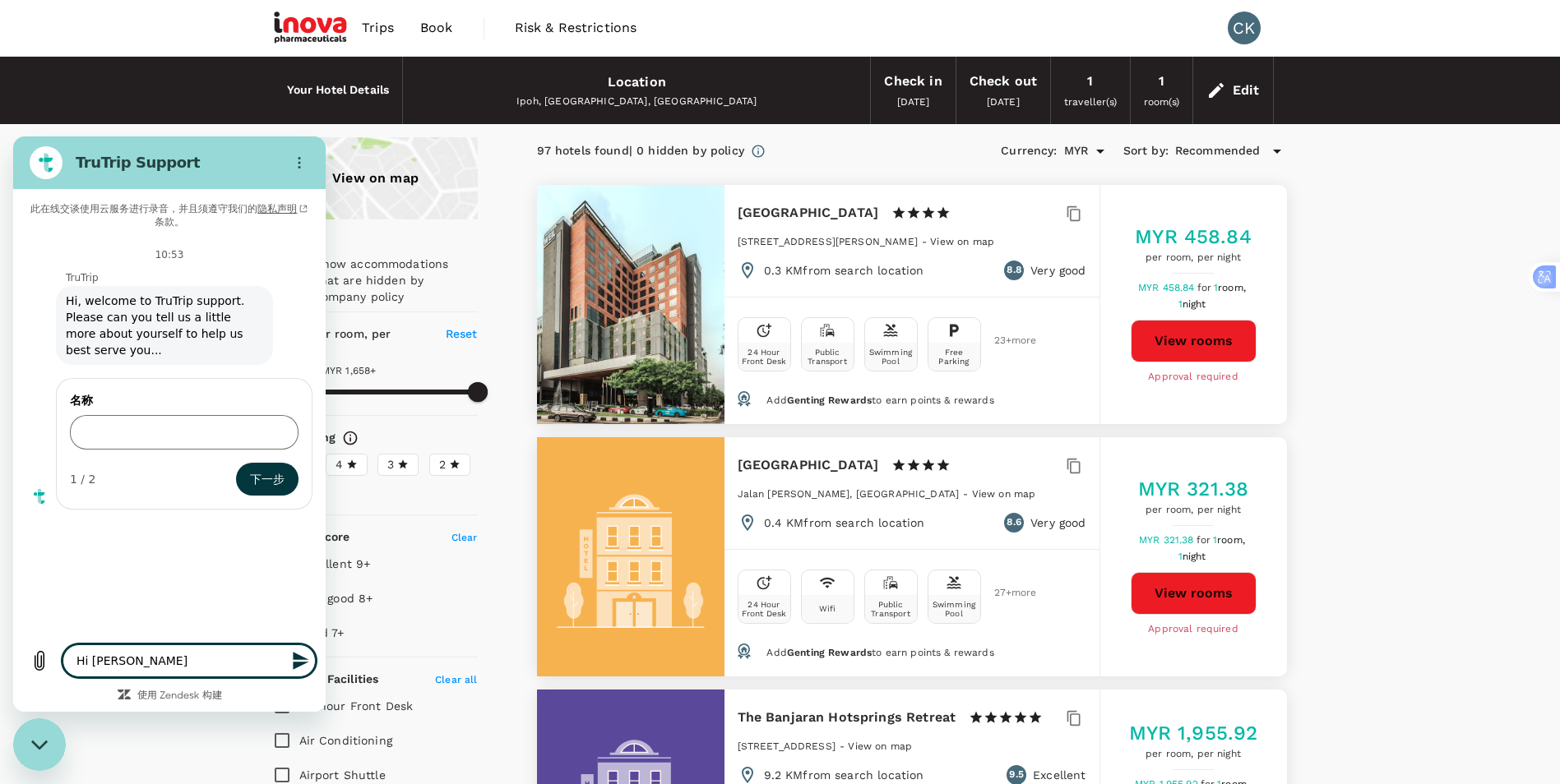
type textarea "x"
type textarea "Hi Jessica"
type textarea "x"
type textarea "s"
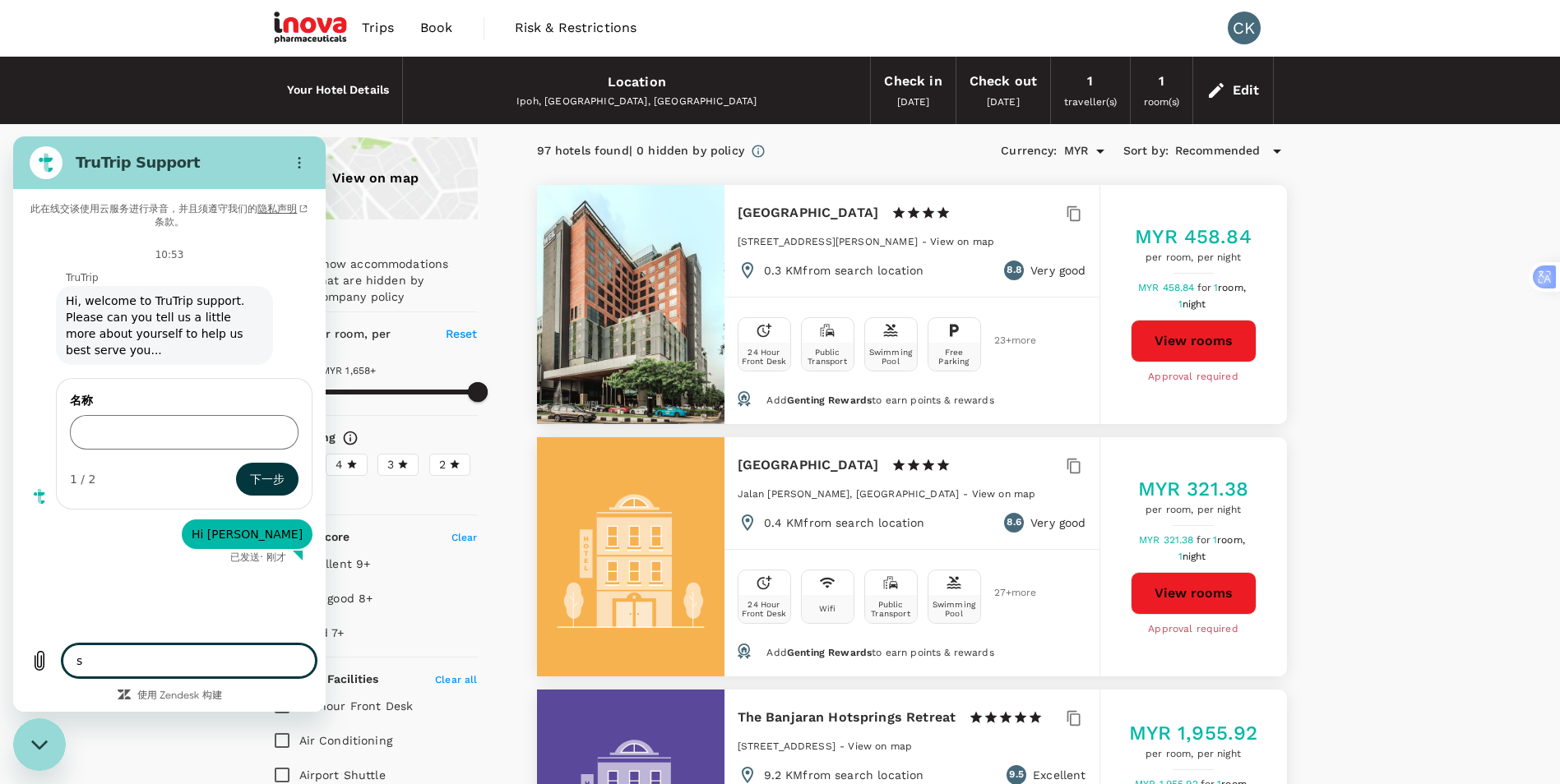
type textarea "x"
type textarea "so"
type textarea "x"
type textarea "sor"
type textarea "x"
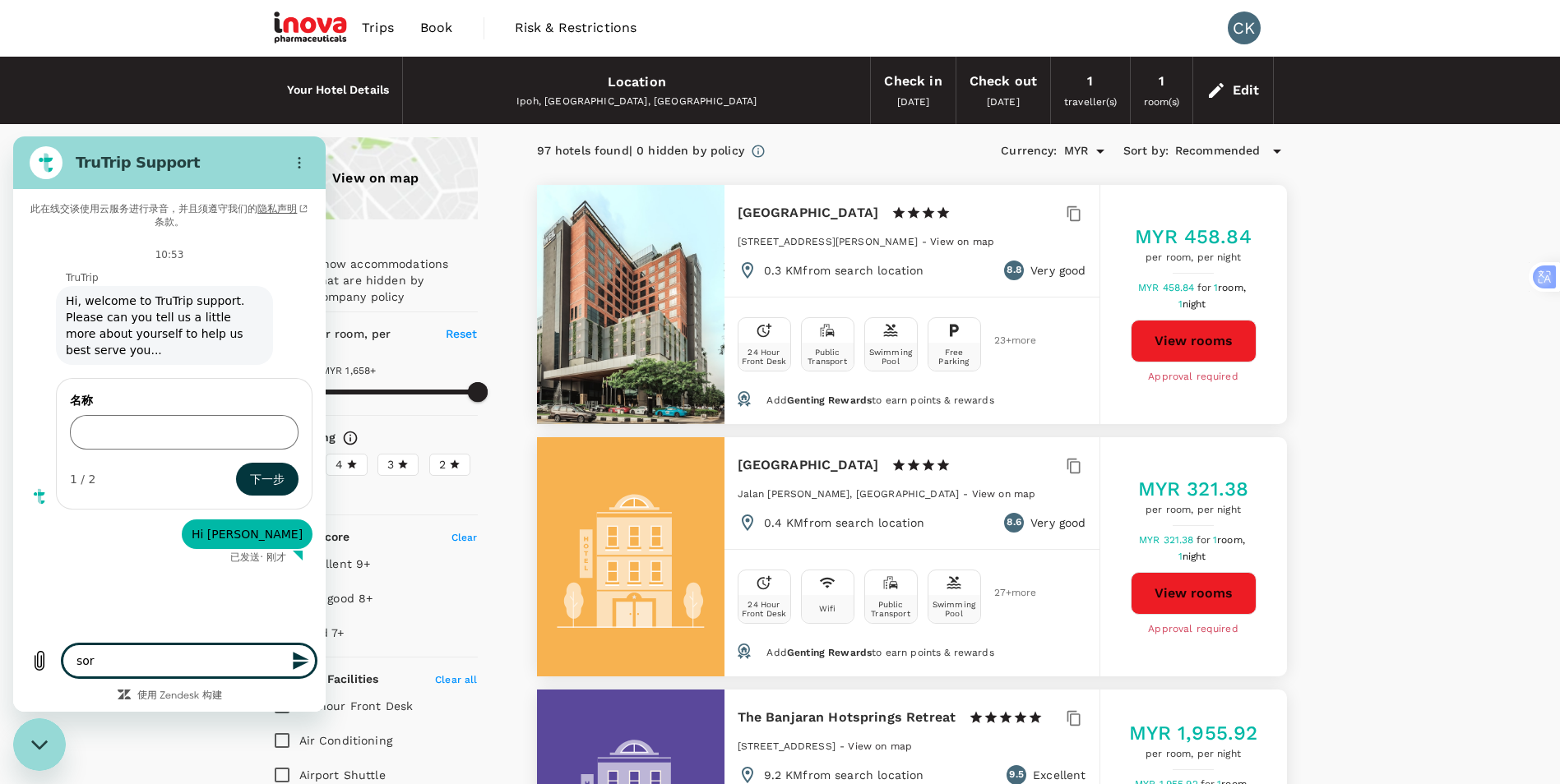
type textarea "sorr"
type textarea "x"
type textarea "sorry"
type textarea "x"
type textarea "sorry"
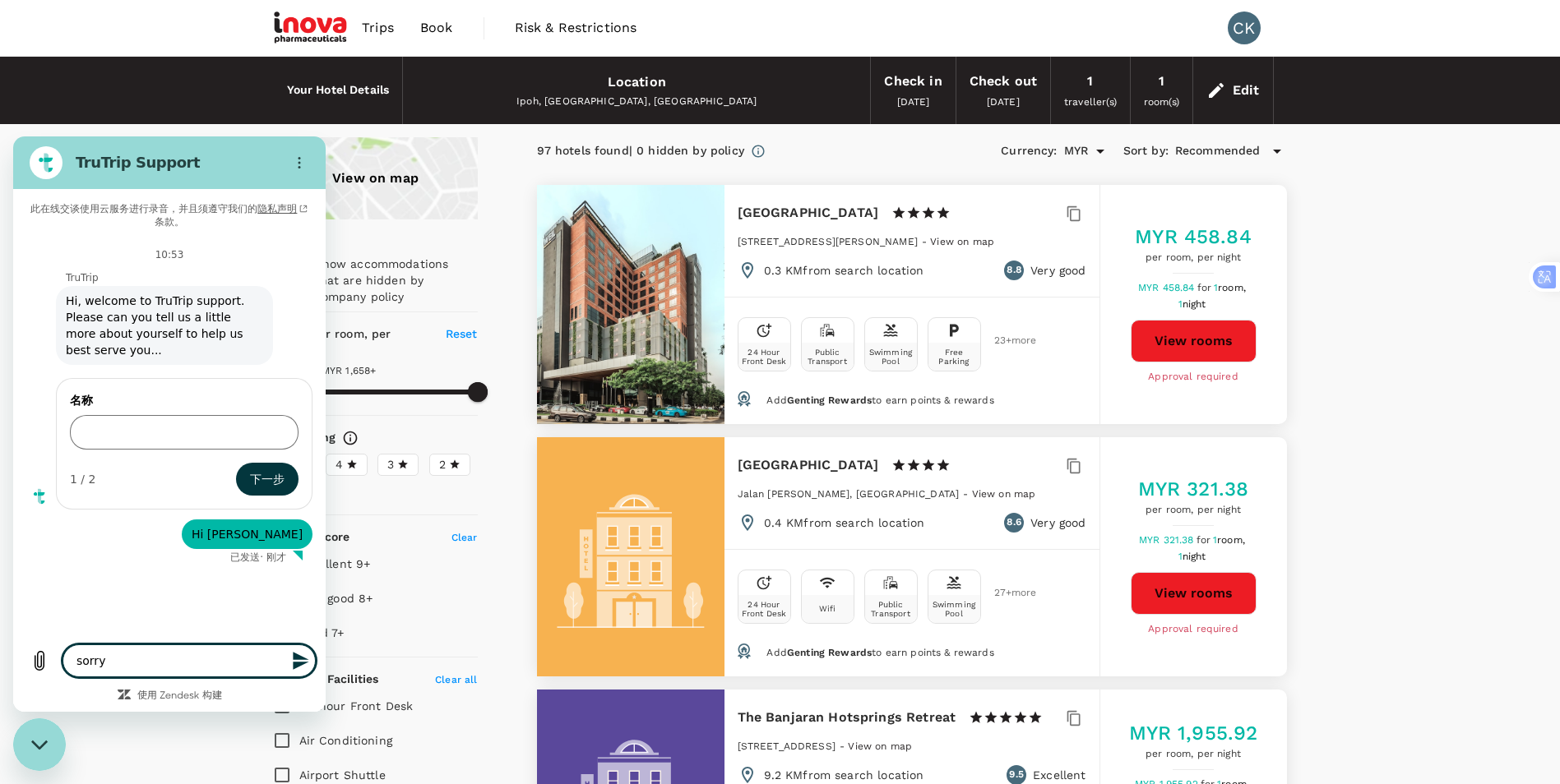
type textarea "x"
type textarea "sorry i"
type textarea "x"
type textarea "sorry i"
type textarea "x"
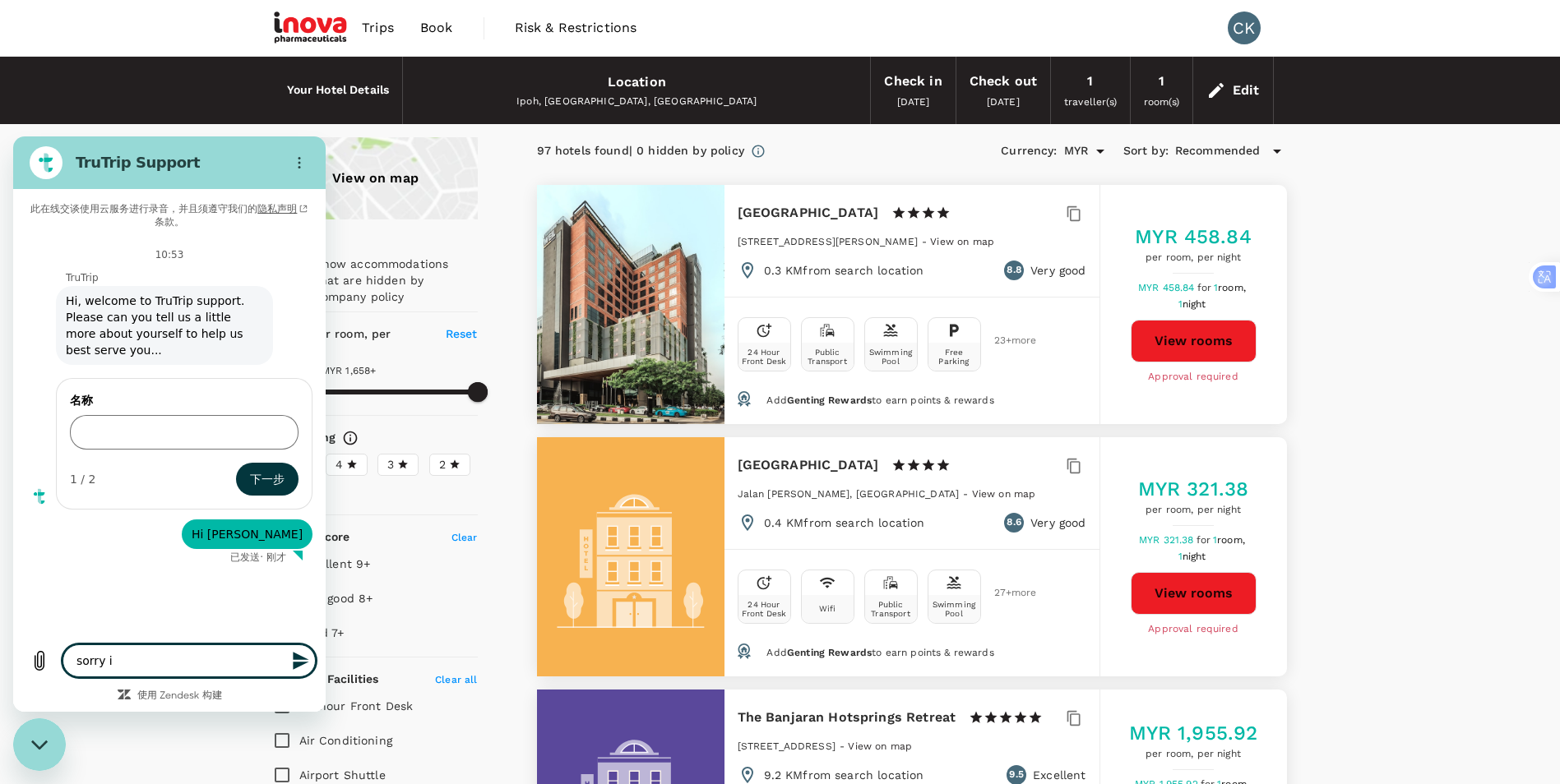
type textarea "sorry i l"
type textarea "x"
type textarea "sorry i lo"
type textarea "x"
type textarea "sorry i los"
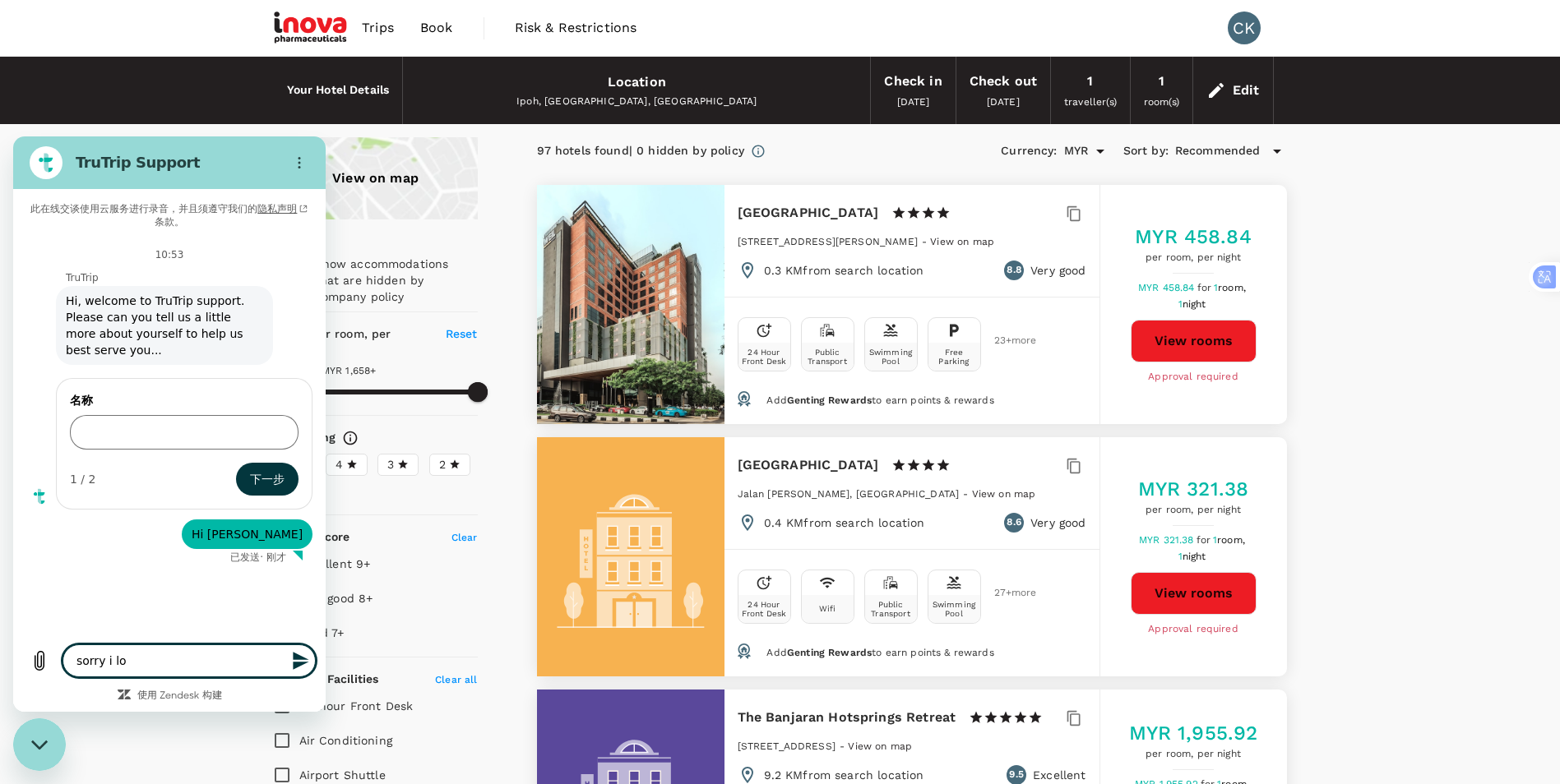
type textarea "x"
type textarea "sorry i lost"
type textarea "x"
type textarea "sorry i lost"
type textarea "x"
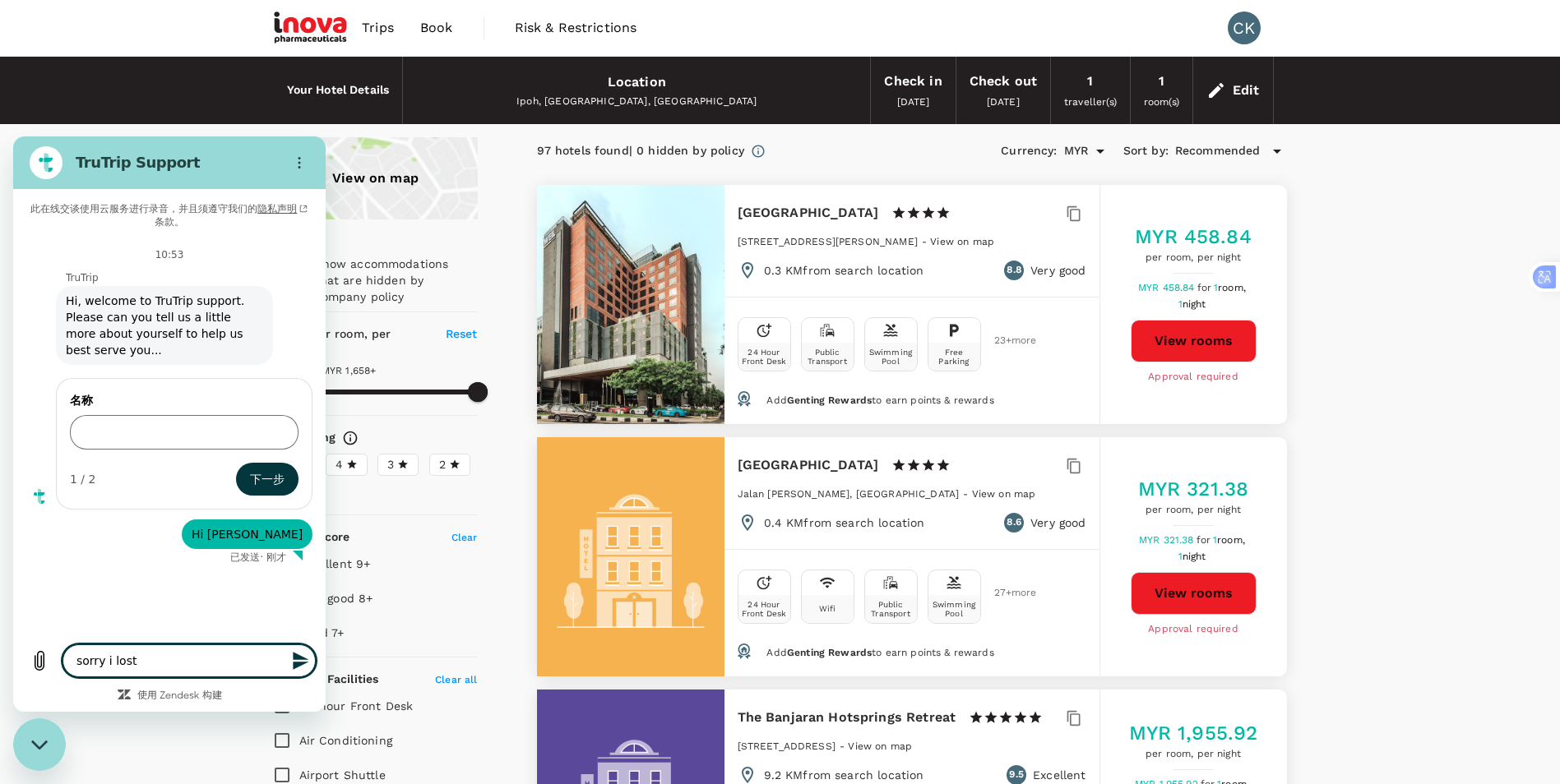
type textarea "sorry i lost y"
type textarea "x"
type textarea "sorry i lost yo"
type textarea "x"
type textarea "sorry i lost you"
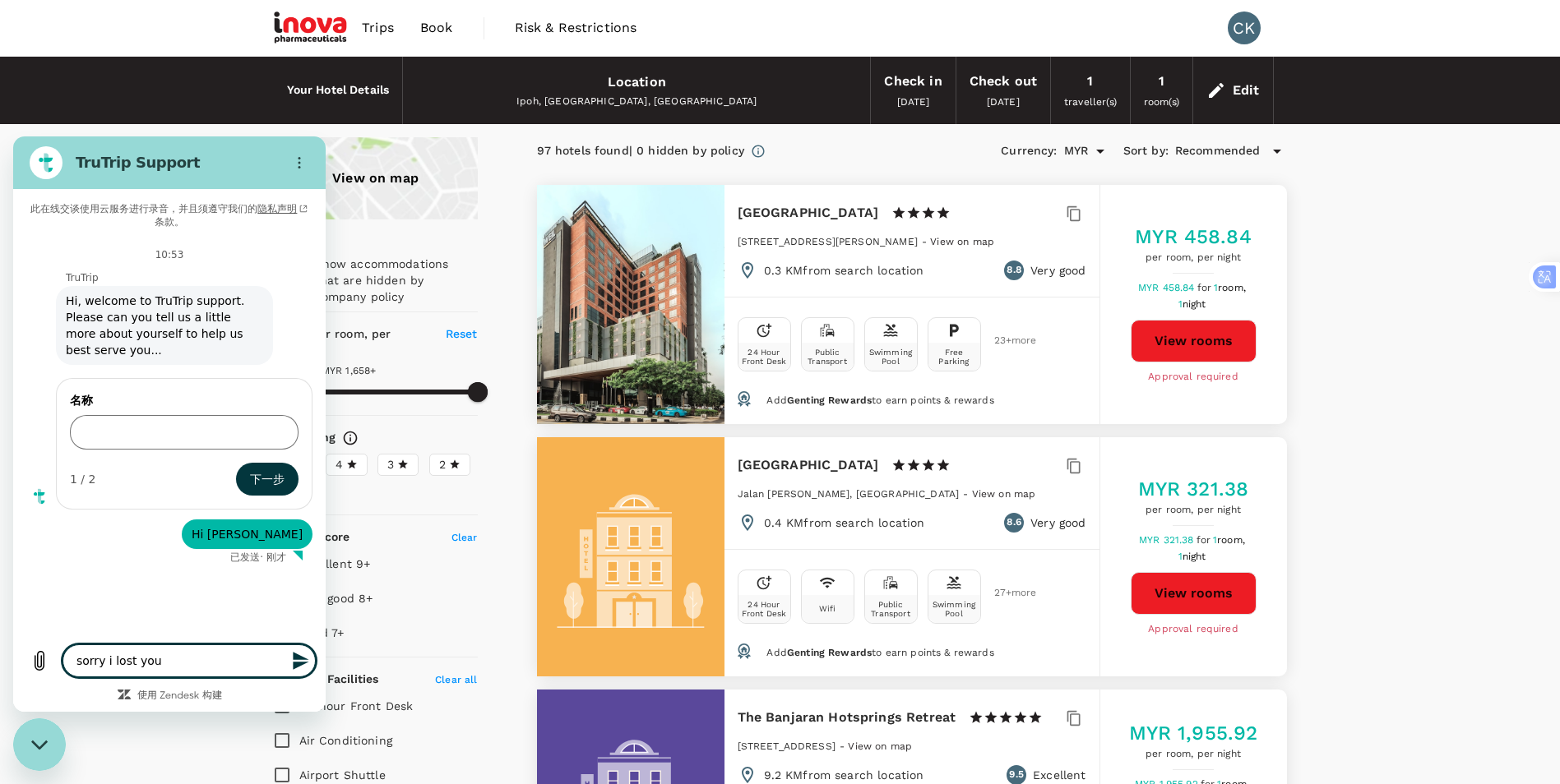
type textarea "x"
type textarea "sorry i lost you"
type textarea "x"
type textarea "sorry i lost you j"
type textarea "x"
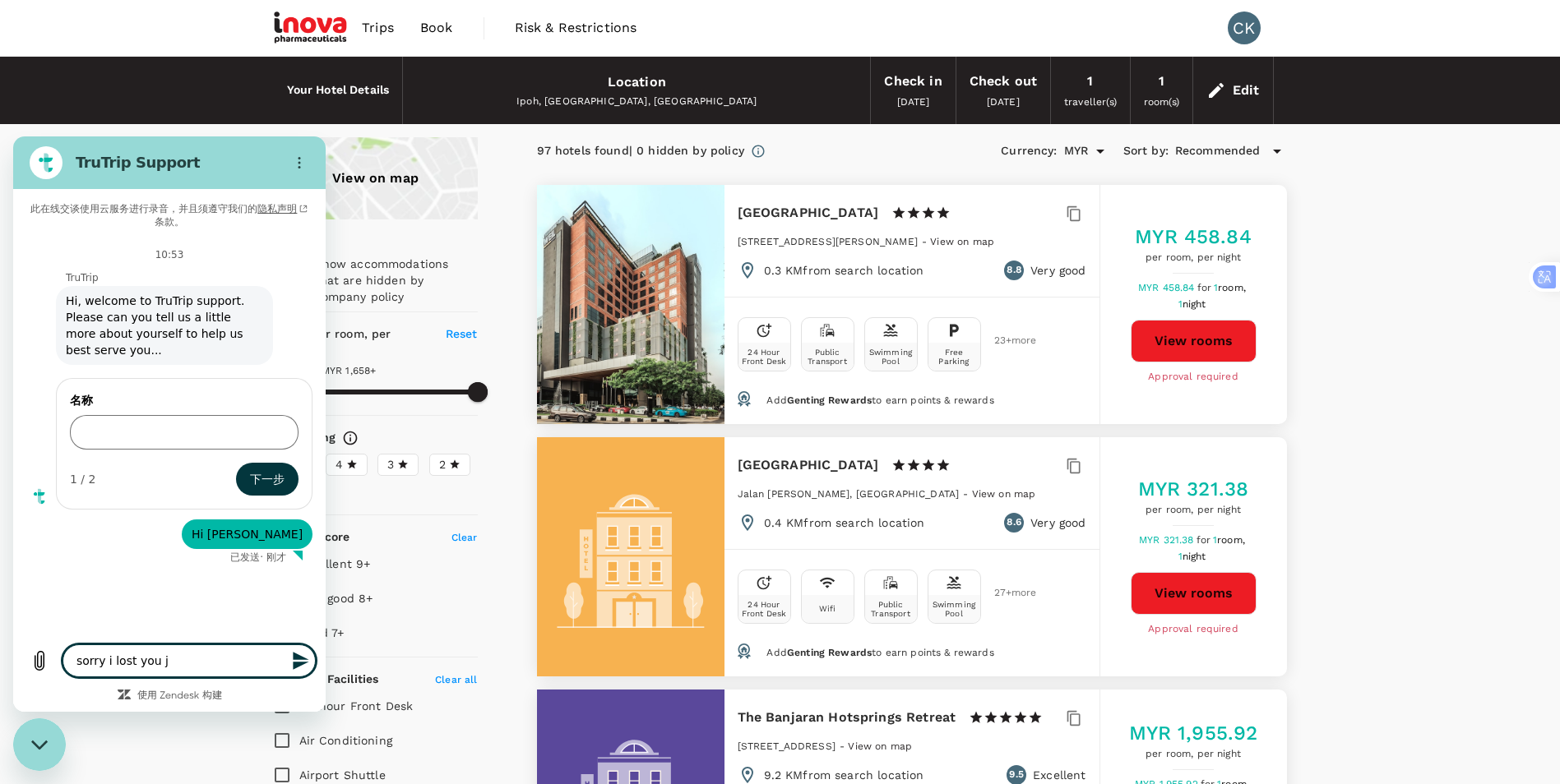
type textarea "sorry i lost you ju"
type textarea "x"
type textarea "sorry i lost you jus"
type textarea "x"
type textarea "sorry i lost you just"
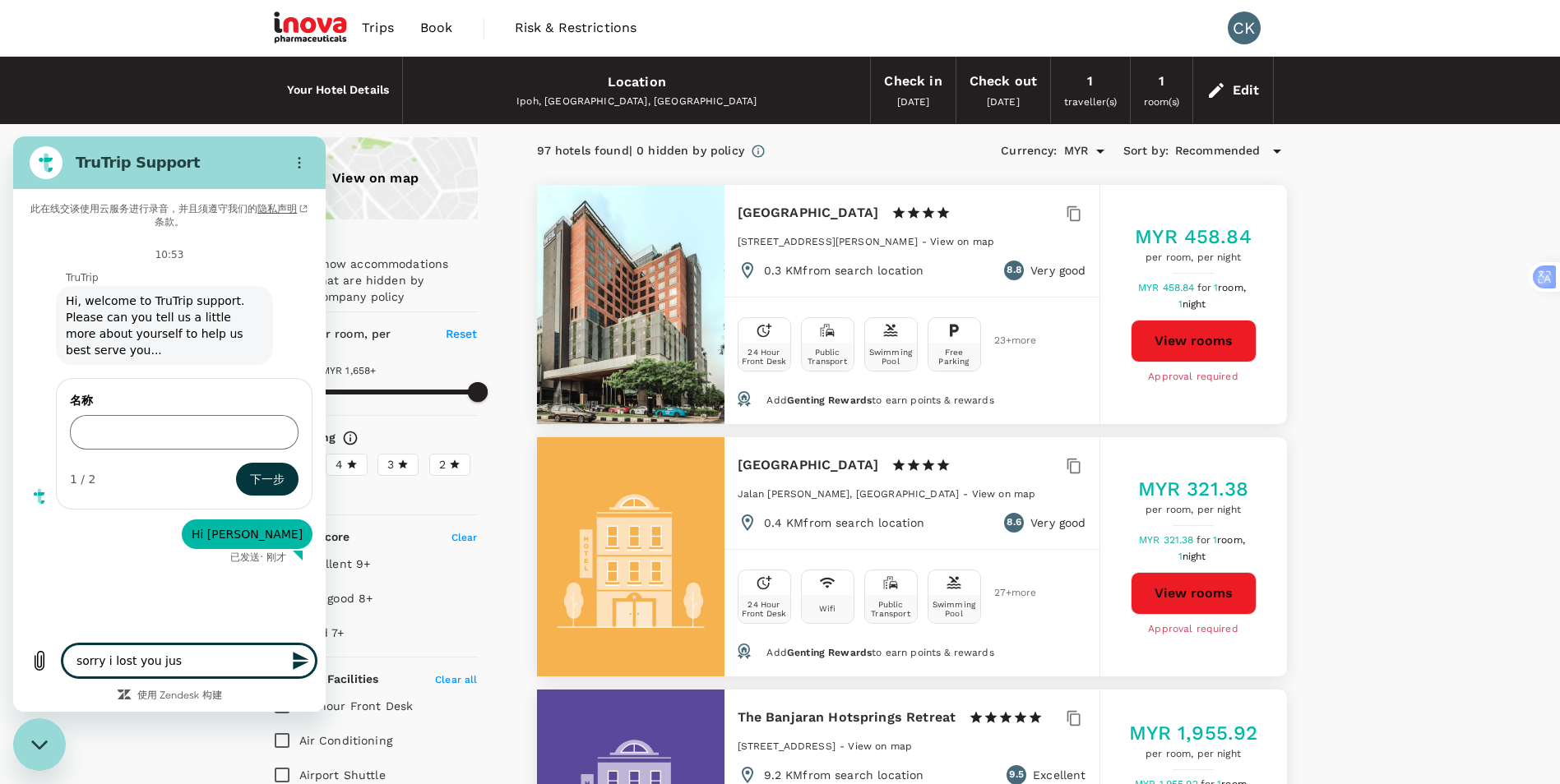
type textarea "x"
type textarea "sorry i lost you just"
type textarea "x"
type textarea "sorry i lost you just n"
type textarea "x"
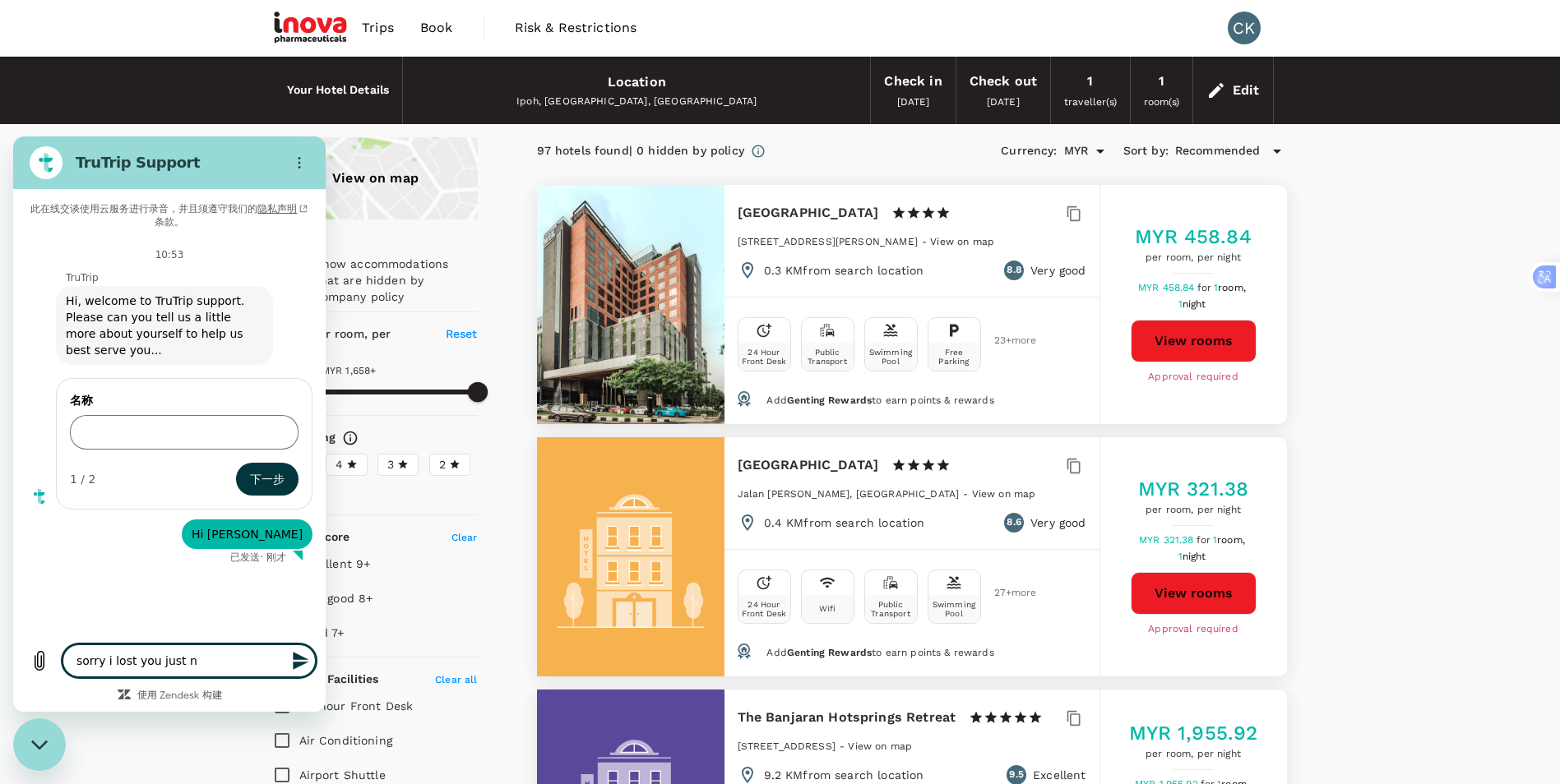
type textarea "sorry i lost you just no"
type textarea "x"
type textarea "sorry i lost you just now"
type textarea "x"
click at [37, 762] on div "关闭消息传送窗口" at bounding box center [40, 744] width 49 height 49
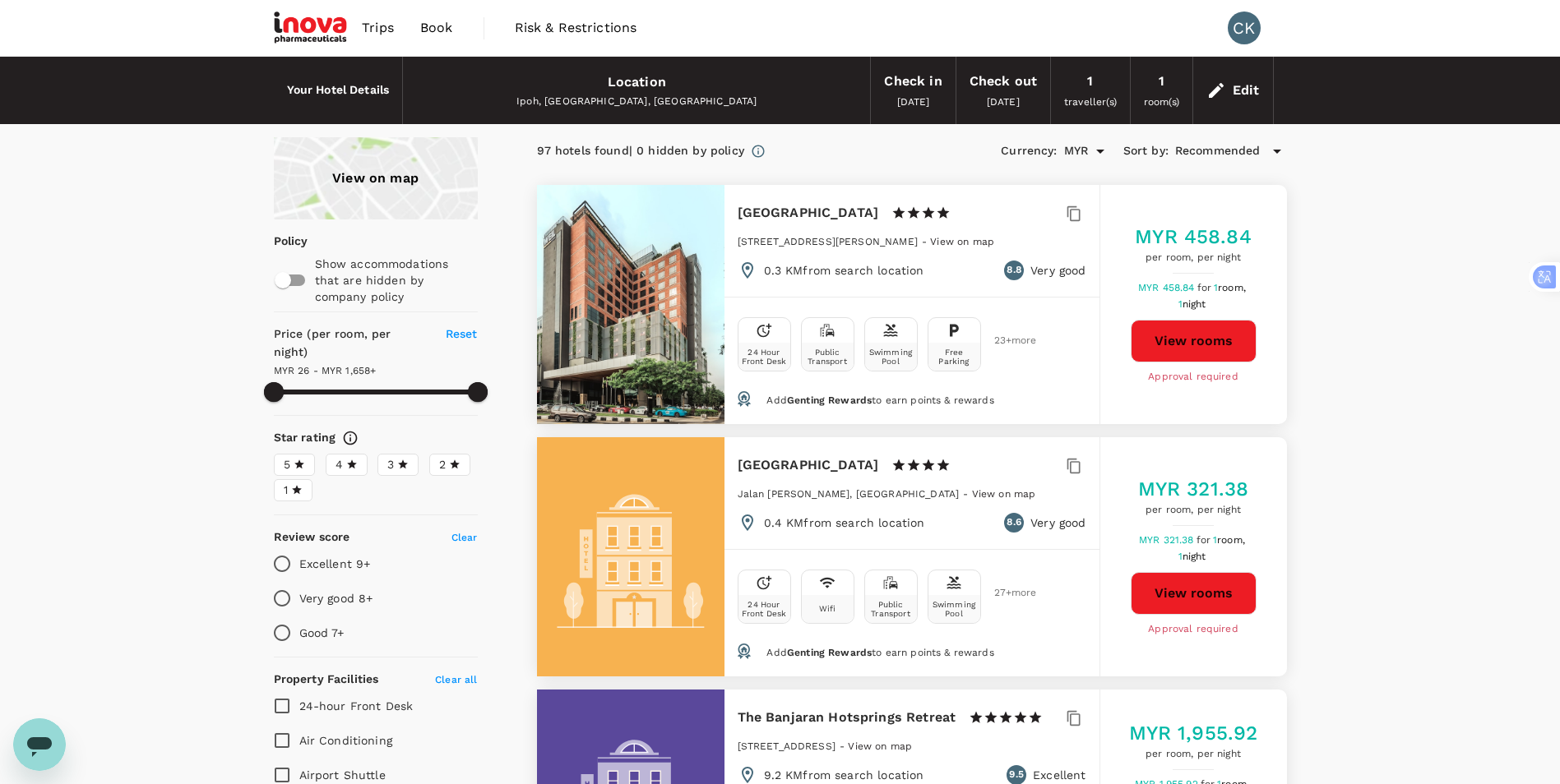
click at [37, 762] on div "打开消息传送窗口" at bounding box center [40, 744] width 49 height 49
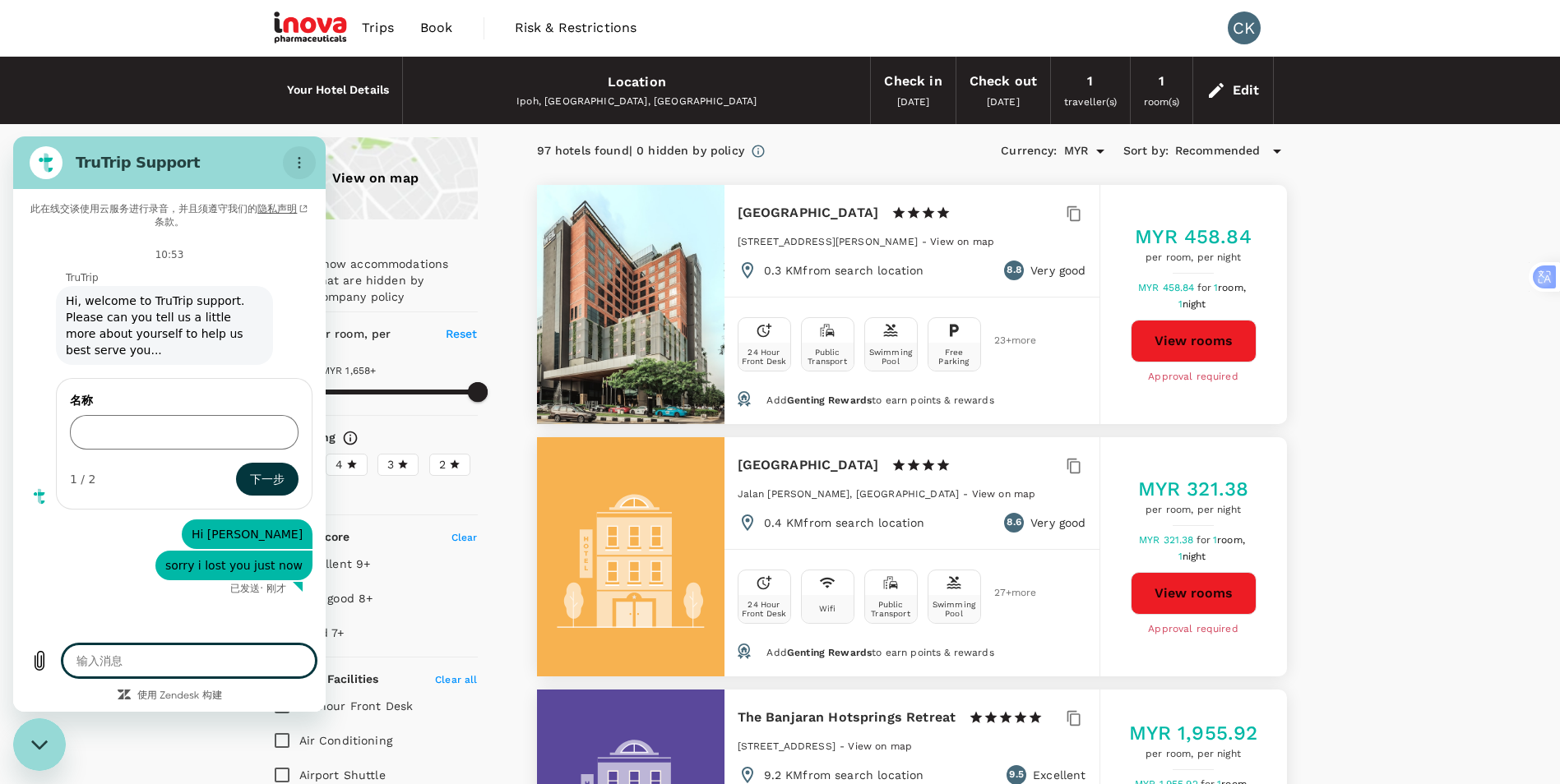
click at [300, 165] on icon "选项菜单" at bounding box center [299, 163] width 13 height 13
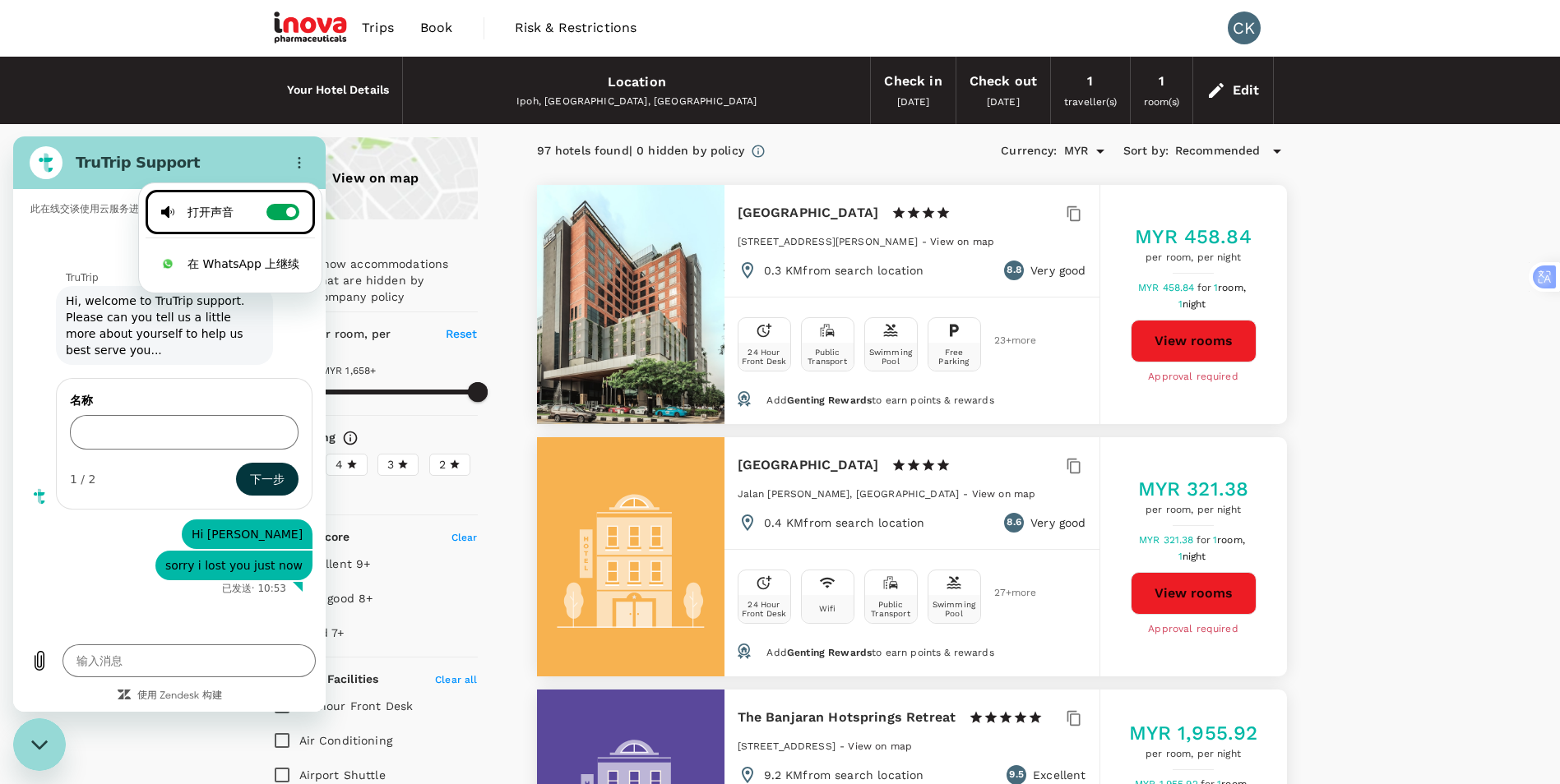
type textarea "x"
click at [305, 166] on icon "选项菜单" at bounding box center [299, 163] width 13 height 13
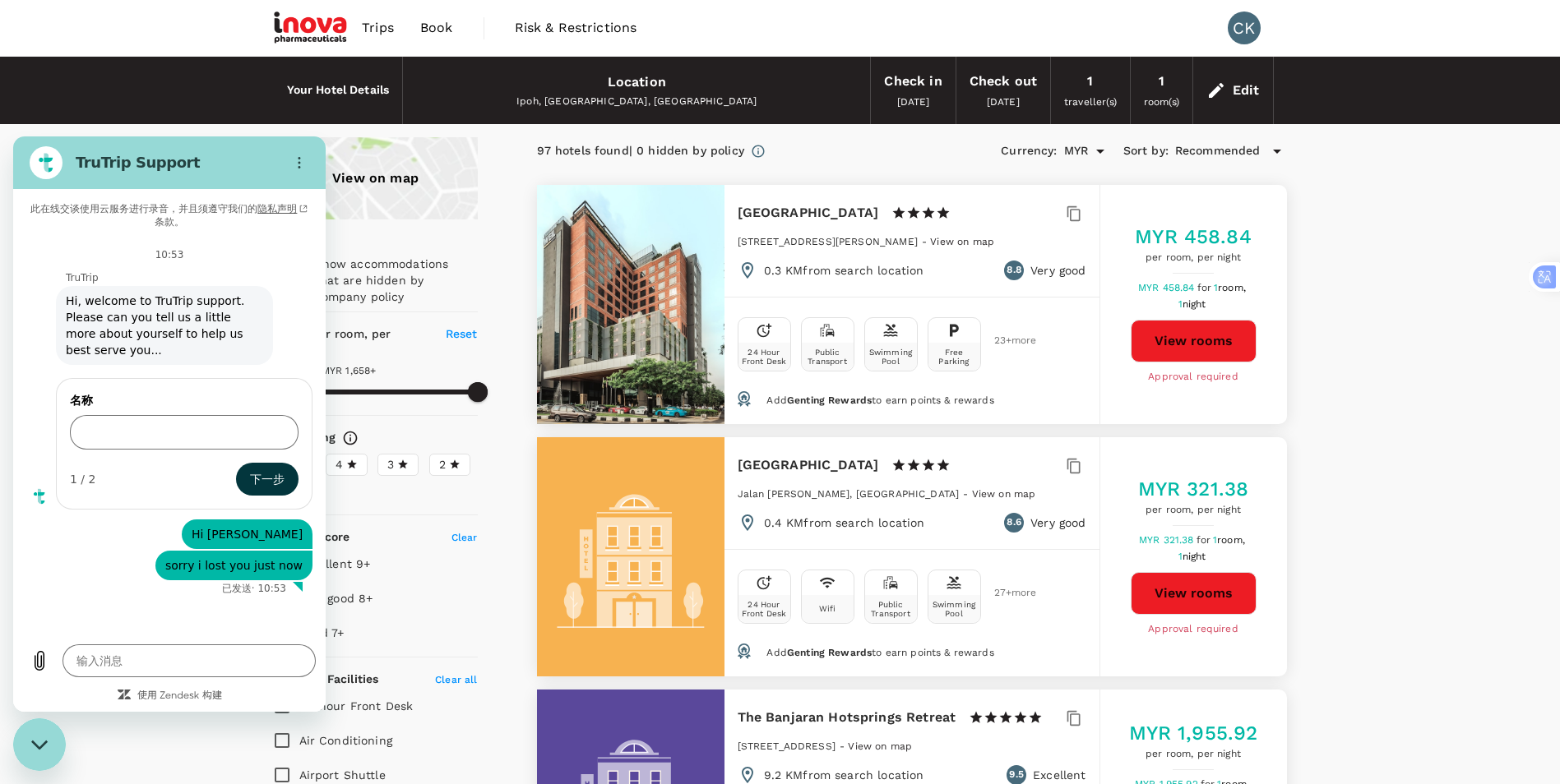
click at [50, 161] on figure at bounding box center [45, 162] width 33 height 33
type input "1657.48"
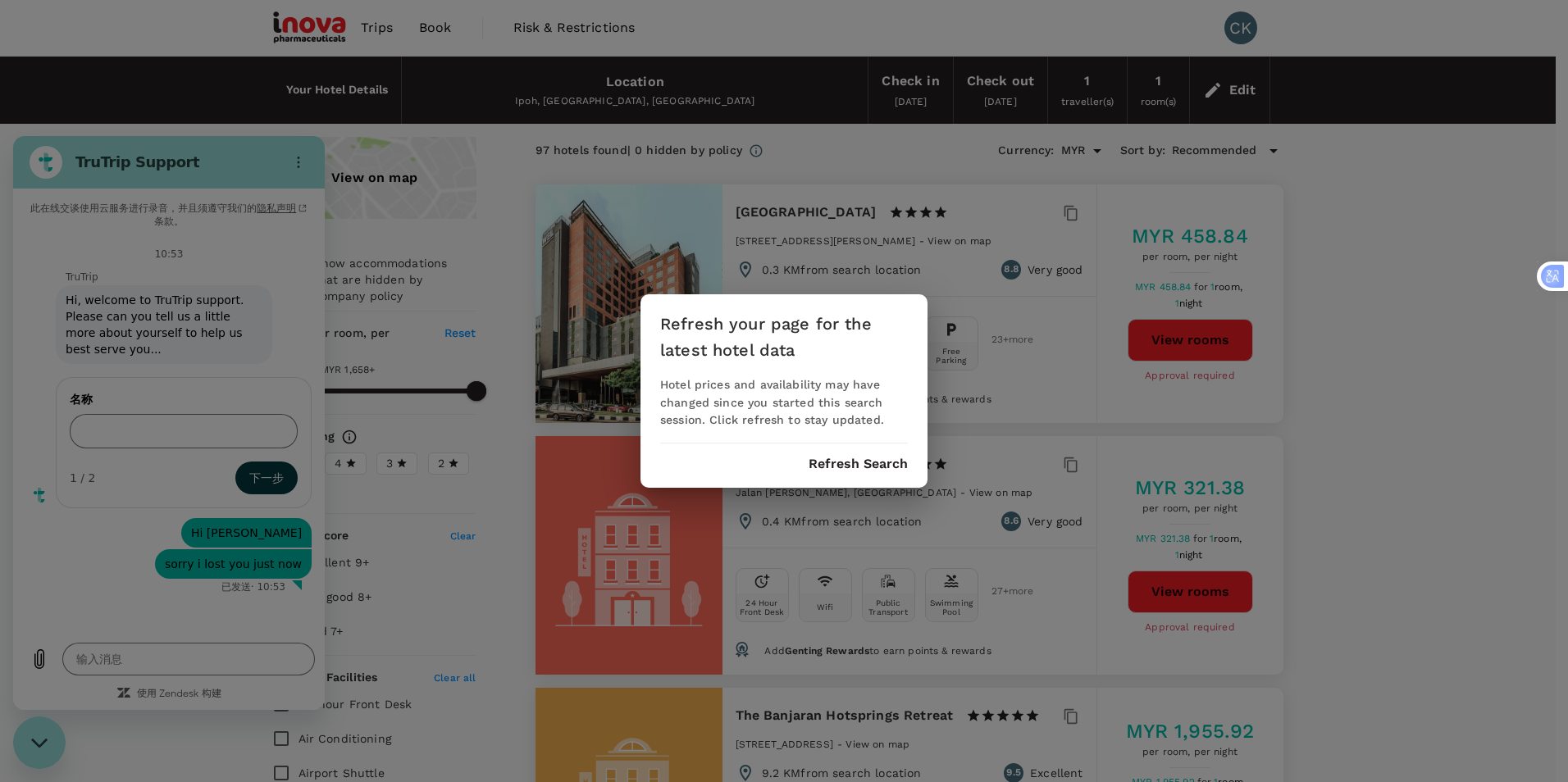
type textarea "x"
